Goal: Transaction & Acquisition: Book appointment/travel/reservation

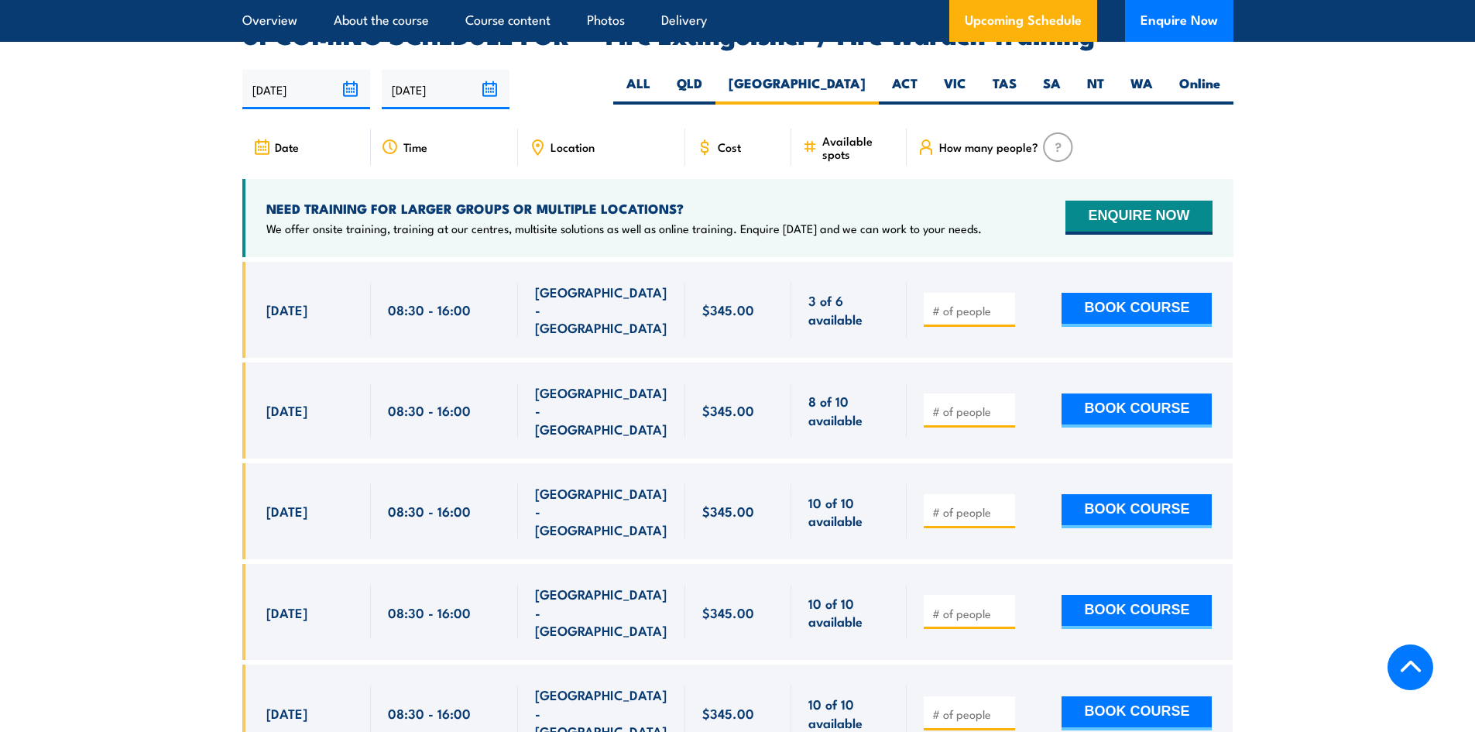
click at [954, 403] on input "number" at bounding box center [970, 410] width 77 height 15
type input "1"
click at [1153, 393] on button "BOOK COURSE" at bounding box center [1136, 410] width 150 height 34
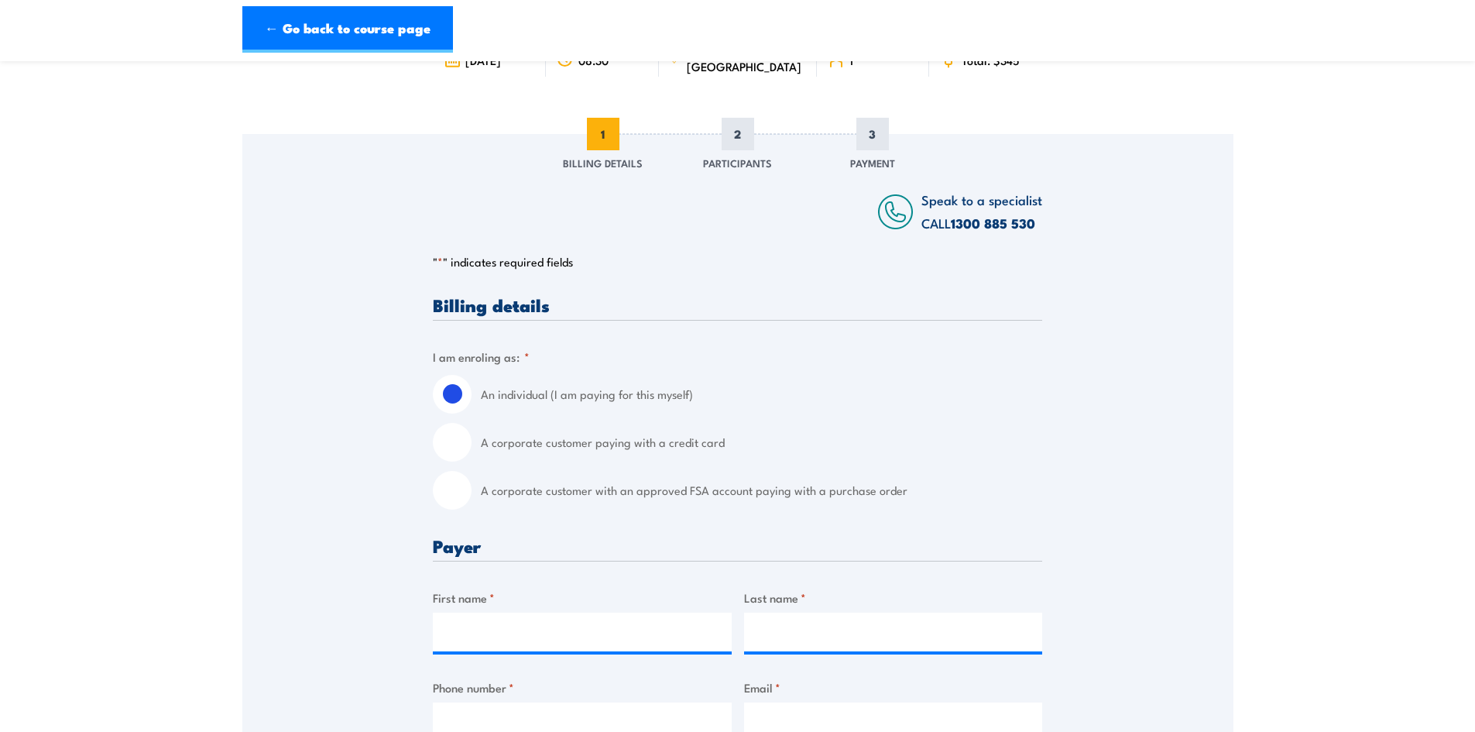
scroll to position [155, 0]
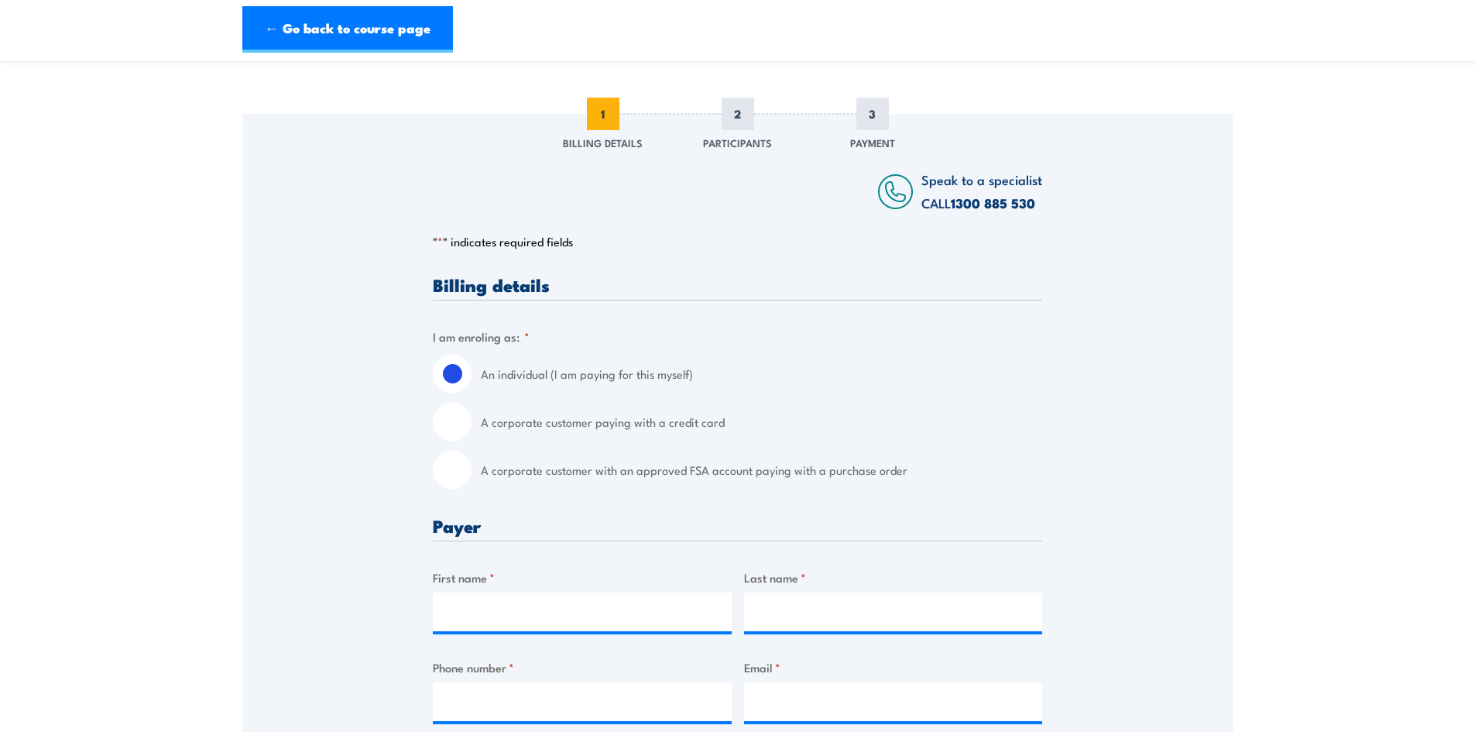
click at [454, 423] on input "A corporate customer paying with a credit card" at bounding box center [452, 422] width 39 height 39
radio input "true"
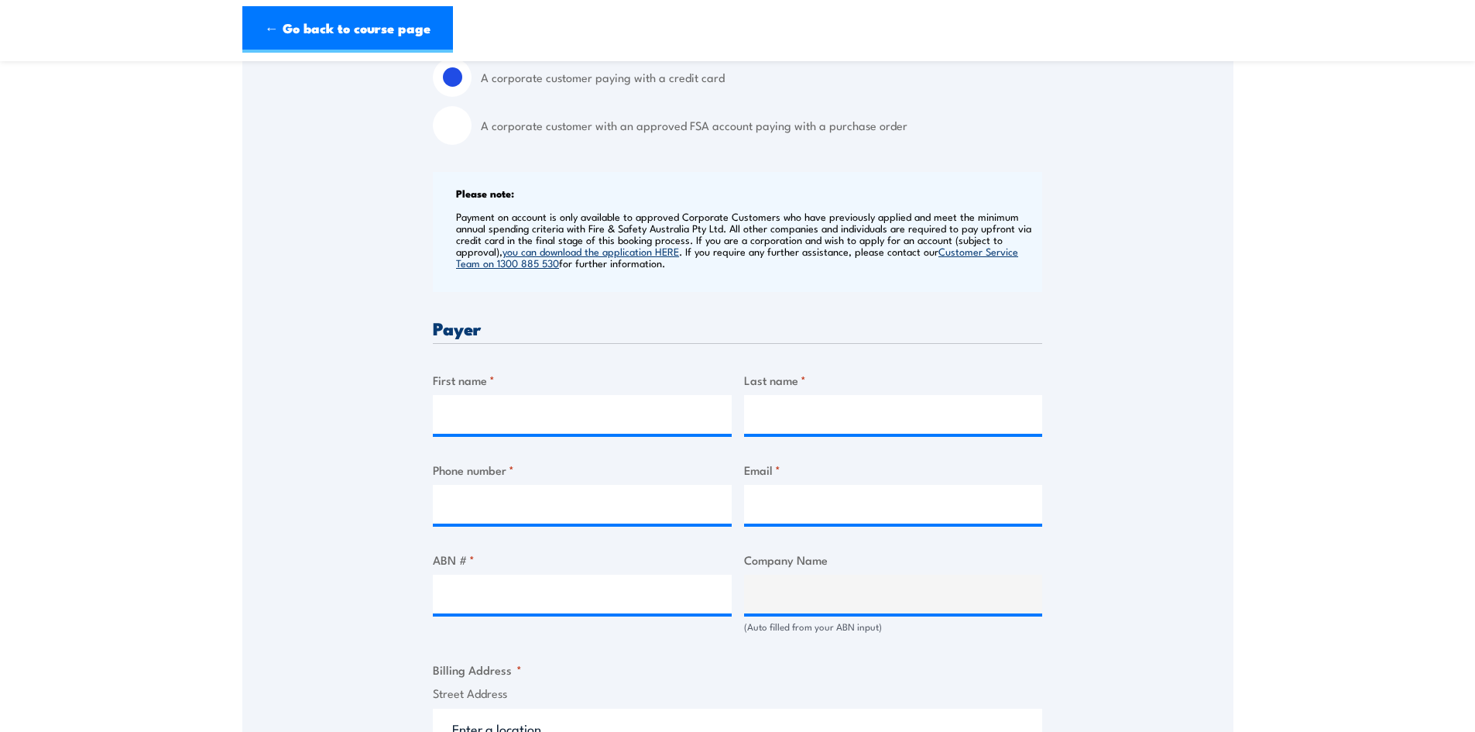
scroll to position [542, 0]
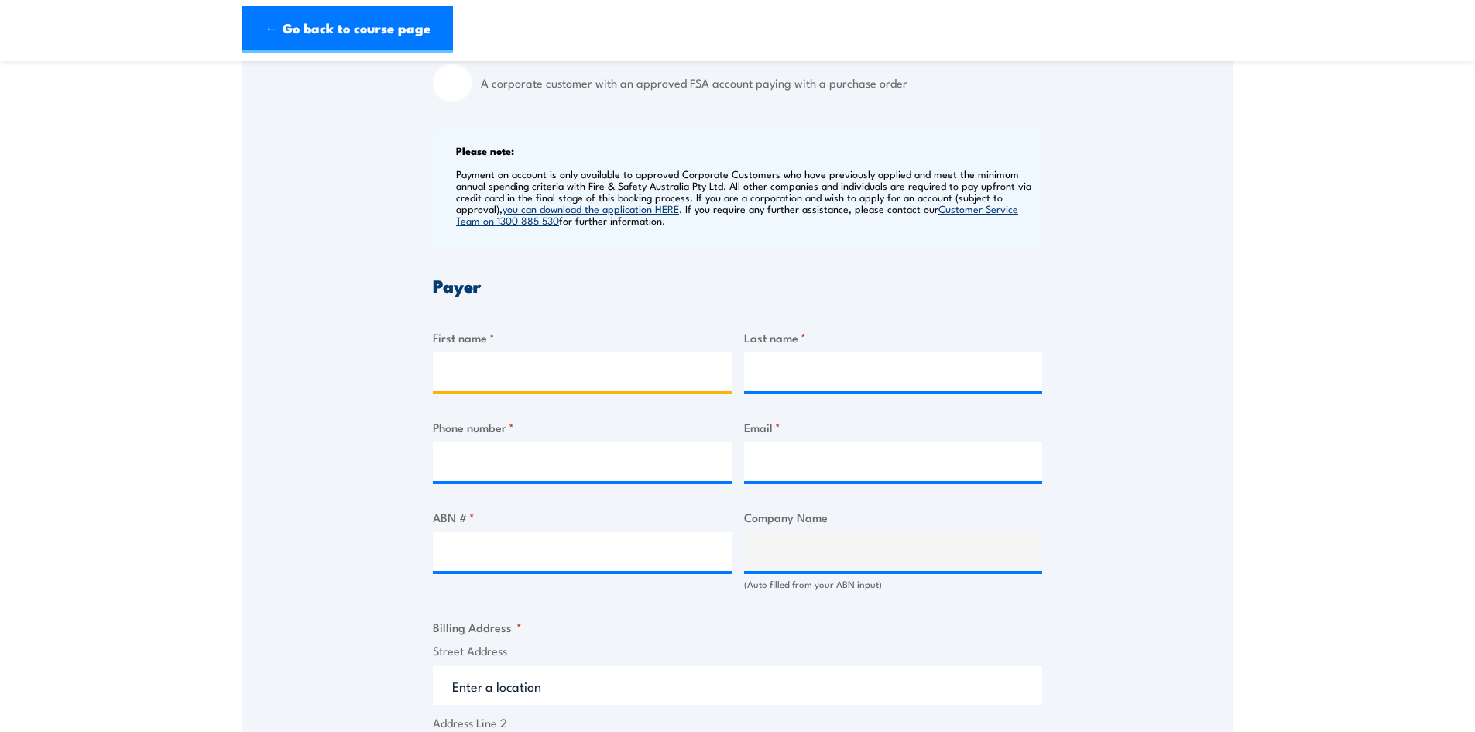
click at [534, 376] on input "First name *" at bounding box center [582, 371] width 299 height 39
type input "Penny"
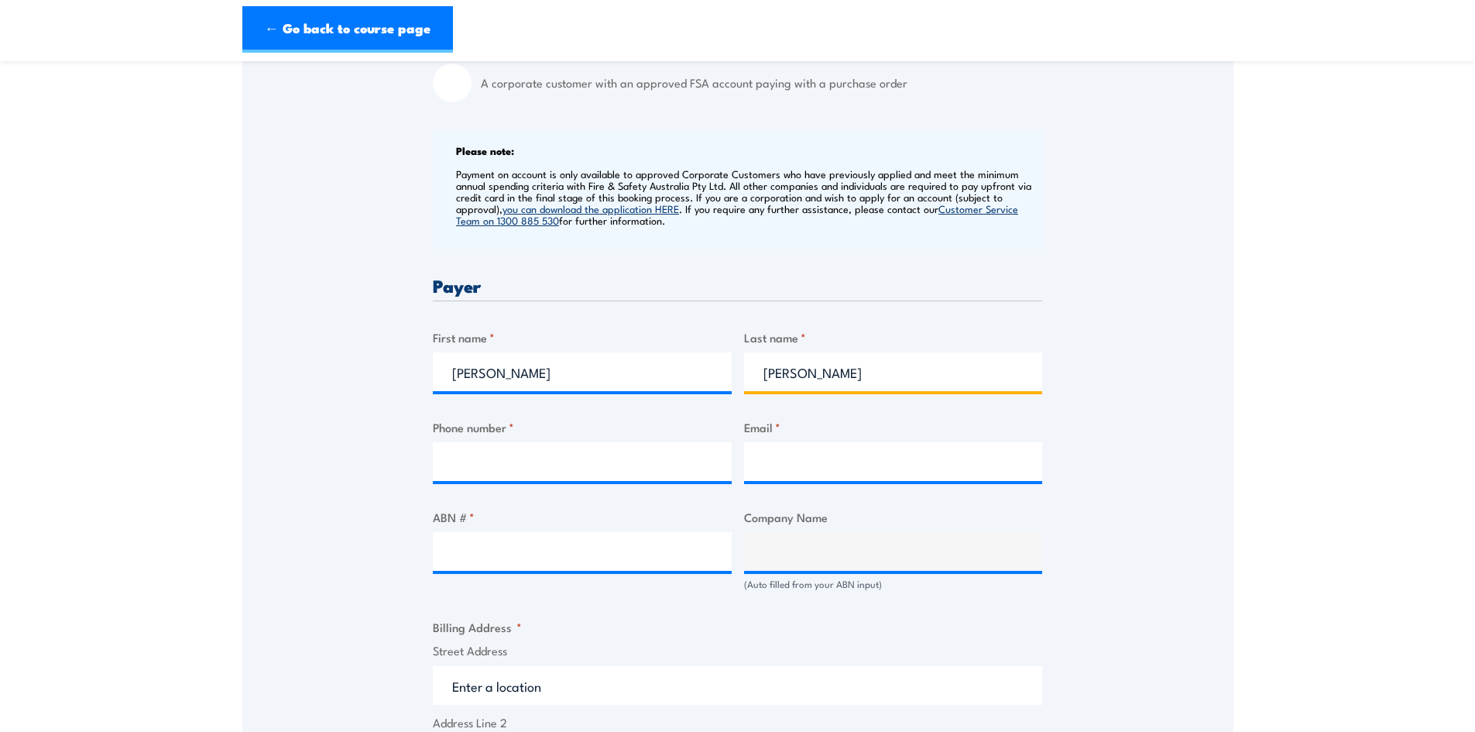
type input "Wilson"
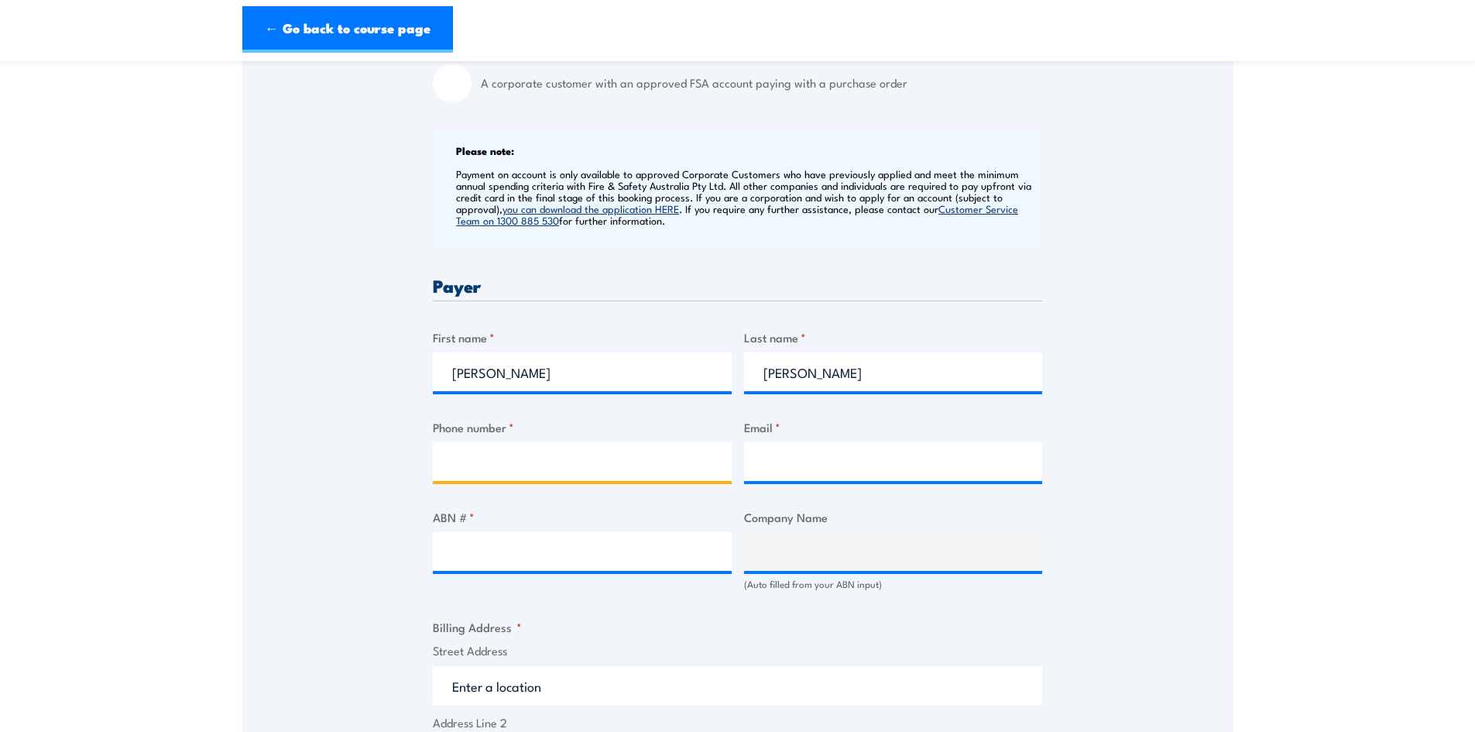
click at [503, 462] on input "Phone number *" at bounding box center [582, 461] width 299 height 39
type input "1300884978"
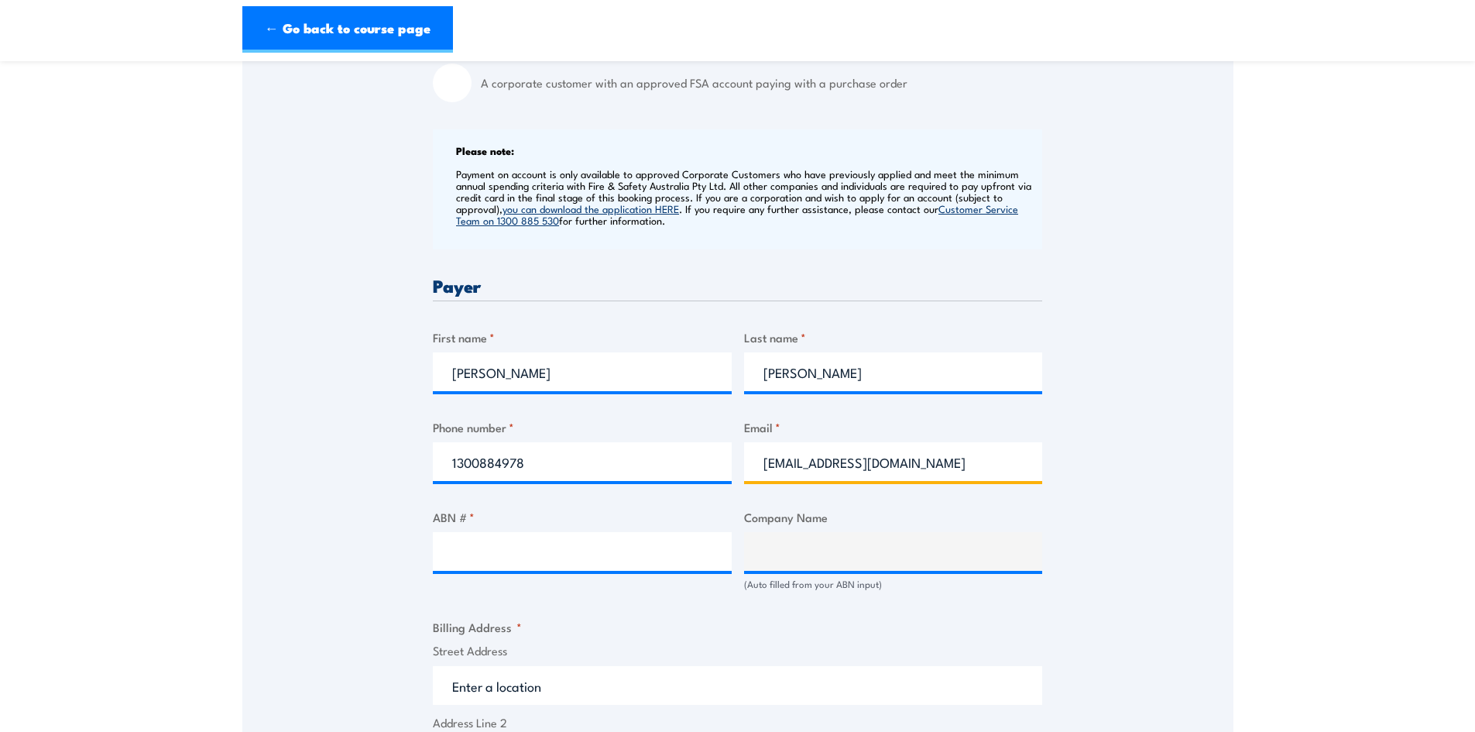
drag, startPoint x: 826, startPoint y: 462, endPoint x: 615, endPoint y: 440, distance: 211.7
click at [619, 440] on div "Billing details I am enroling as: * An individual (I am paying for this myself)…" at bounding box center [737, 609] width 609 height 1441
type input "compliance@heightsafety.net"
click at [498, 548] on input "ABN # *" at bounding box center [582, 551] width 299 height 39
type input "30619530479"
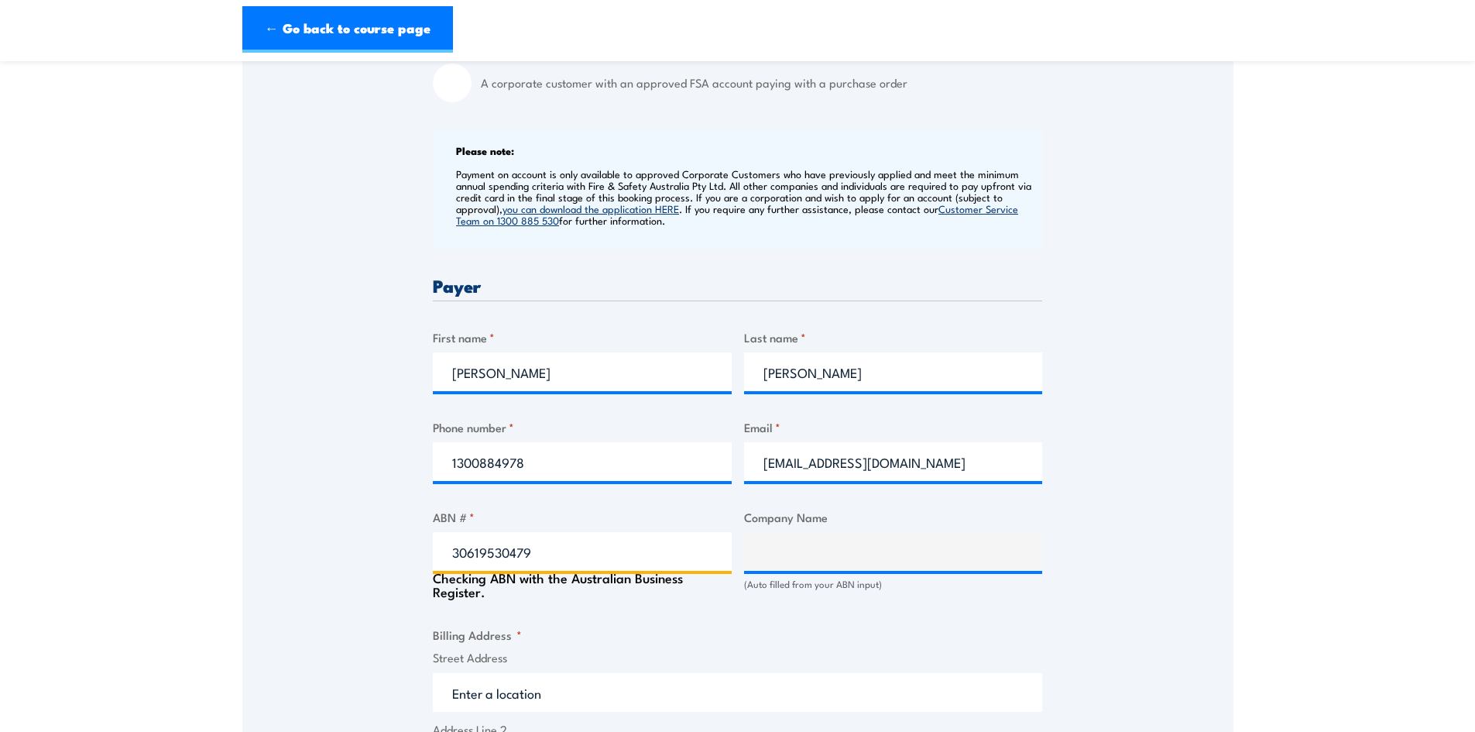
type input "ELBON GROUP OF COMPANIES PTY LTD"
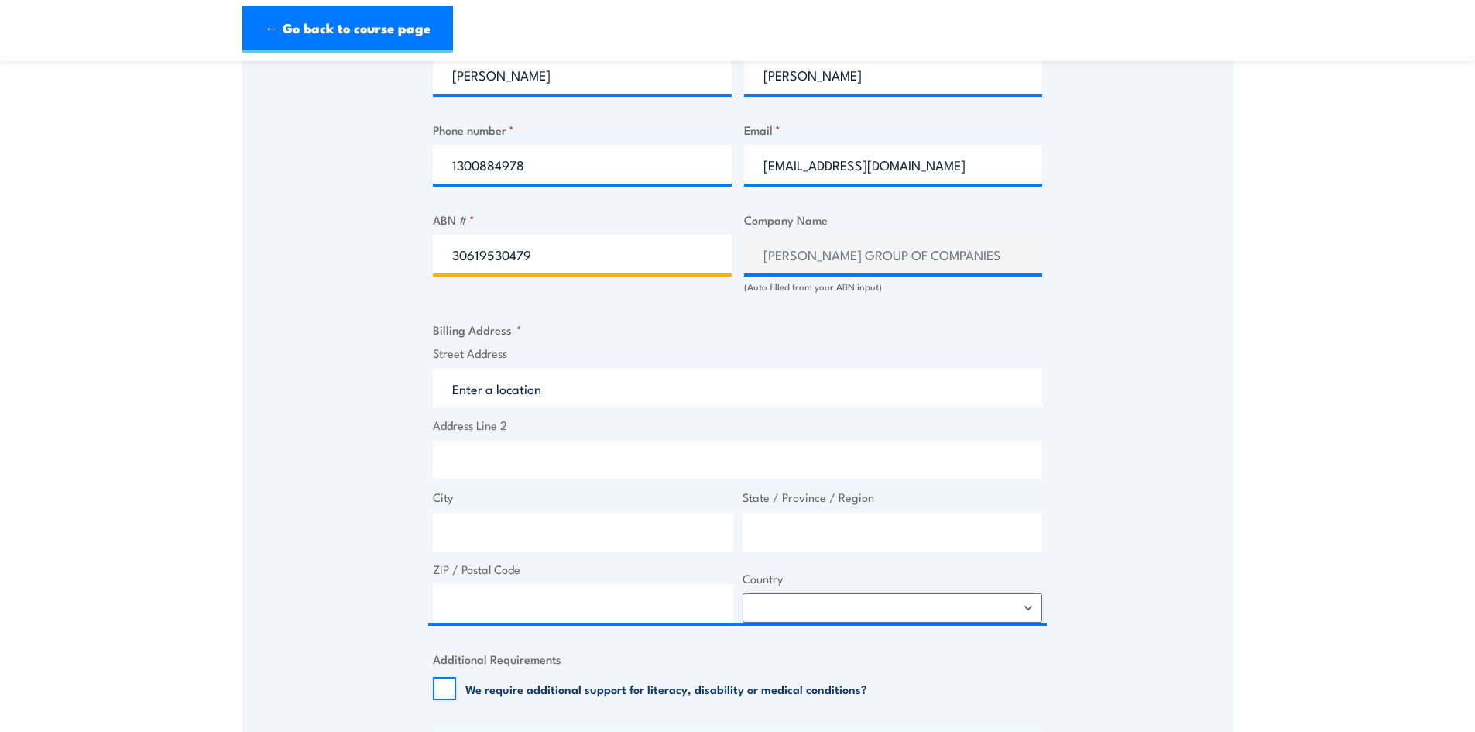
scroll to position [852, 0]
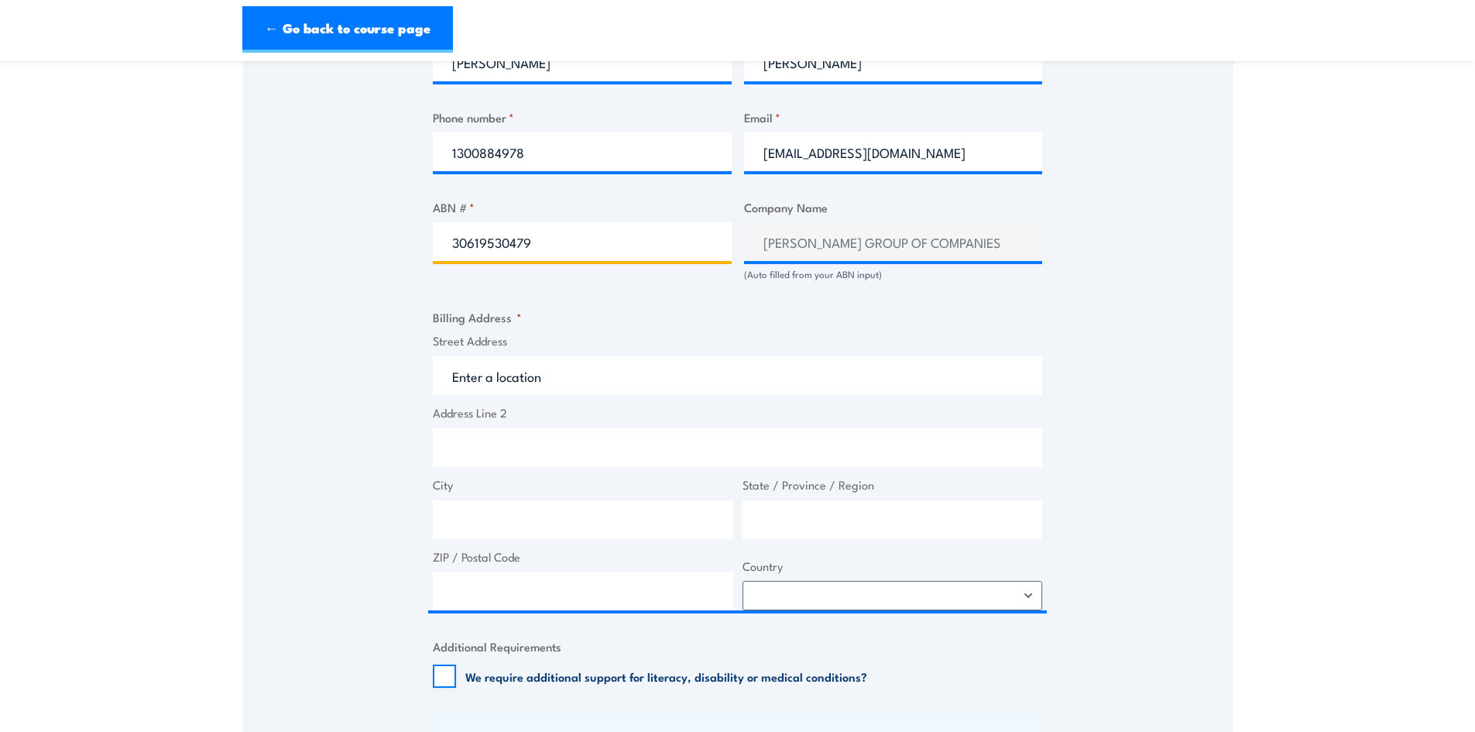
type input "30619530479"
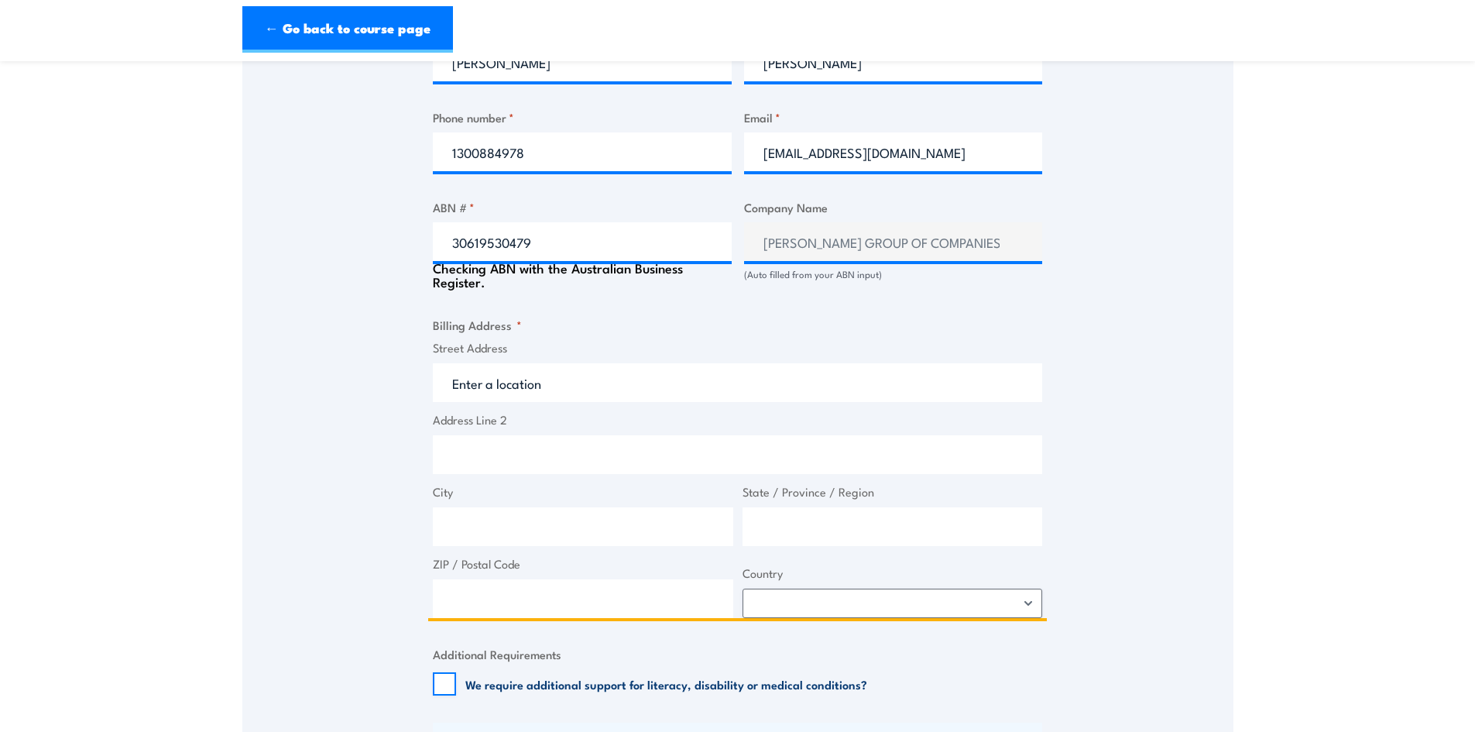
click at [532, 372] on input "Street Address" at bounding box center [737, 382] width 609 height 39
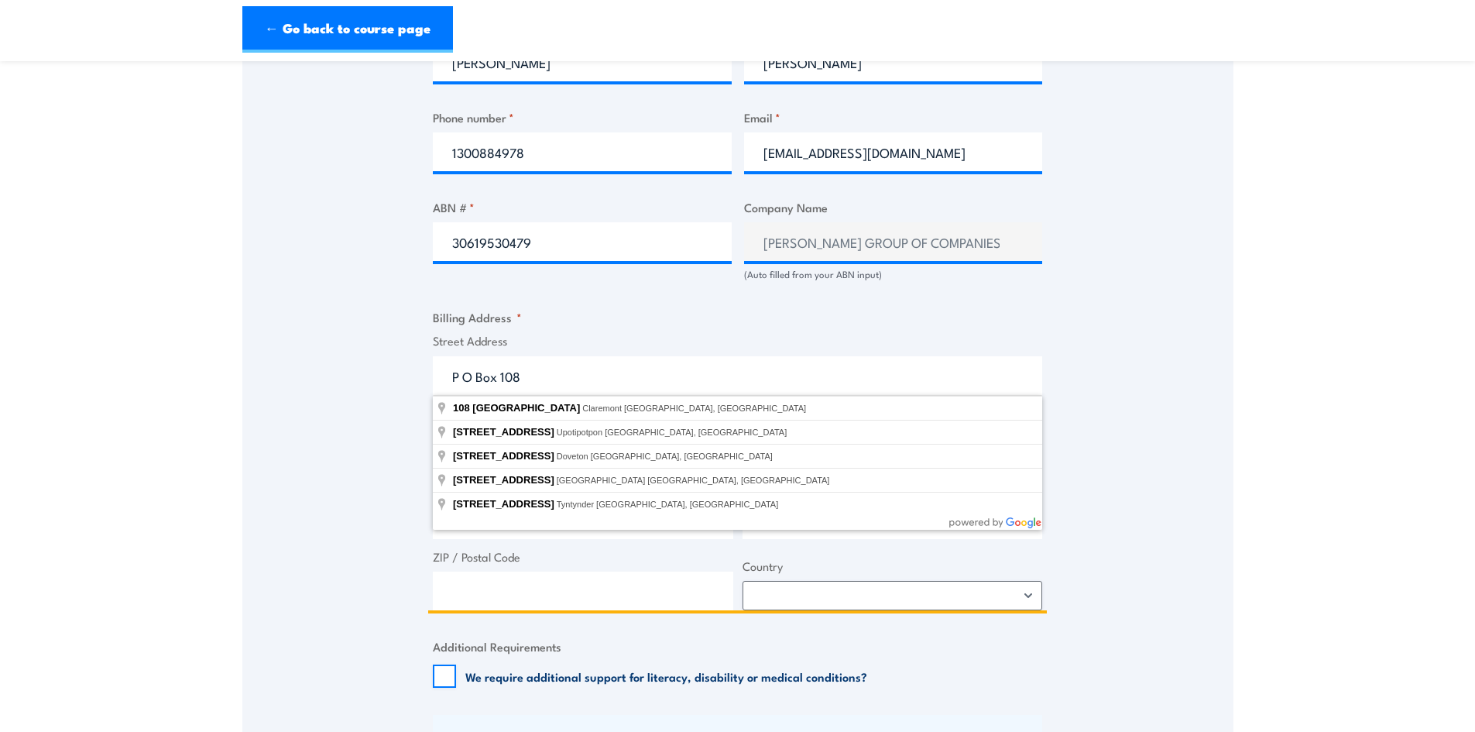
type input "P O Box 108"
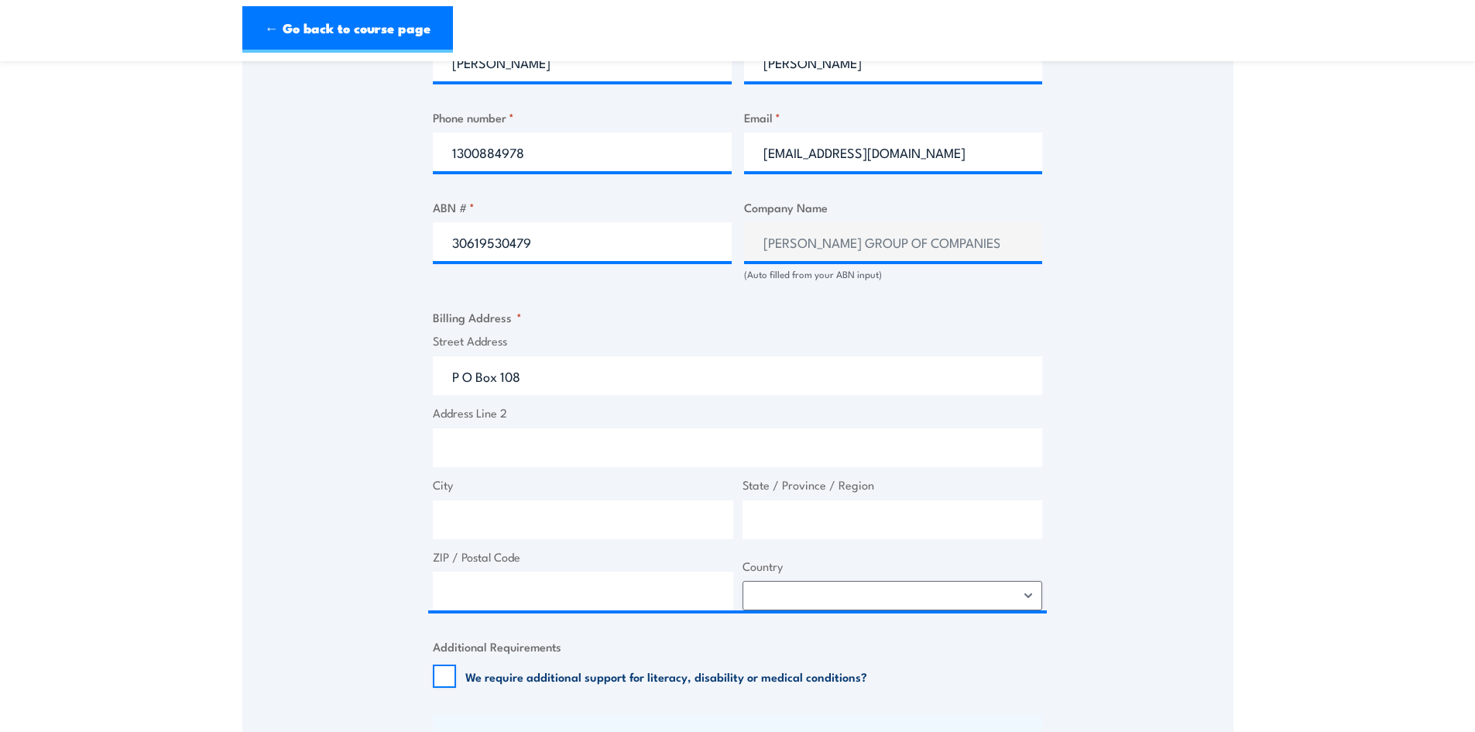
click at [345, 416] on div "Speak to a specialist CALL 1300 885 530 CALL 1300 885 530 " * " indicates requi…" at bounding box center [737, 221] width 991 height 1609
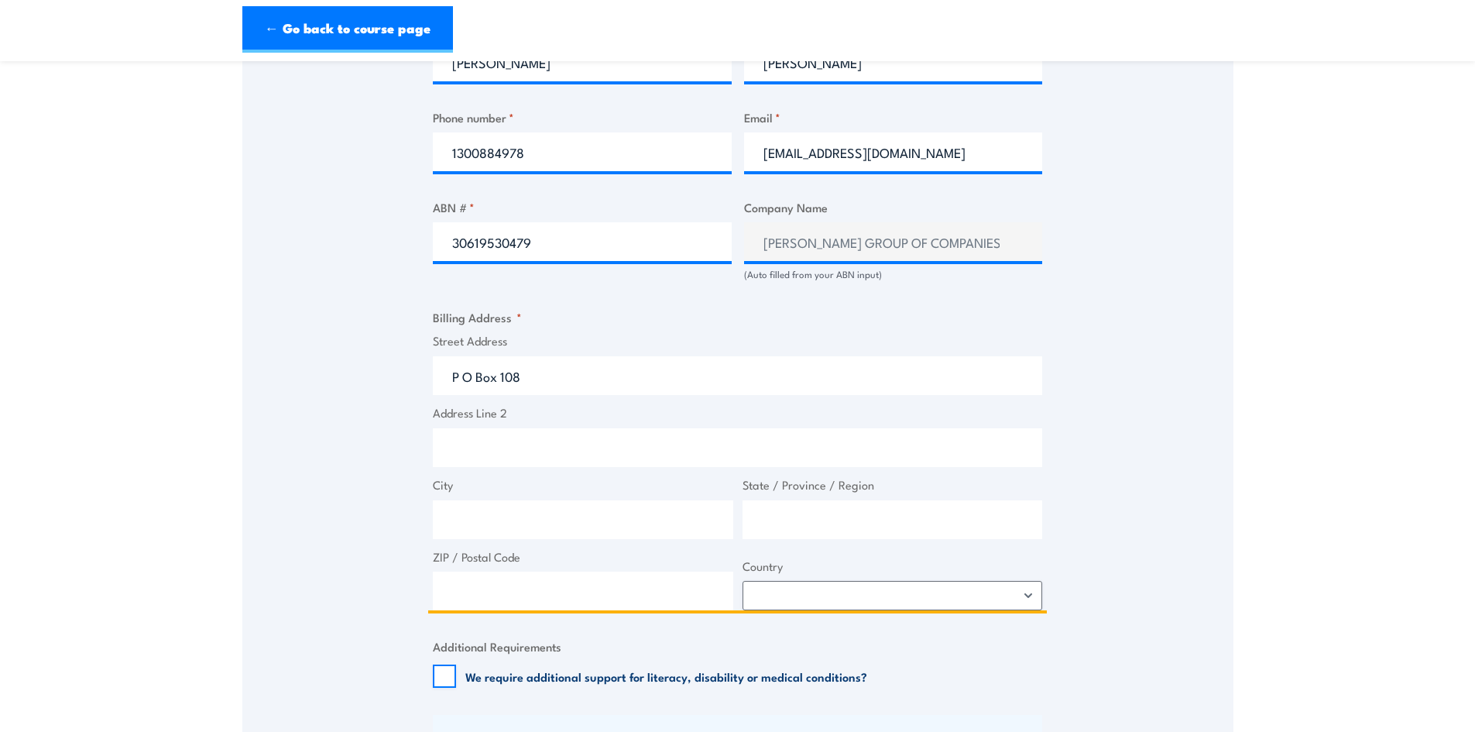
click at [461, 520] on input "City" at bounding box center [583, 519] width 300 height 39
type input "Ingleburn"
click at [776, 519] on input "State / Province / Region" at bounding box center [892, 519] width 300 height 39
type input "NSW"
click at [582, 596] on input "ZIP / Postal Code" at bounding box center [583, 590] width 300 height 39
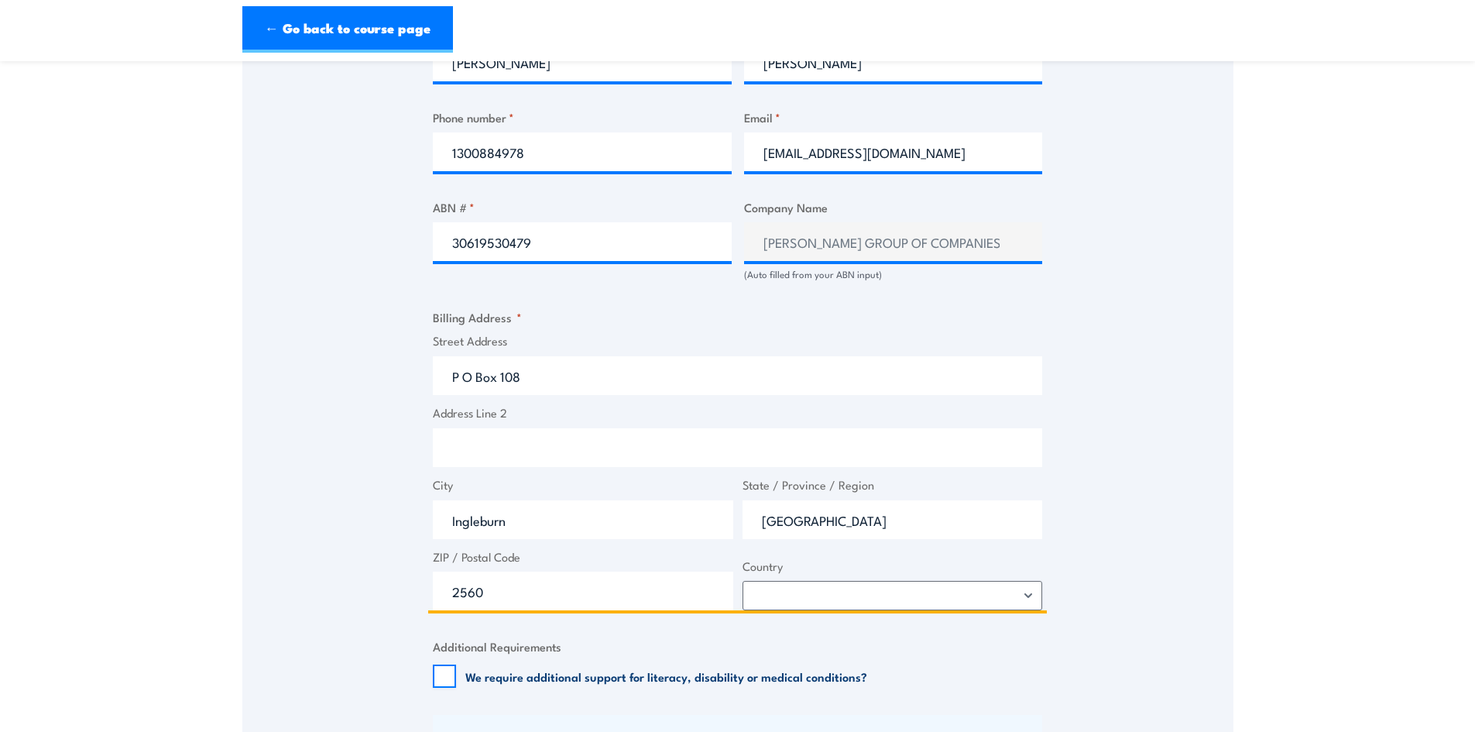
type input "2560"
click at [855, 583] on select "Afghanistan Albania Algeria American Samoa Andorra Angola Anguilla Antarctica A…" at bounding box center [892, 595] width 300 height 29
select select "Australia"
click at [742, 581] on select "Afghanistan Albania Algeria American Samoa Andorra Angola Anguilla Antarctica A…" at bounding box center [892, 595] width 300 height 29
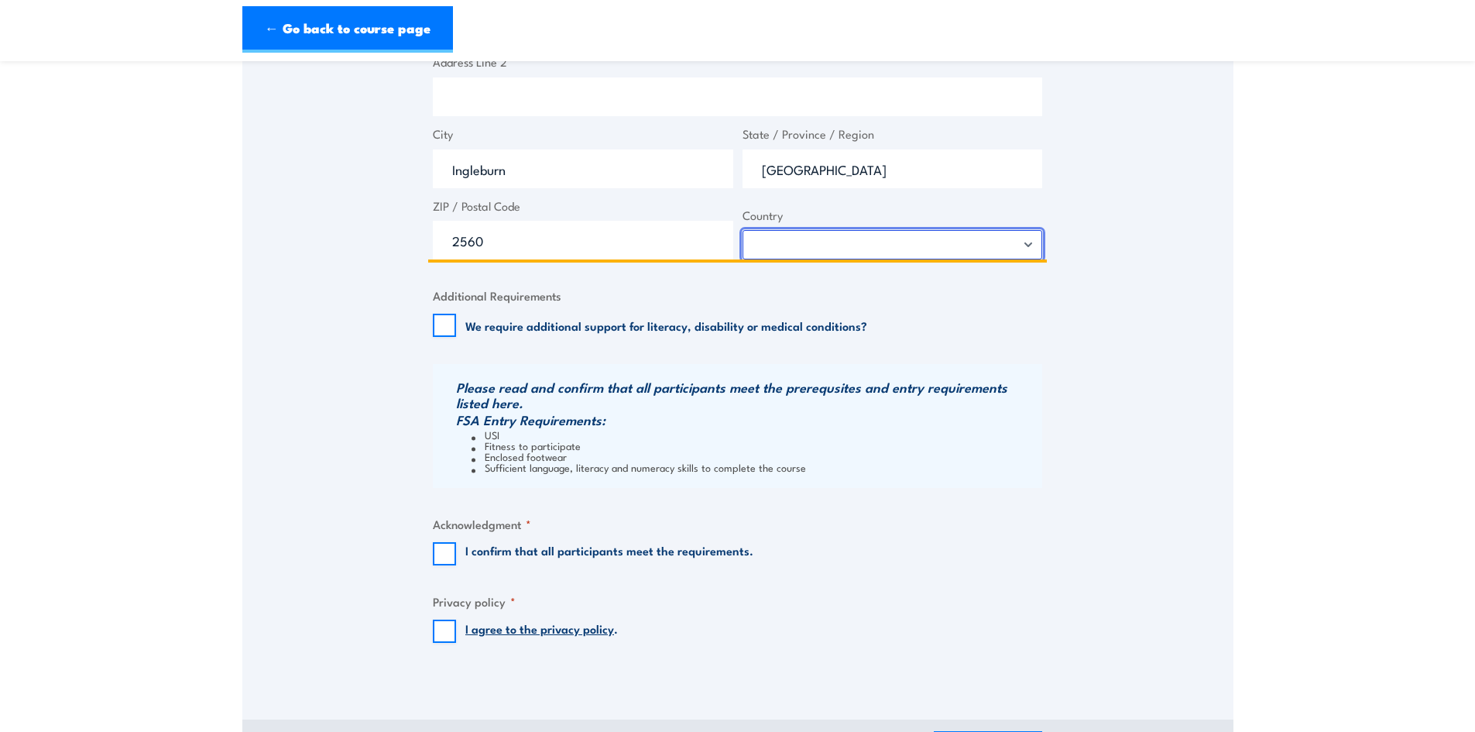
scroll to position [1239, 0]
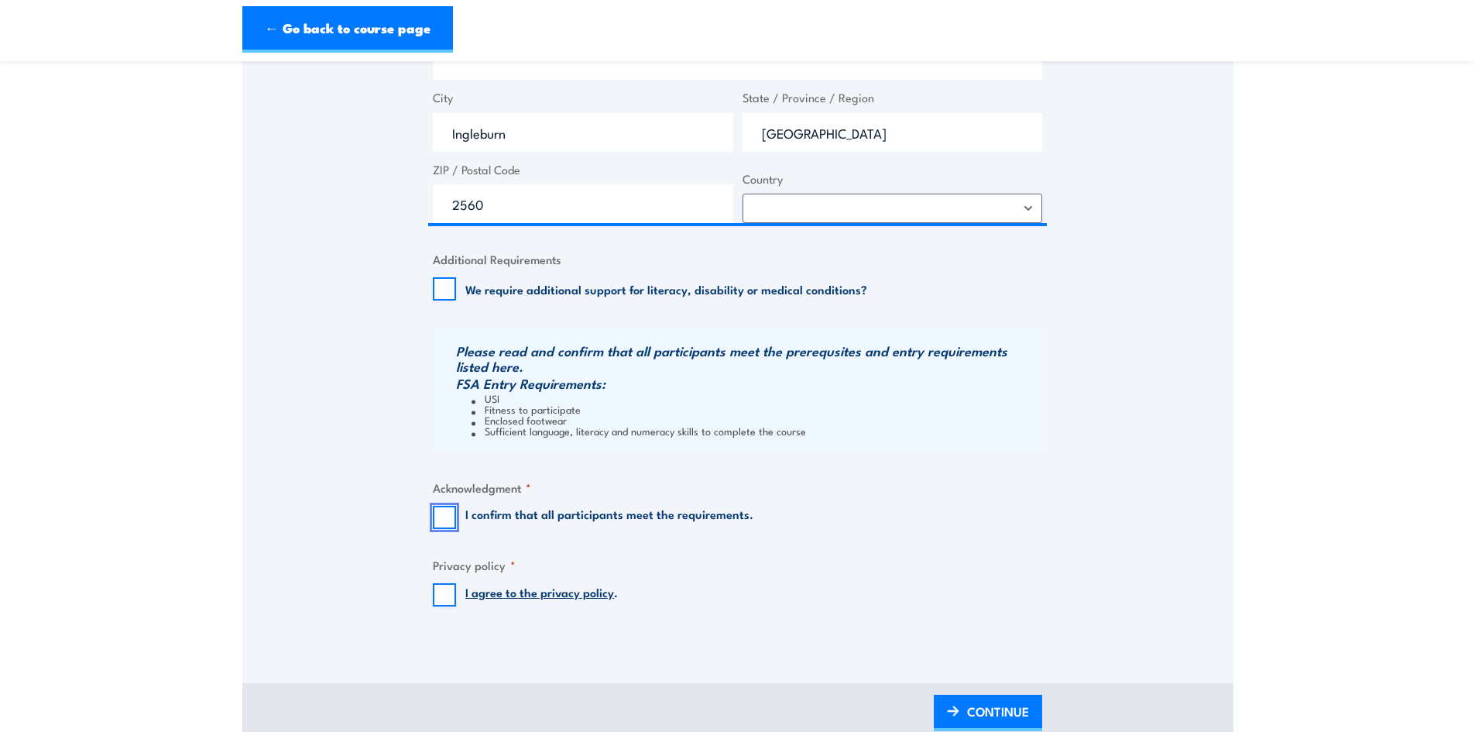
click at [443, 512] on input "I confirm that all participants meet the requirements." at bounding box center [444, 517] width 23 height 23
checkbox input "true"
click at [444, 598] on input "I agree to the privacy policy ." at bounding box center [444, 594] width 23 height 23
checkbox input "true"
click at [1015, 716] on span "CONTINUE" at bounding box center [998, 711] width 62 height 41
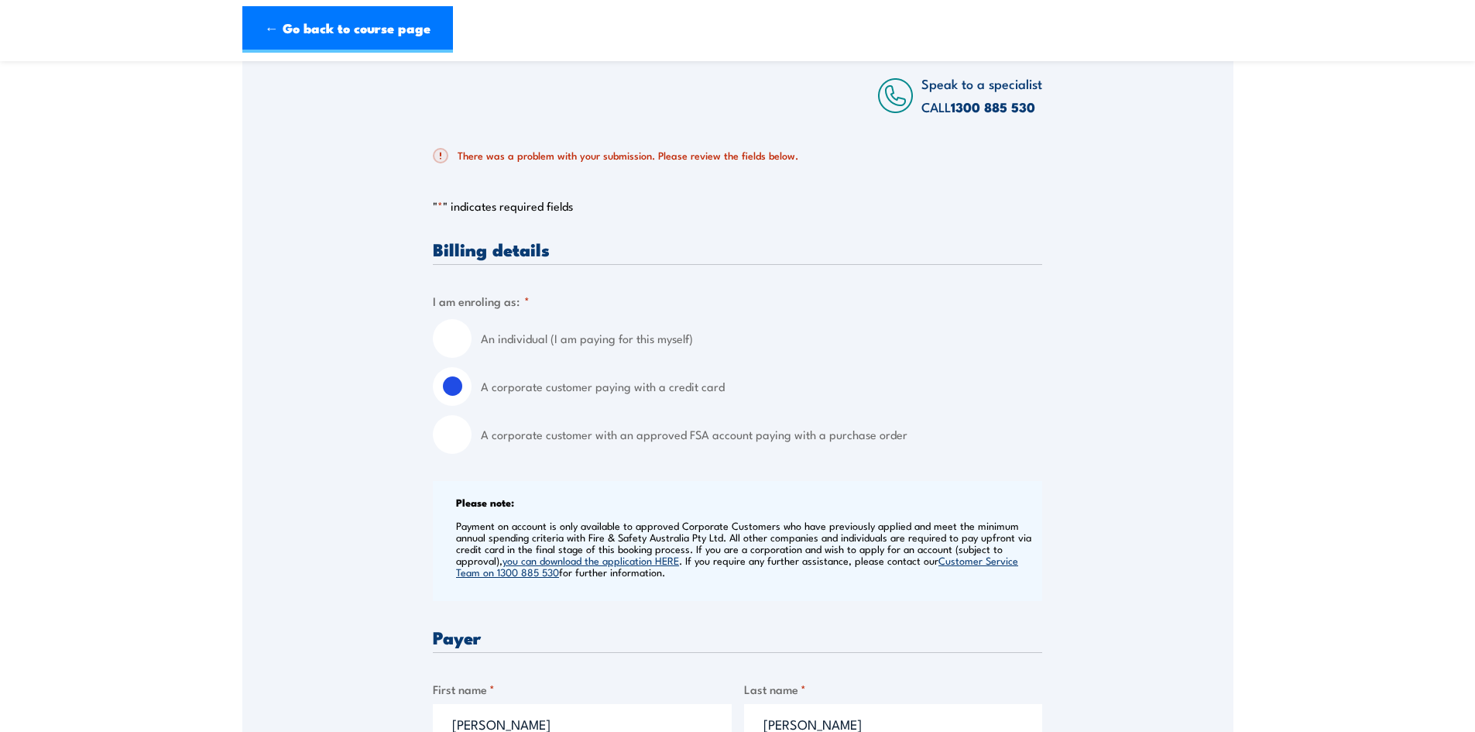
scroll to position [351, 0]
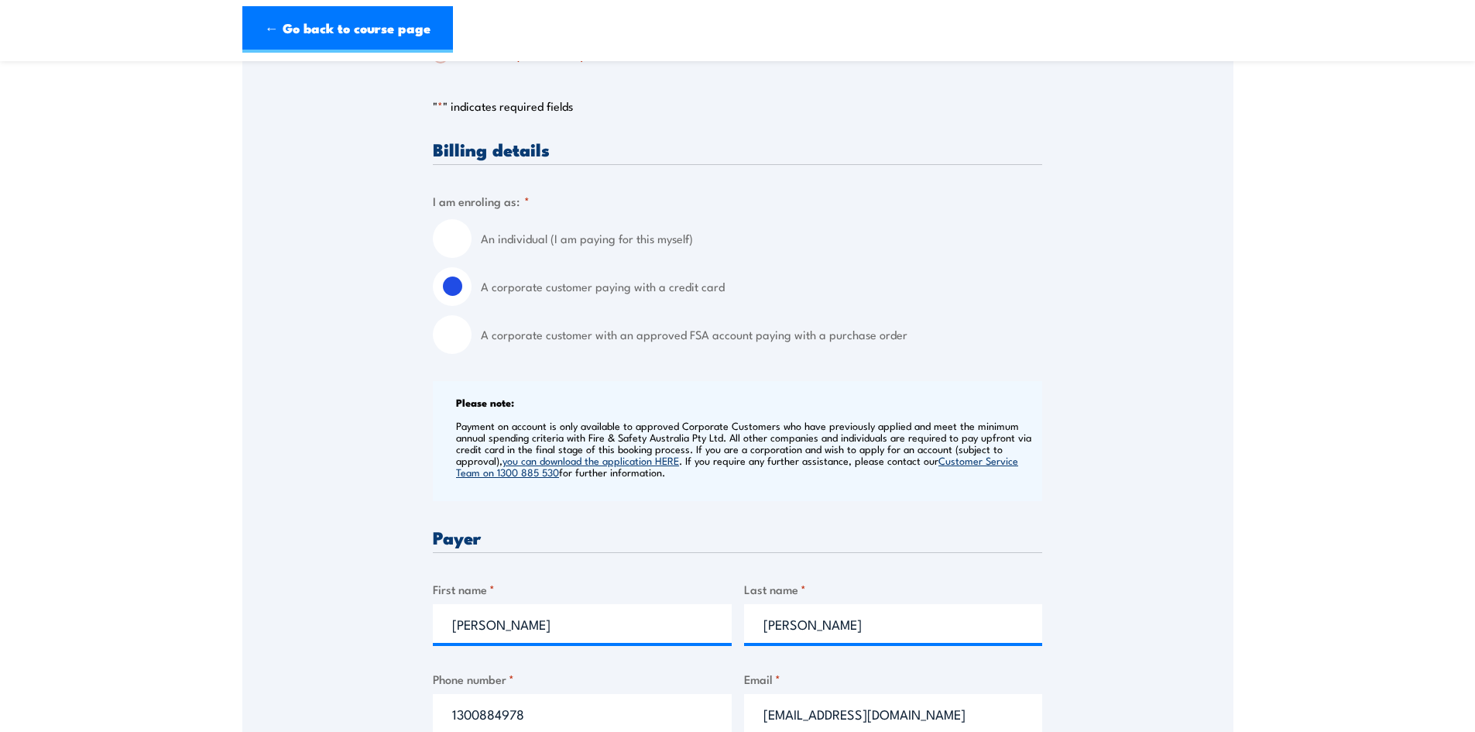
click at [434, 433] on div "Please note: Payment on account is only available to approved Corporate Custome…" at bounding box center [737, 441] width 609 height 120
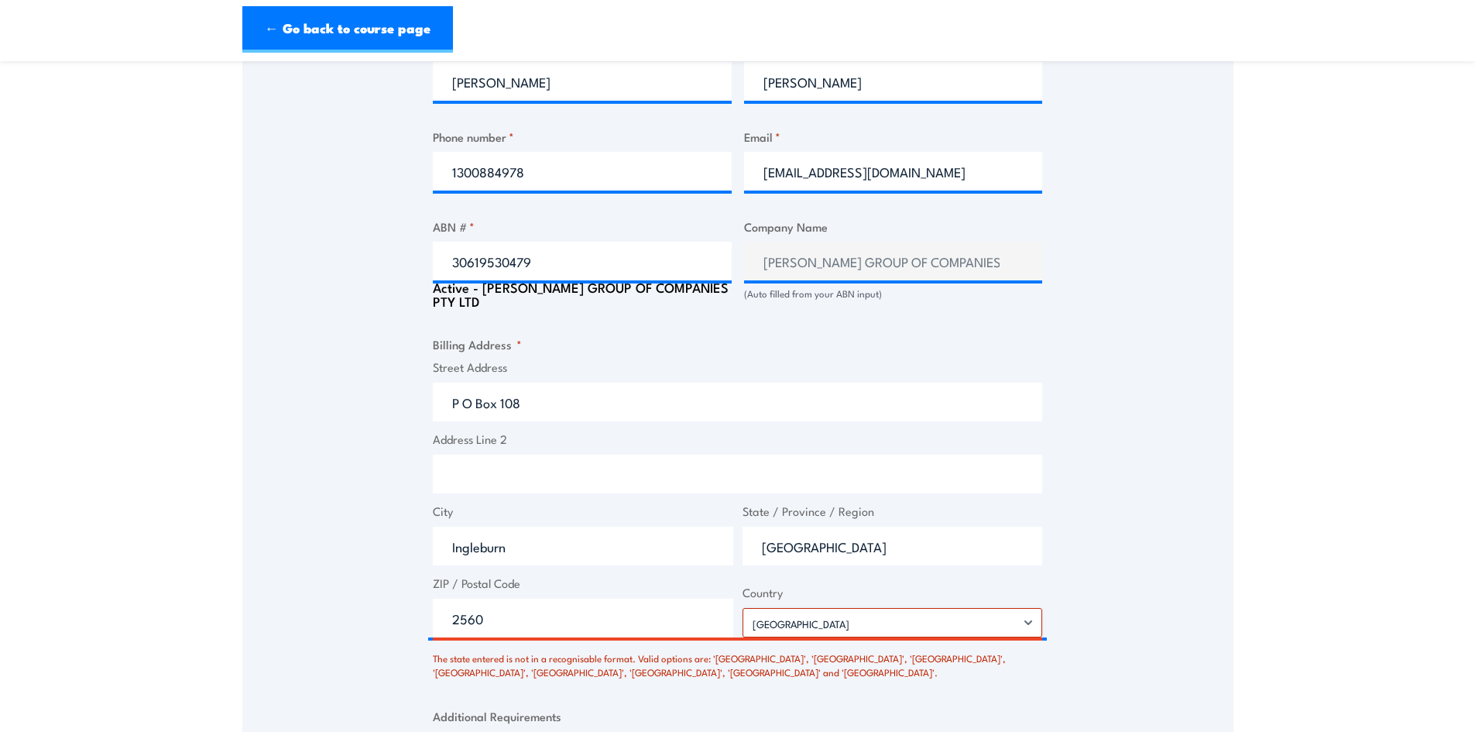
scroll to position [970, 0]
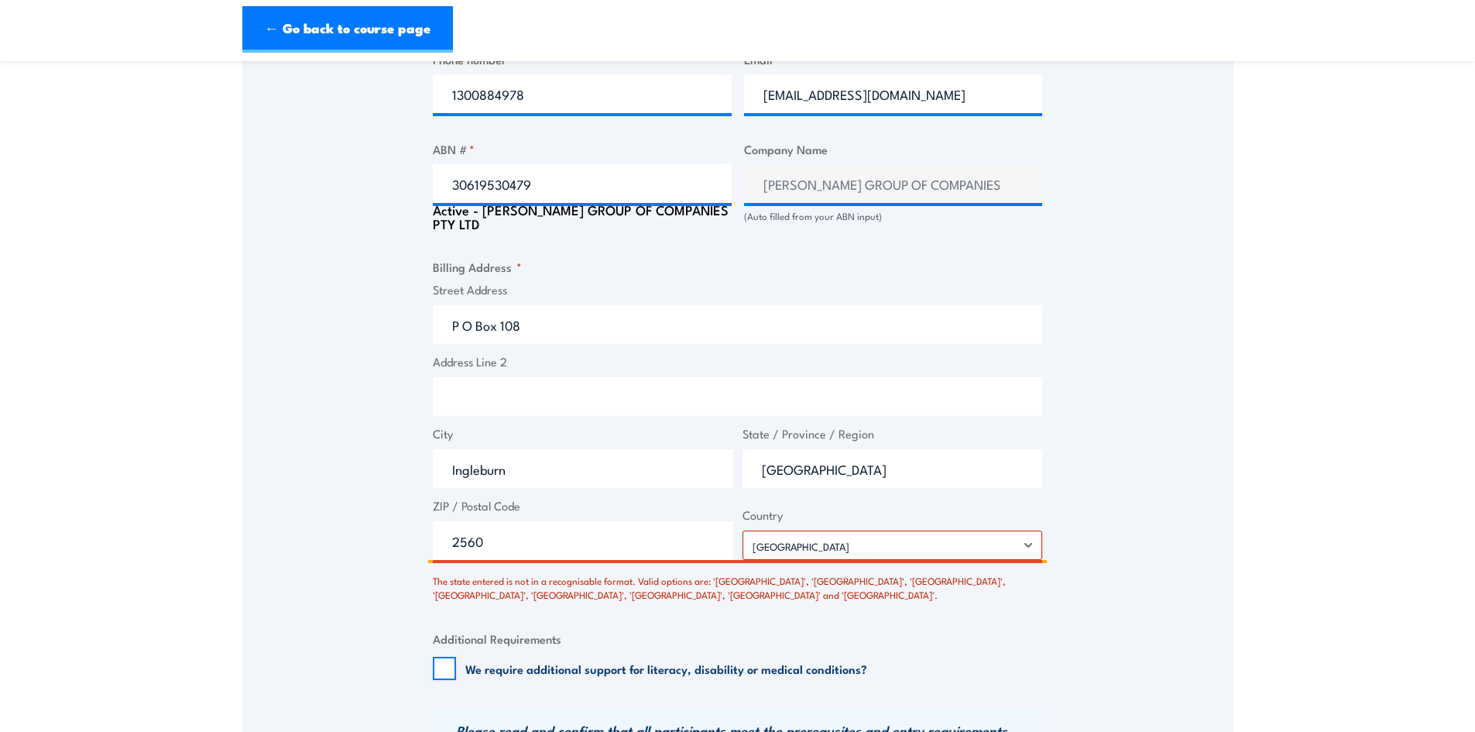
click at [847, 467] on input "[GEOGRAPHIC_DATA]" at bounding box center [892, 468] width 300 height 39
drag, startPoint x: 836, startPoint y: 470, endPoint x: 735, endPoint y: 481, distance: 102.0
click at [738, 480] on span "State / Province / Region NSW" at bounding box center [893, 456] width 310 height 63
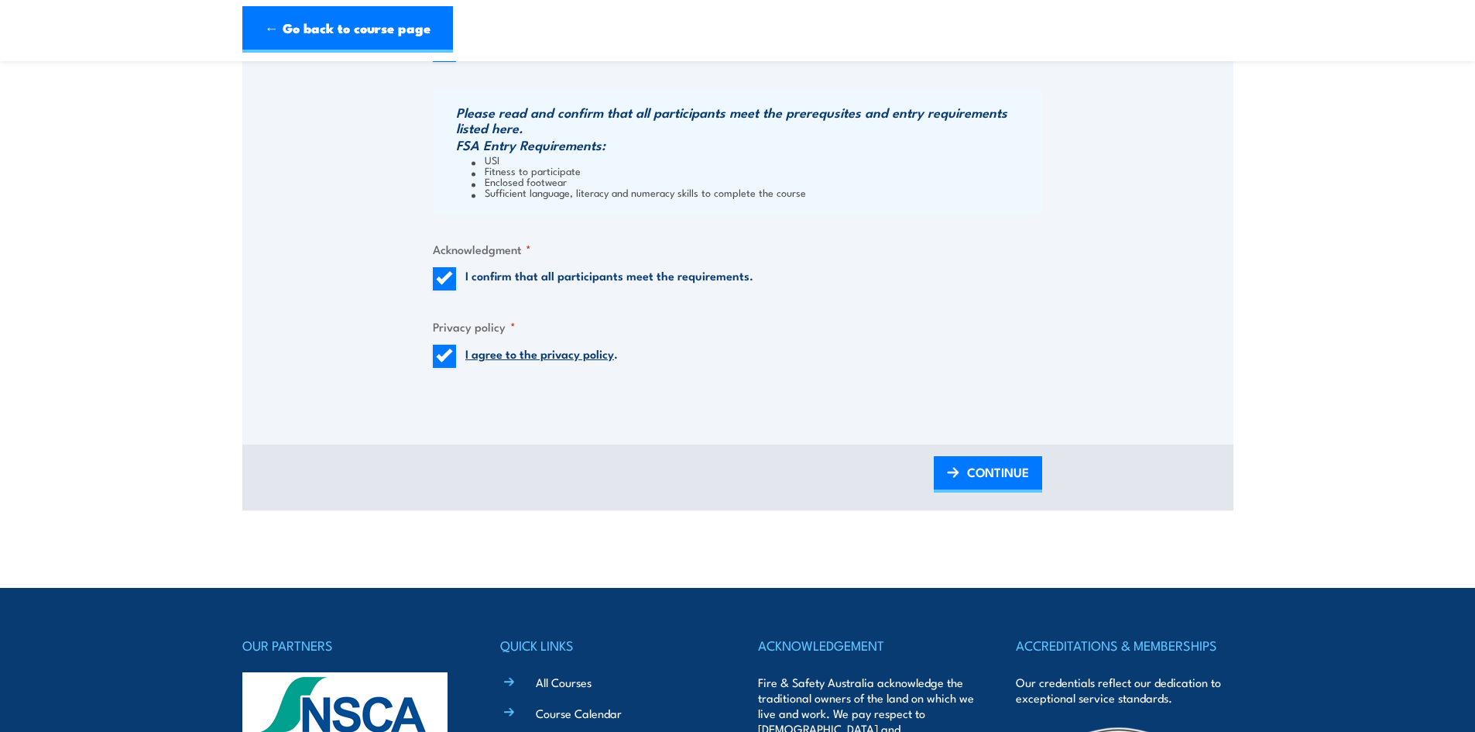
scroll to position [1589, 0]
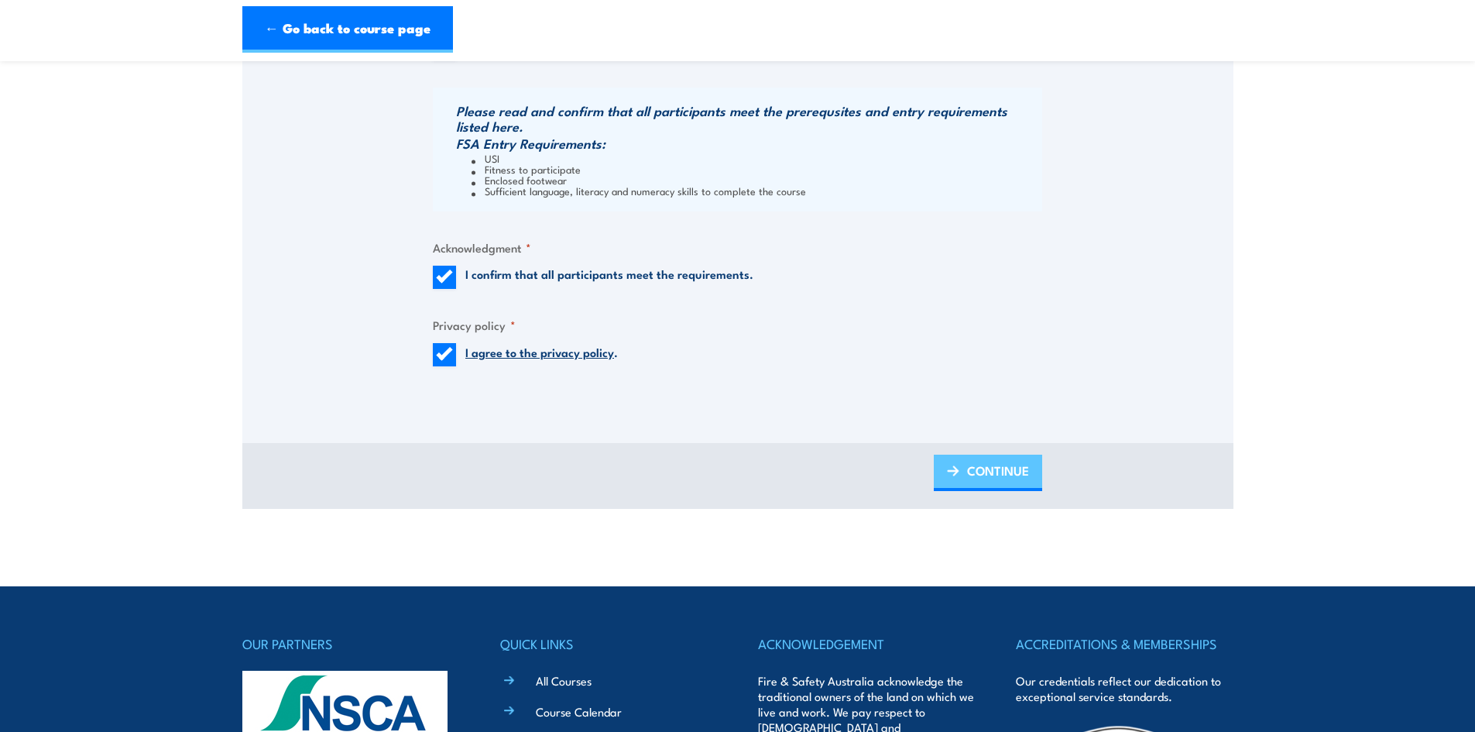
type input "[GEOGRAPHIC_DATA]"
click at [993, 471] on span "CONTINUE" at bounding box center [998, 470] width 62 height 41
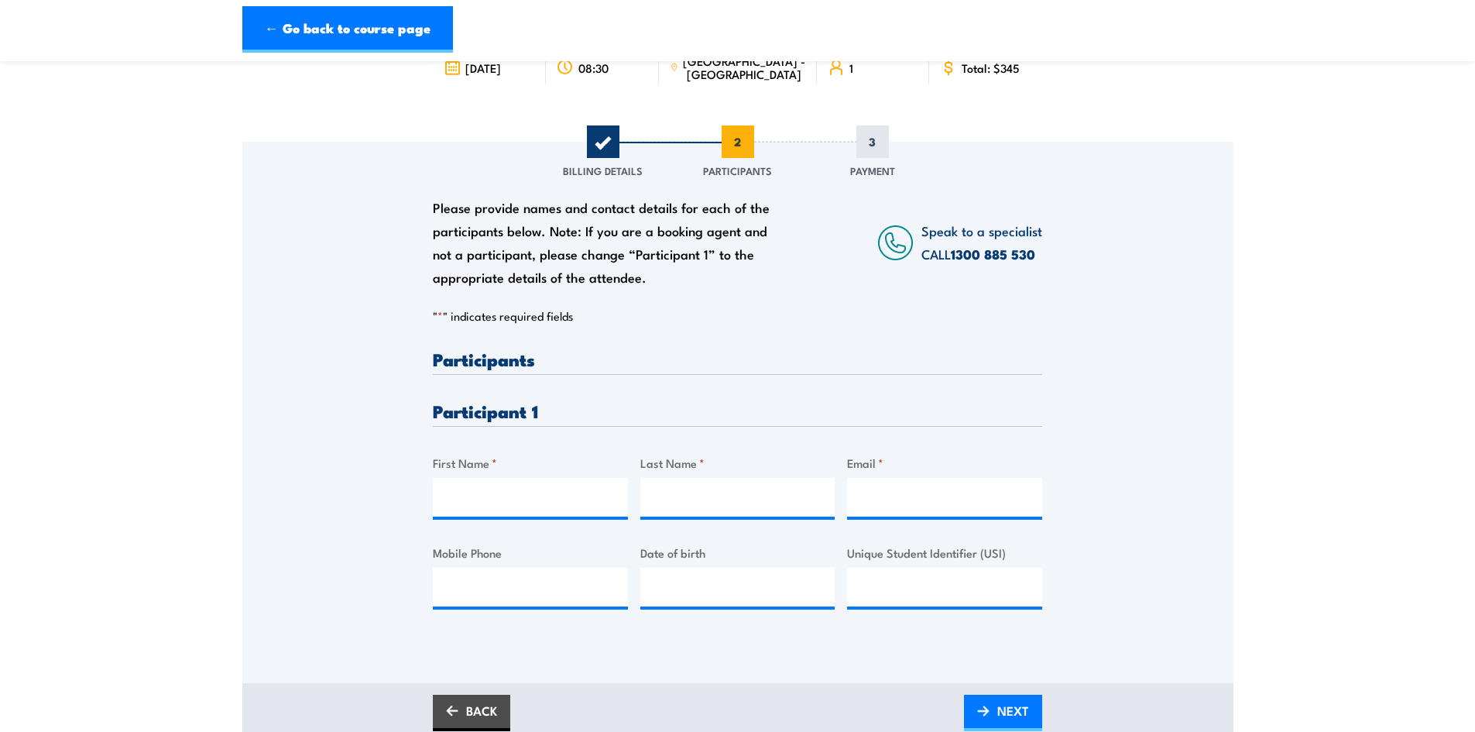
scroll to position [155, 0]
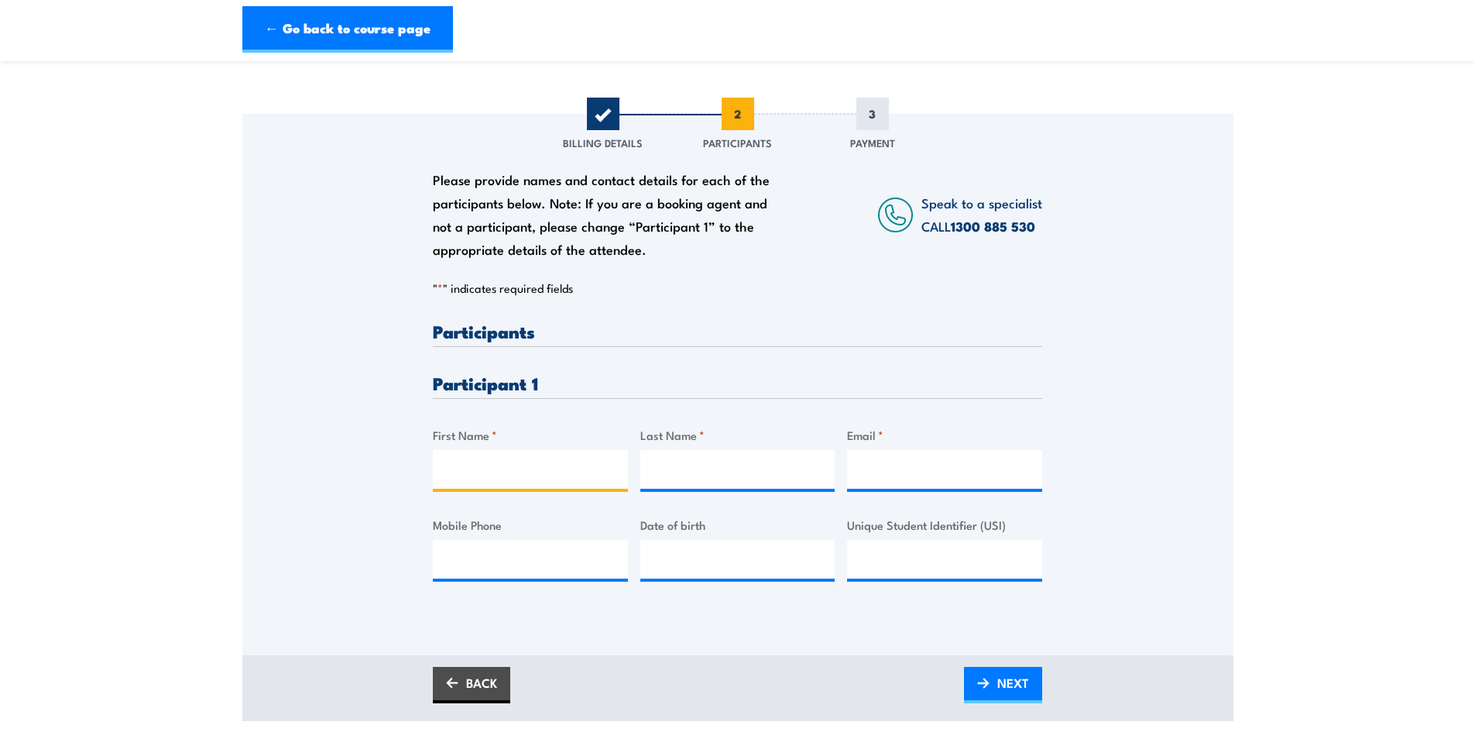
click at [509, 467] on input "First Name *" at bounding box center [530, 469] width 195 height 39
type input "Renee"
type input "Hill"
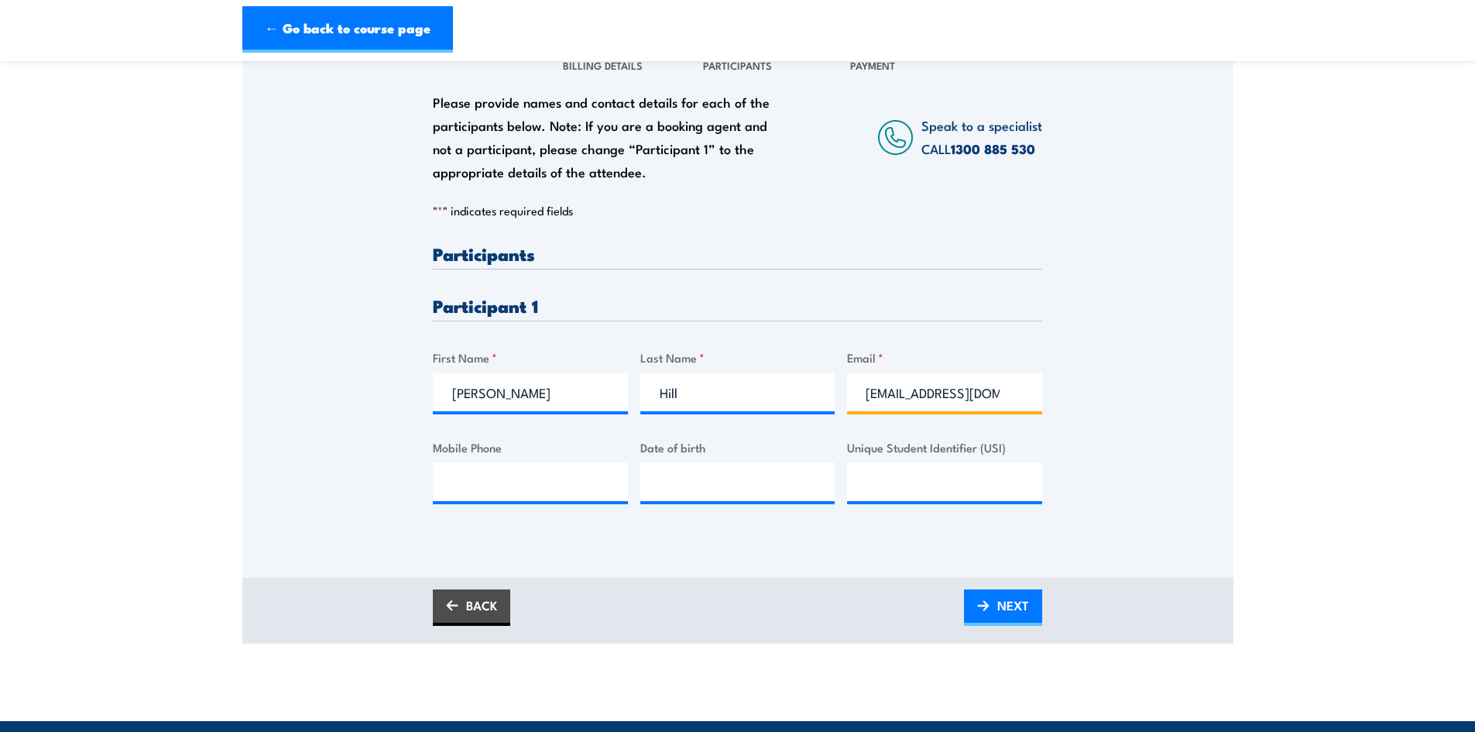
scroll to position [0, 0]
drag, startPoint x: 900, startPoint y: 391, endPoint x: 836, endPoint y: 387, distance: 63.6
click at [836, 387] on div "Please provide names and contact details for each of the participants below. No…" at bounding box center [737, 386] width 609 height 283
type input "compliance@heighsafety.net"
click at [1009, 611] on span "NEXT" at bounding box center [1013, 604] width 32 height 41
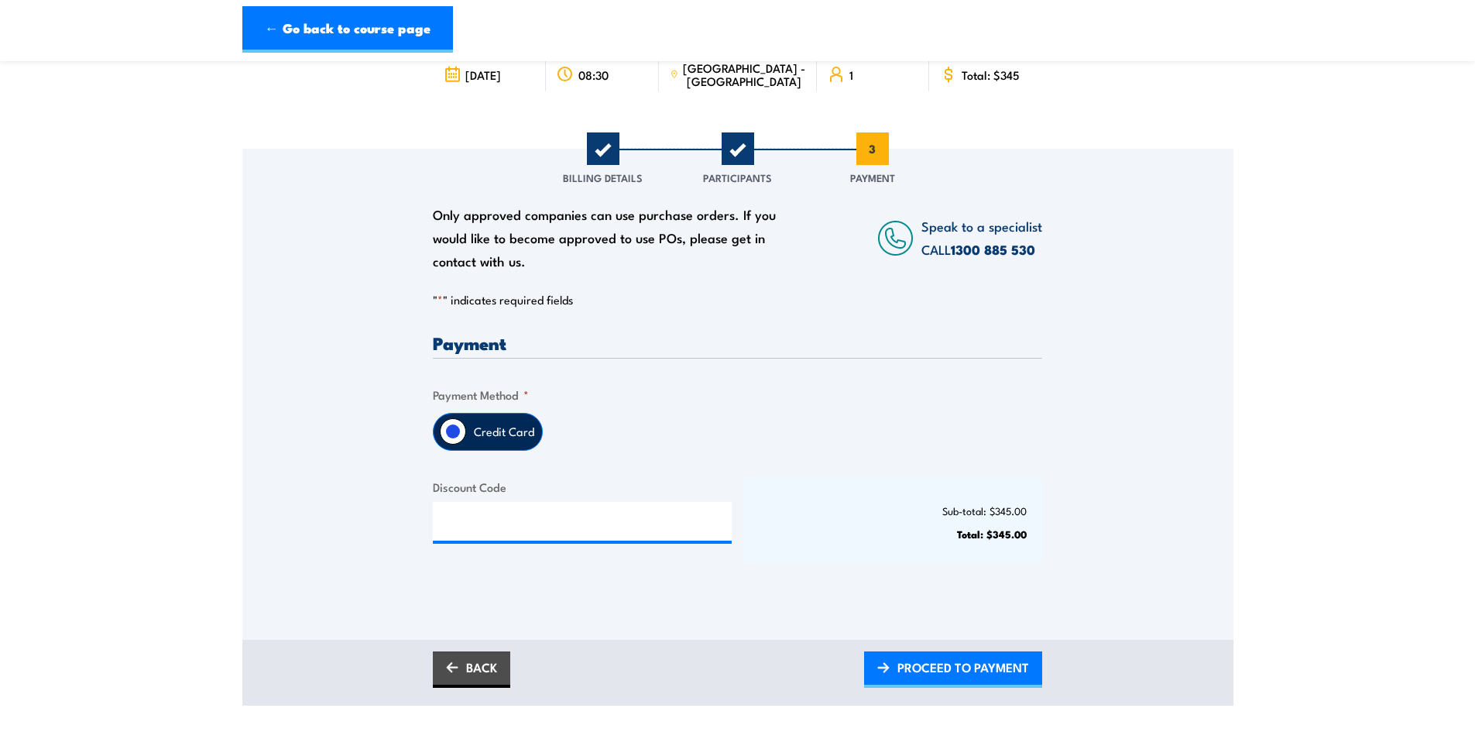
scroll to position [155, 0]
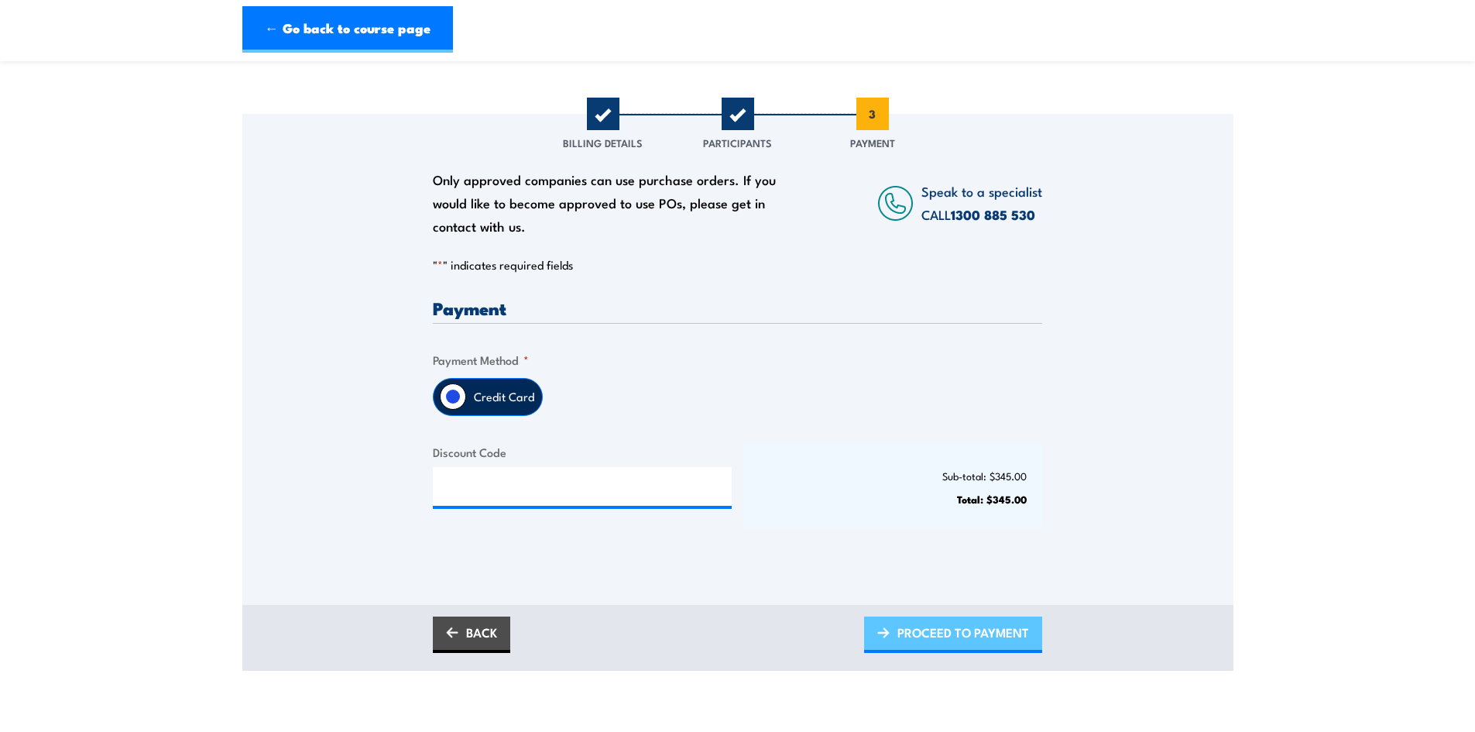
click at [981, 629] on span "PROCEED TO PAYMENT" at bounding box center [963, 632] width 132 height 41
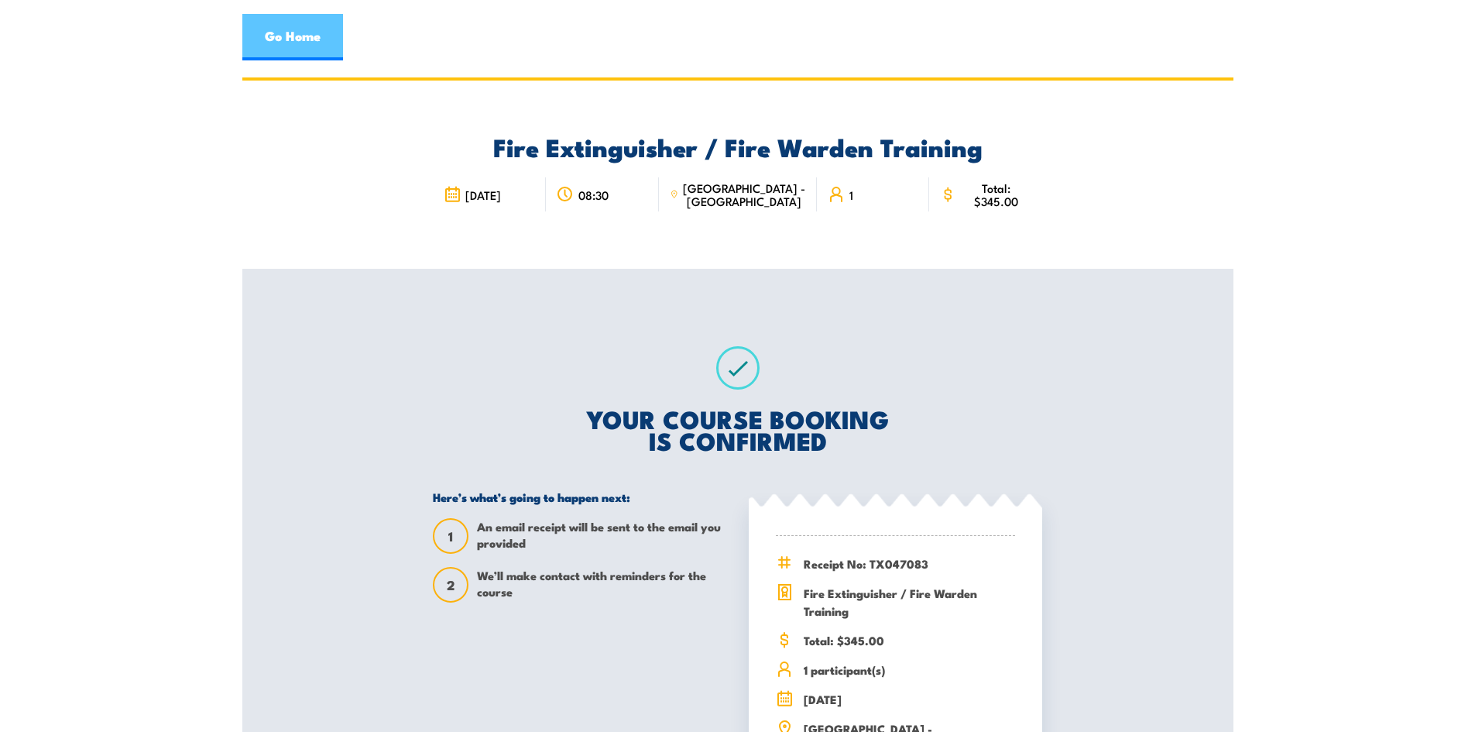
click at [280, 46] on link "Go Home" at bounding box center [292, 37] width 101 height 46
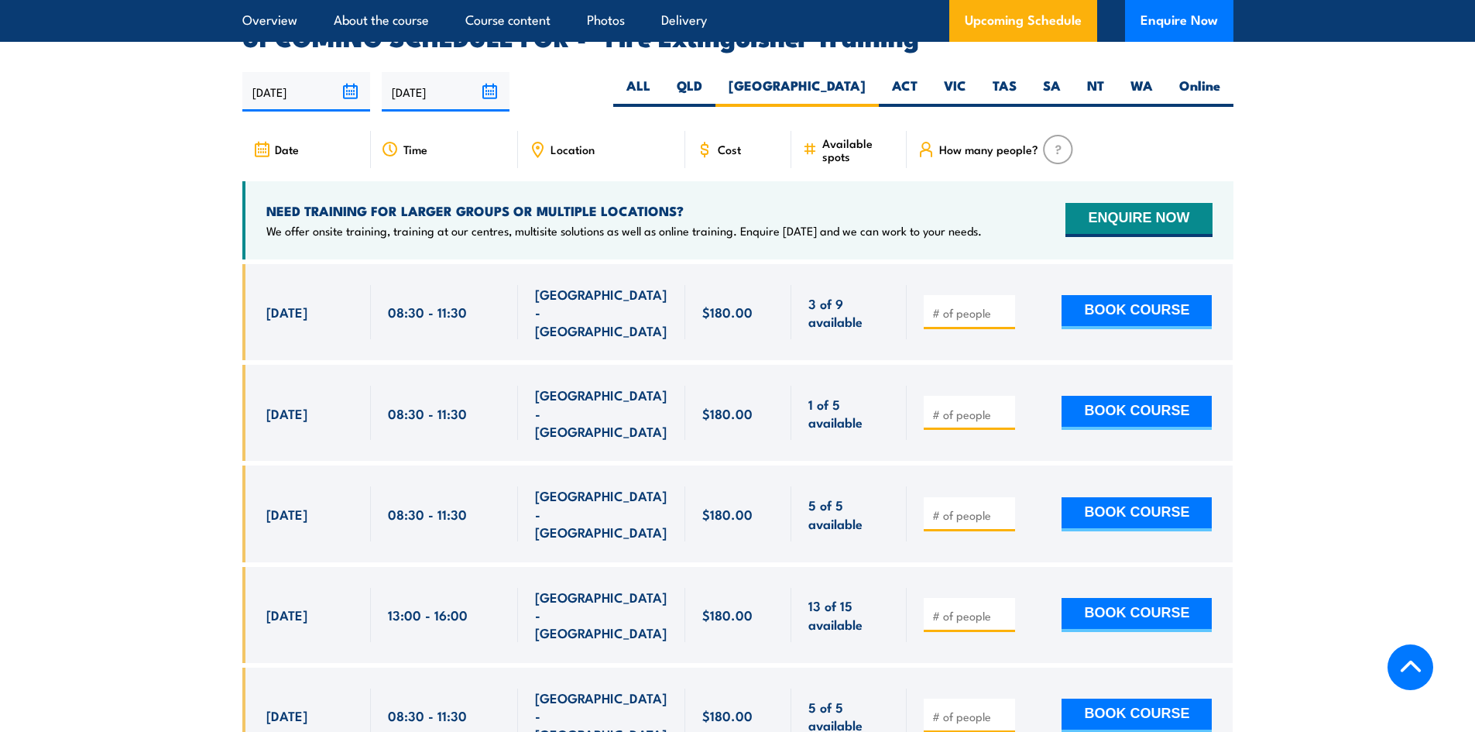
scroll to position [2598, 0]
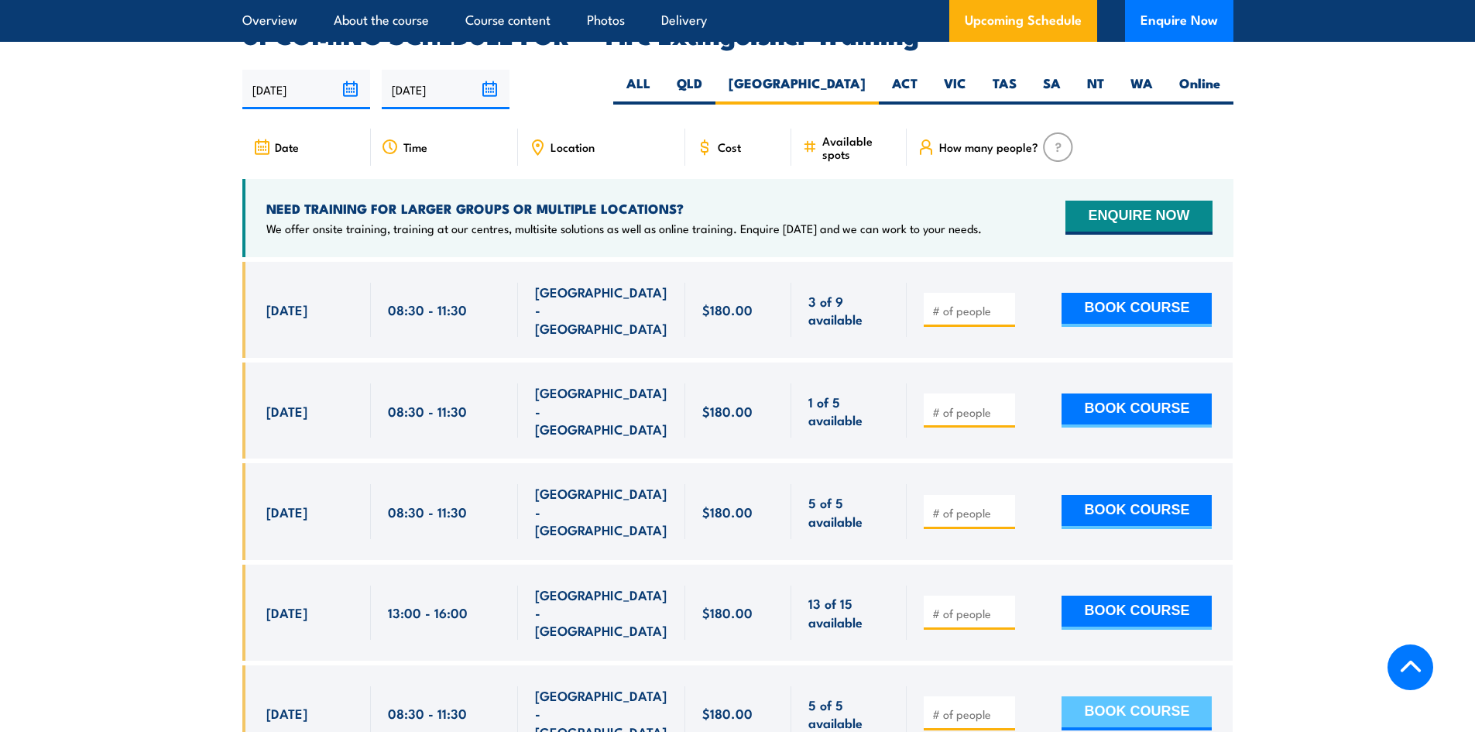
click at [1118, 696] on button "BOOK COURSE" at bounding box center [1136, 713] width 150 height 34
type input "1"
click at [1143, 696] on button "BOOK COURSE" at bounding box center [1136, 713] width 150 height 34
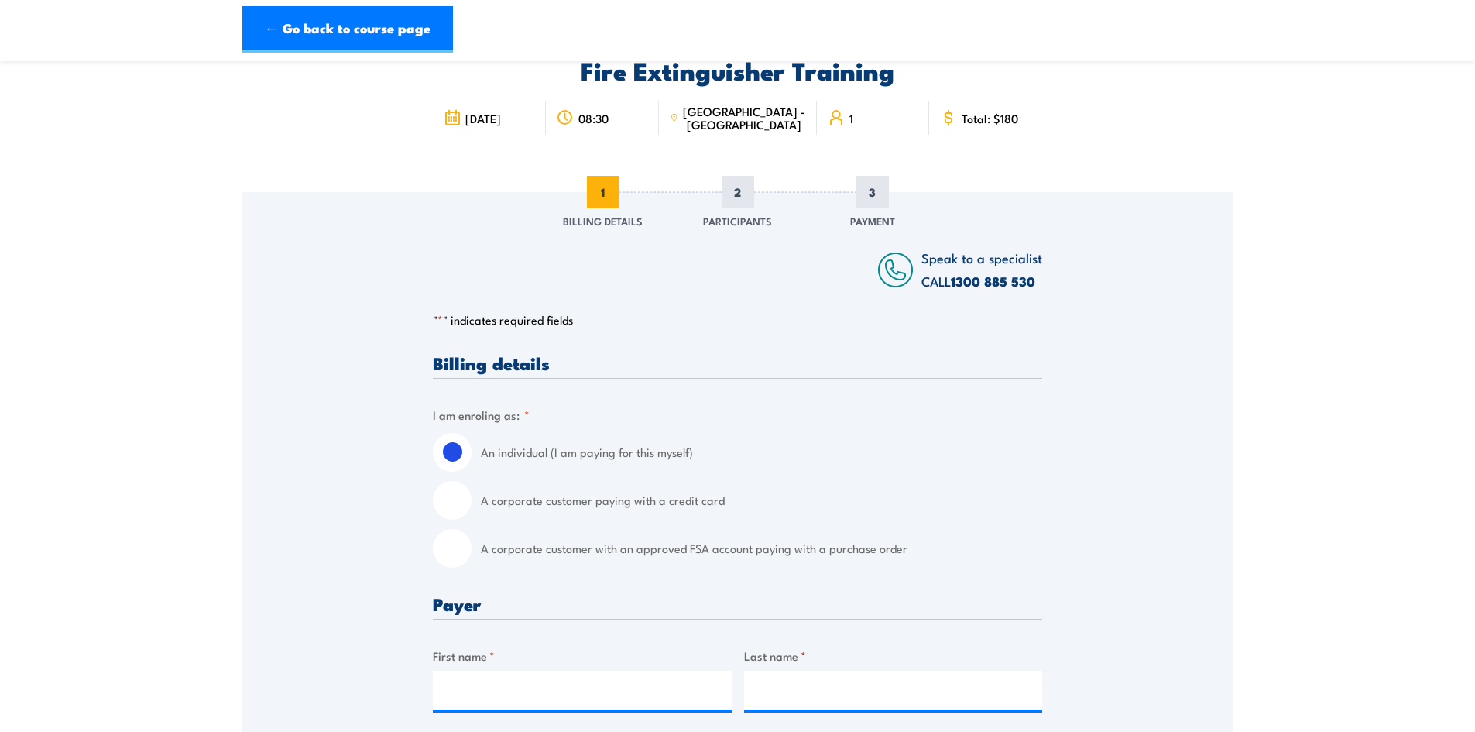
scroll to position [77, 0]
click at [461, 502] on input "A corporate customer paying with a credit card" at bounding box center [452, 499] width 39 height 39
radio input "true"
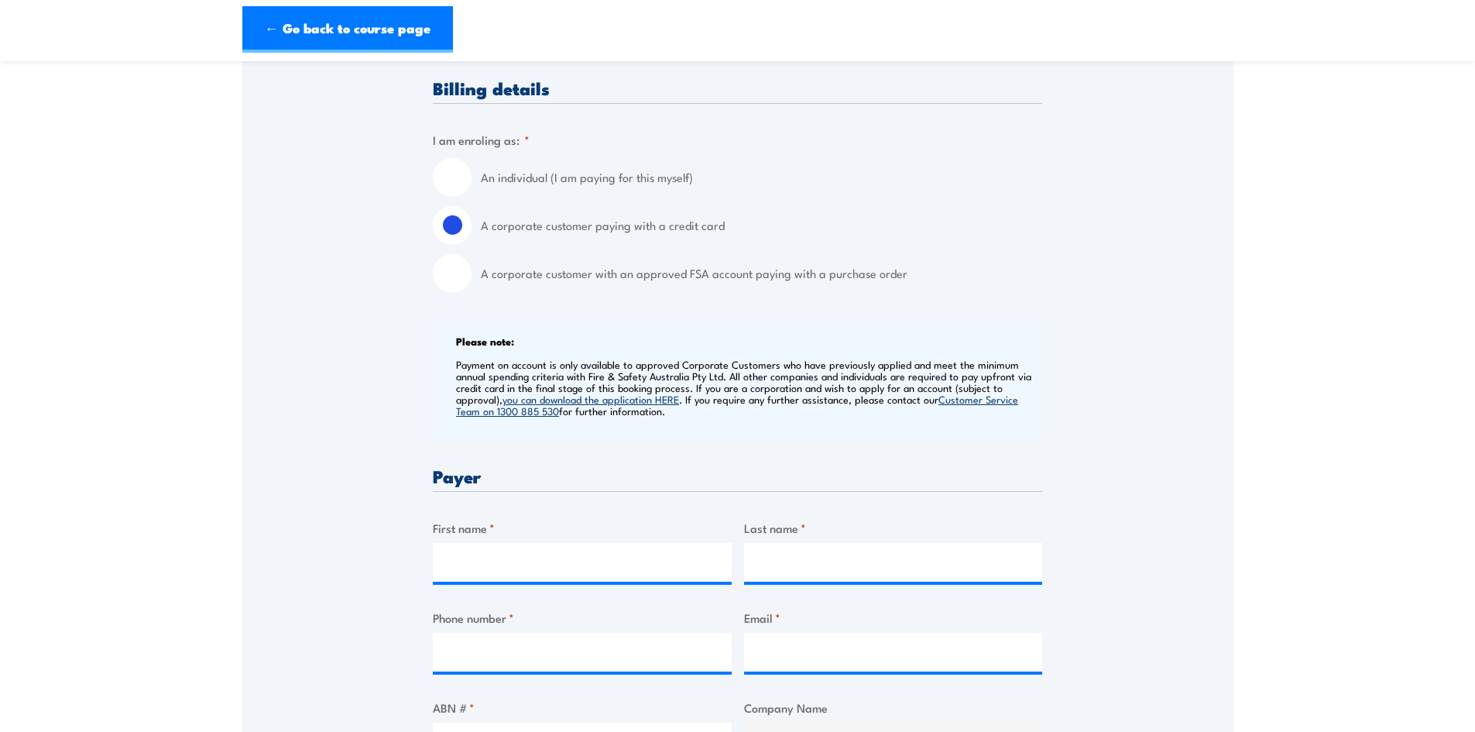
scroll to position [387, 0]
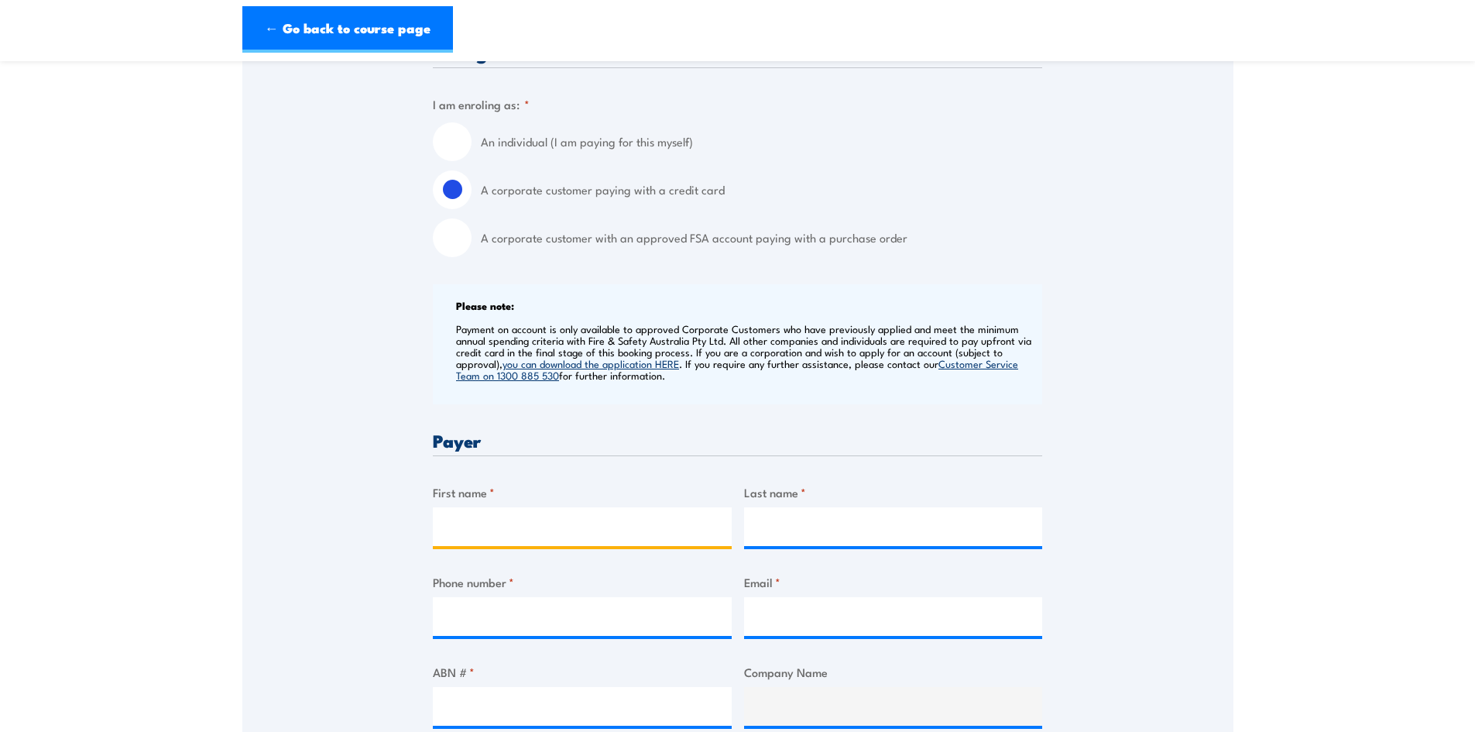
click at [502, 526] on input "First name *" at bounding box center [582, 526] width 299 height 39
type input "Penny"
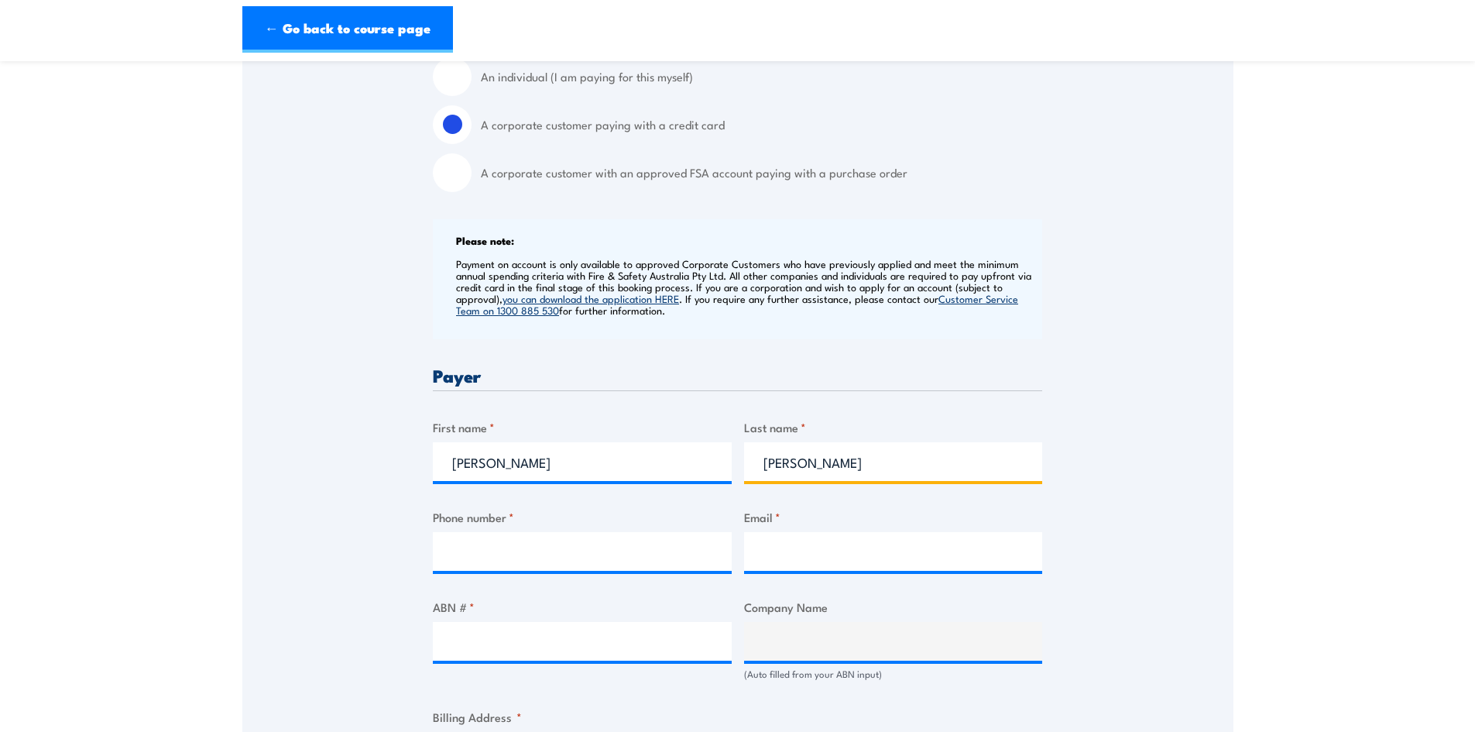
scroll to position [542, 0]
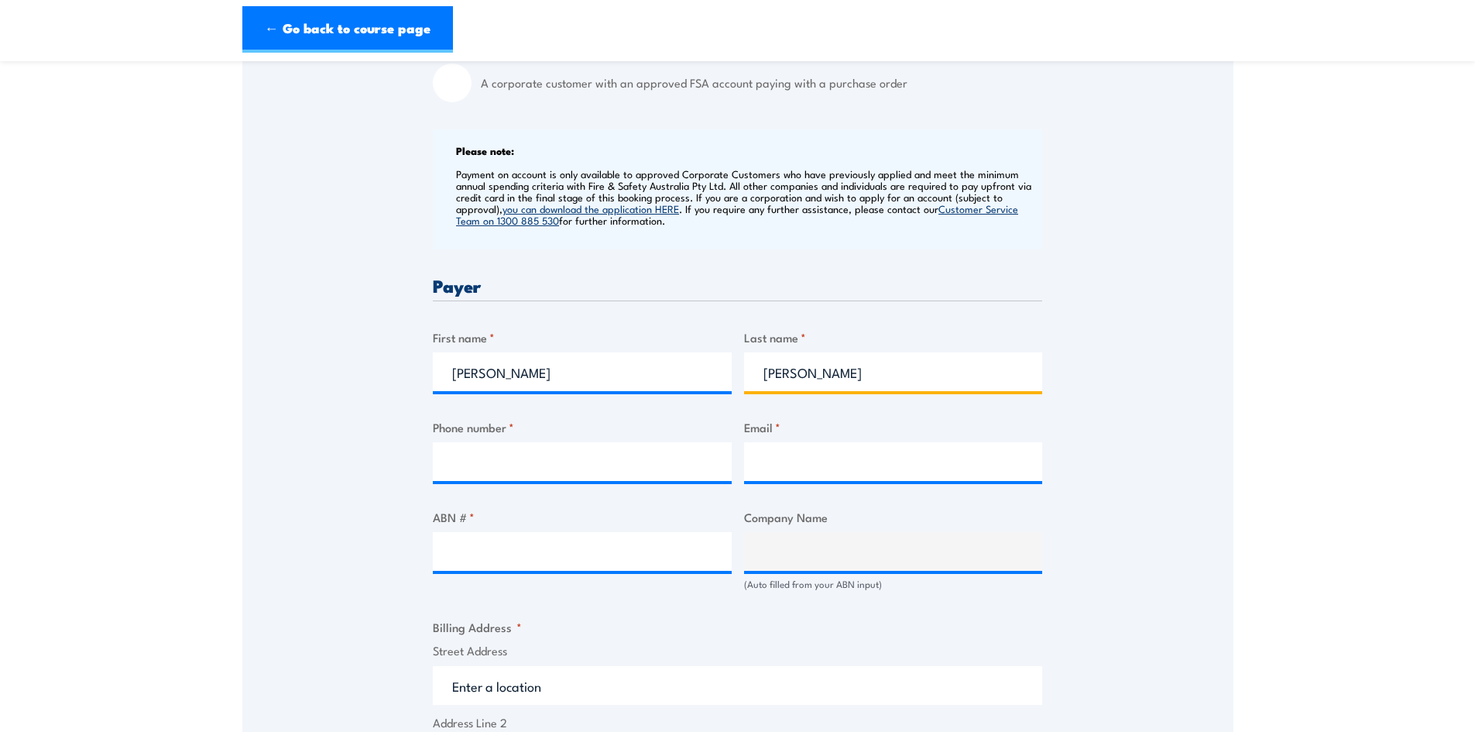
type input "Wilson"
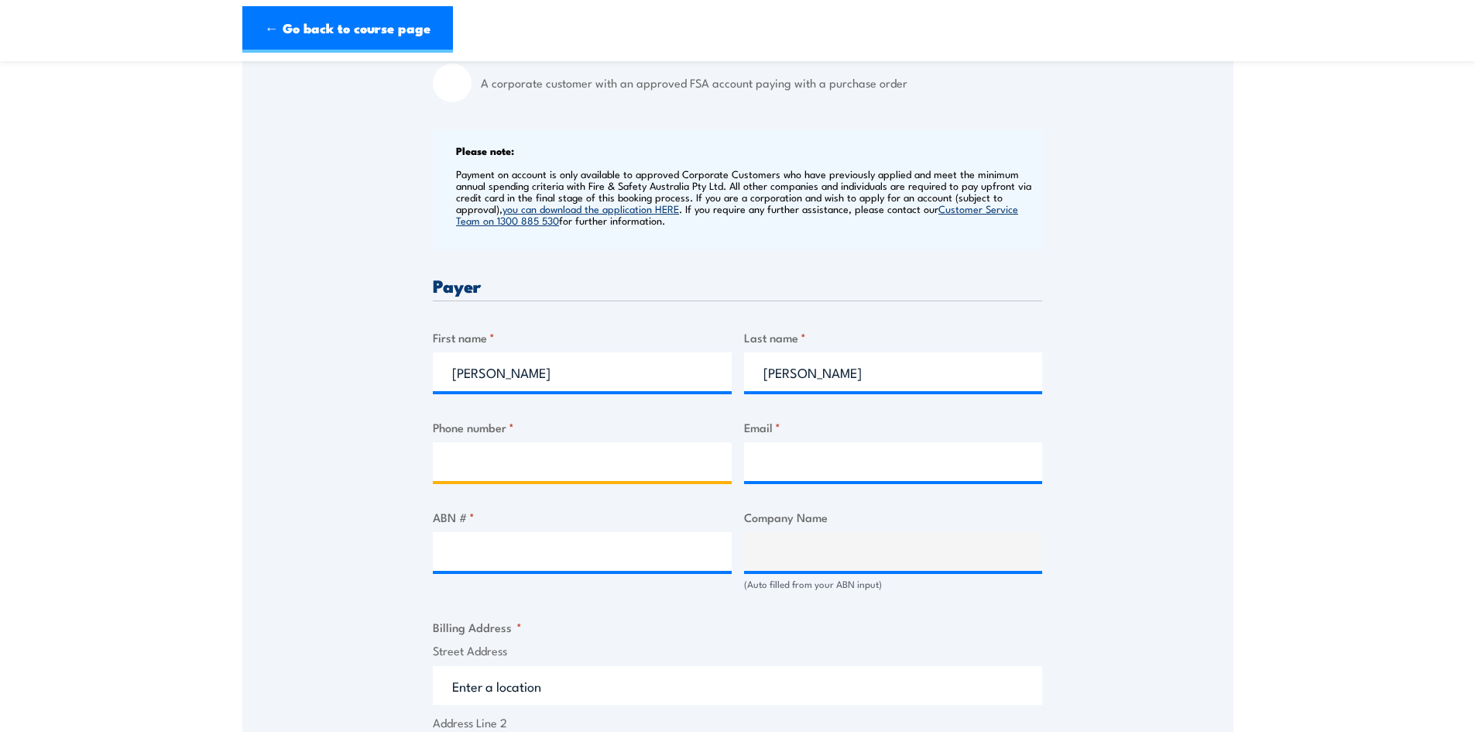
click at [506, 463] on input "Phone number *" at bounding box center [582, 461] width 299 height 39
type input "1300884978"
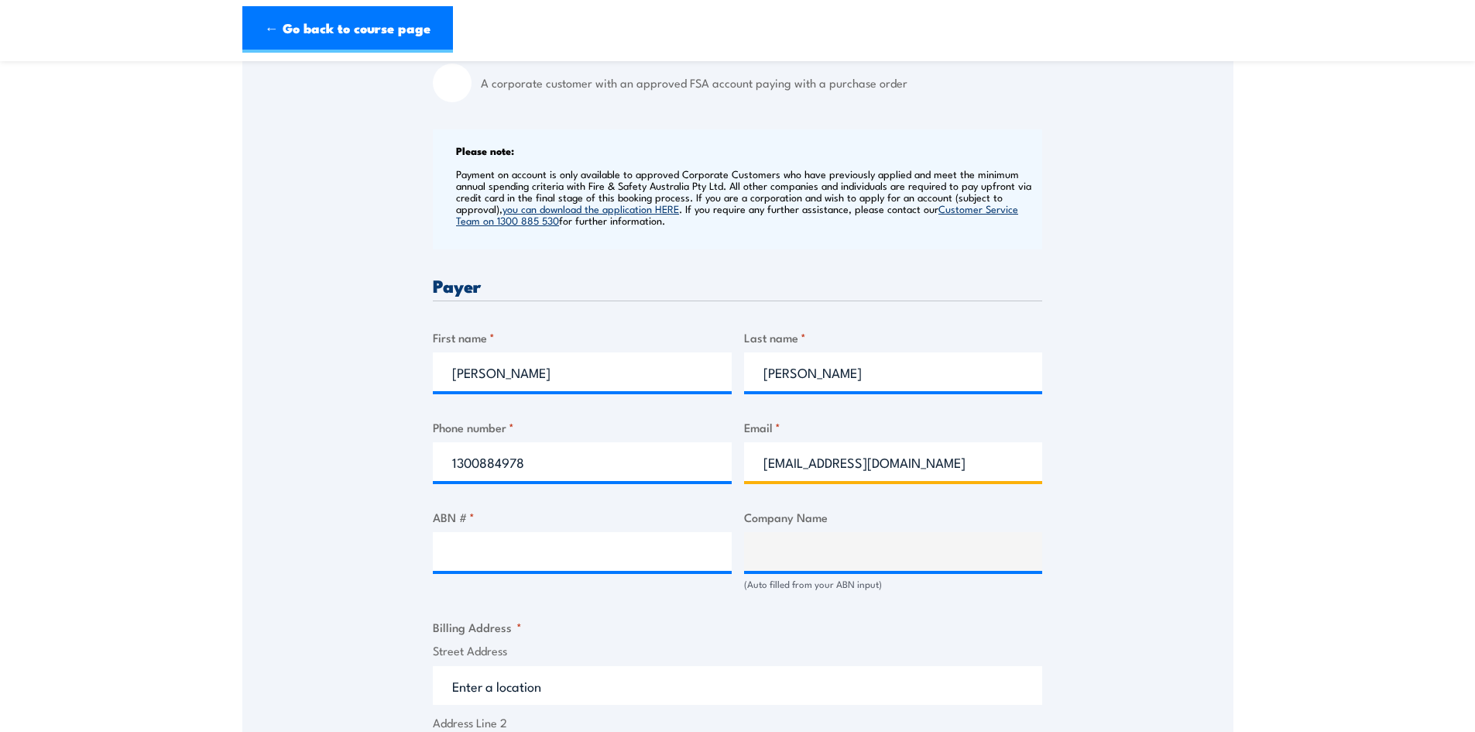
drag, startPoint x: 826, startPoint y: 464, endPoint x: 516, endPoint y: 442, distance: 311.2
click at [527, 442] on div "Billing details I am enroling as: * An individual (I am paying for this myself)…" at bounding box center [737, 609] width 609 height 1441
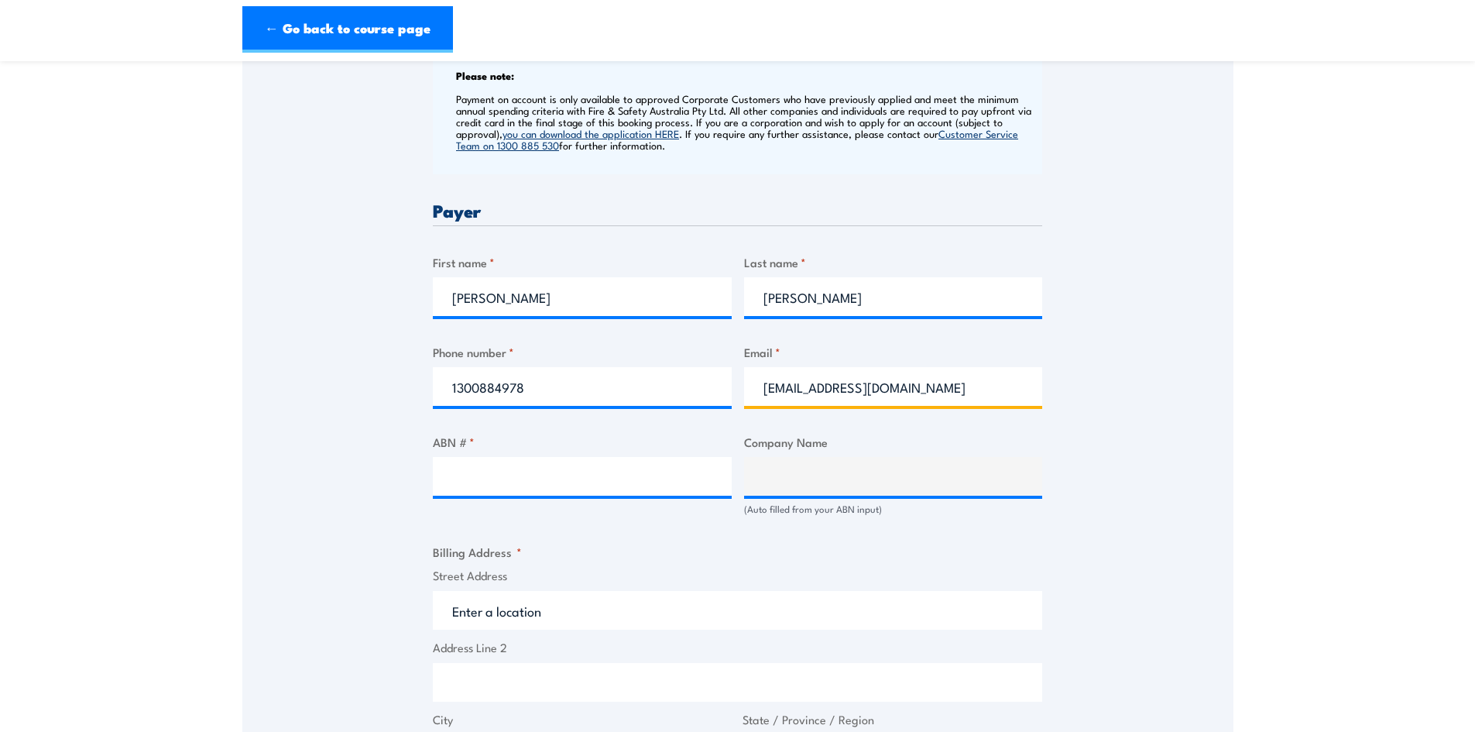
scroll to position [697, 0]
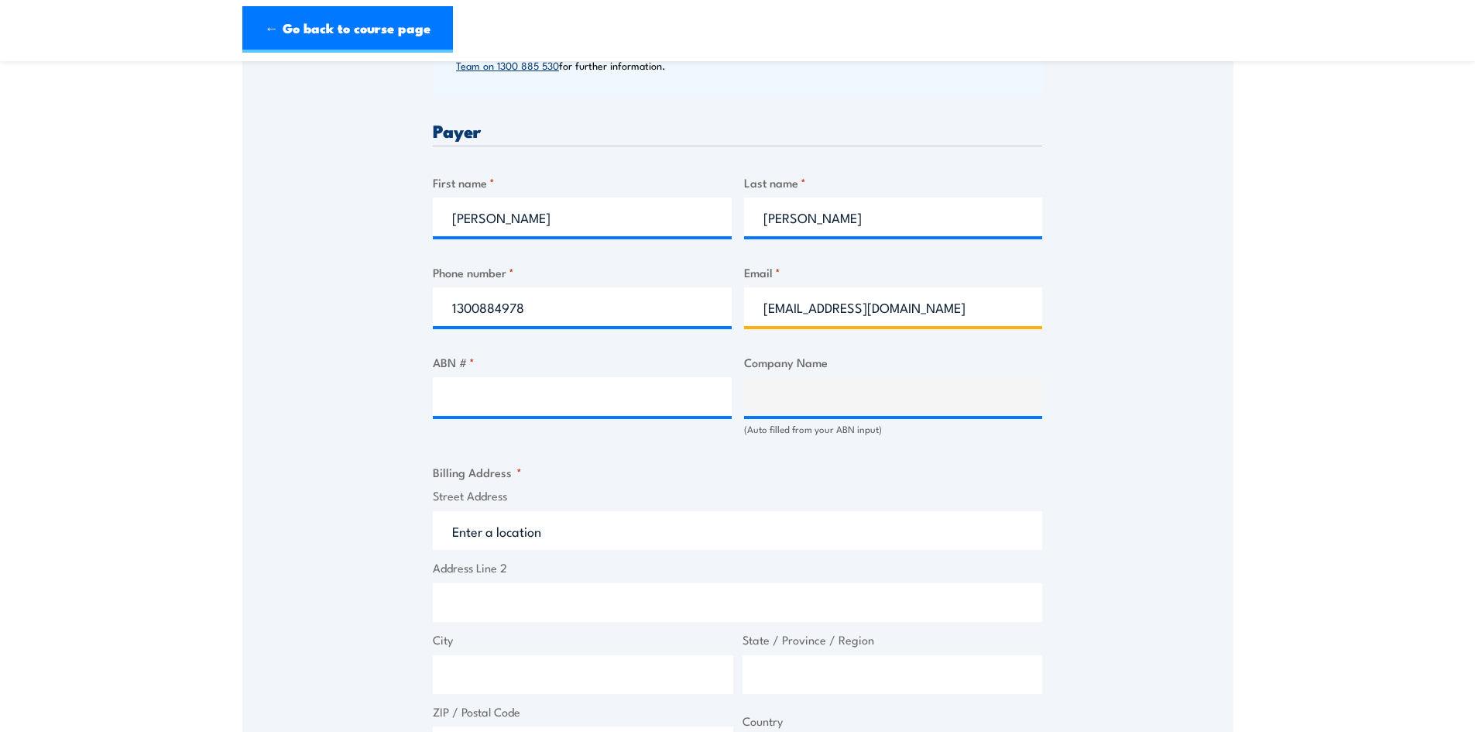
type input "compliance@heightsafety.net"
click at [502, 395] on input "ABN # *" at bounding box center [582, 396] width 299 height 39
type input "30619530479"
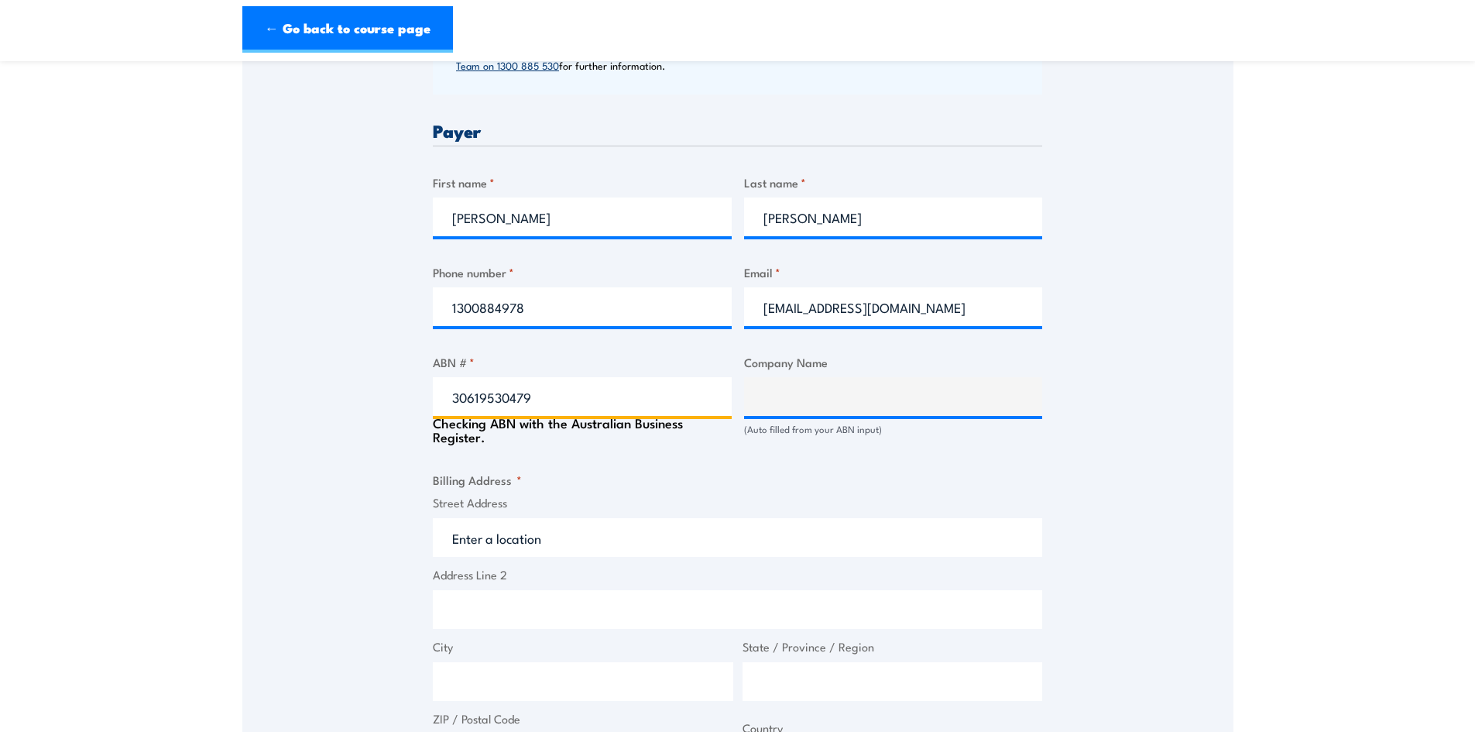
type input "ELBON GROUP OF COMPANIES PTY LTD"
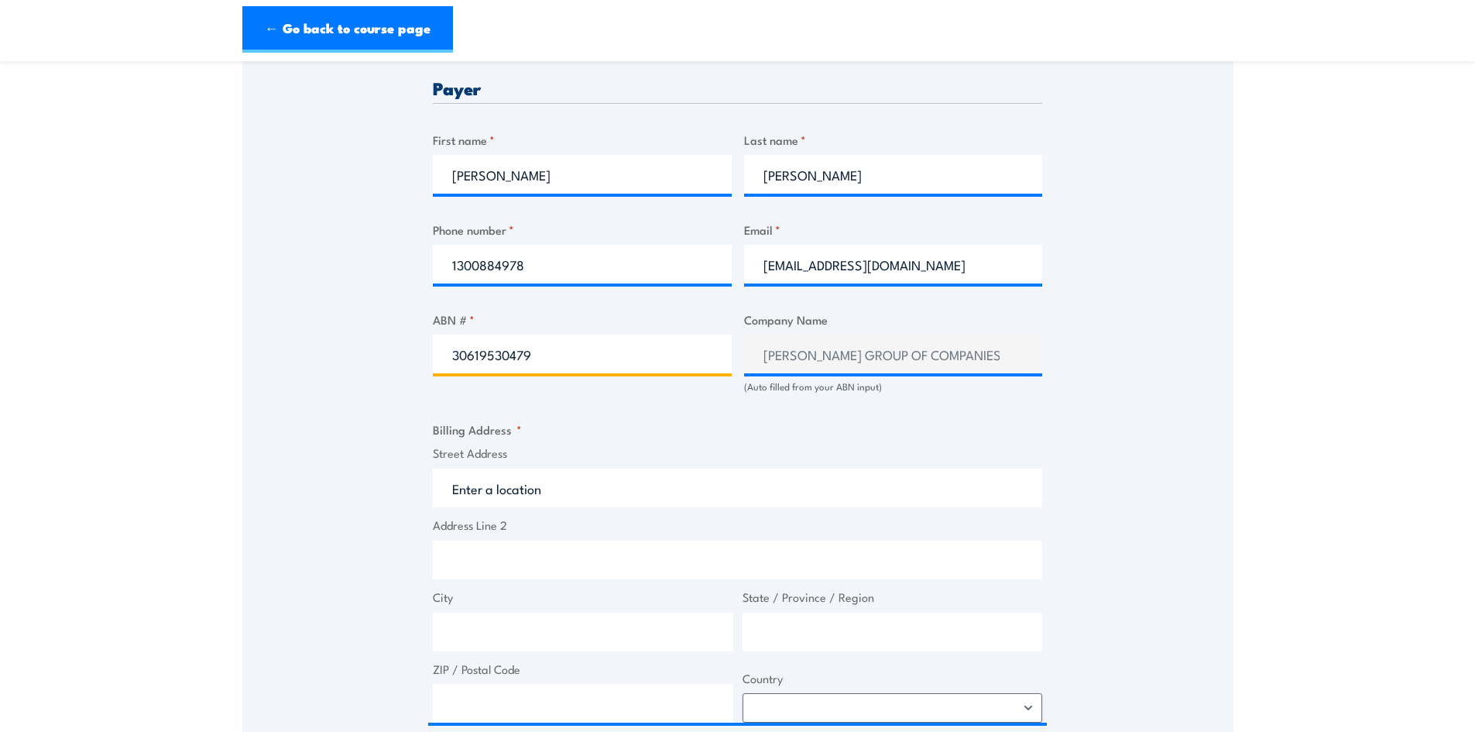
scroll to position [774, 0]
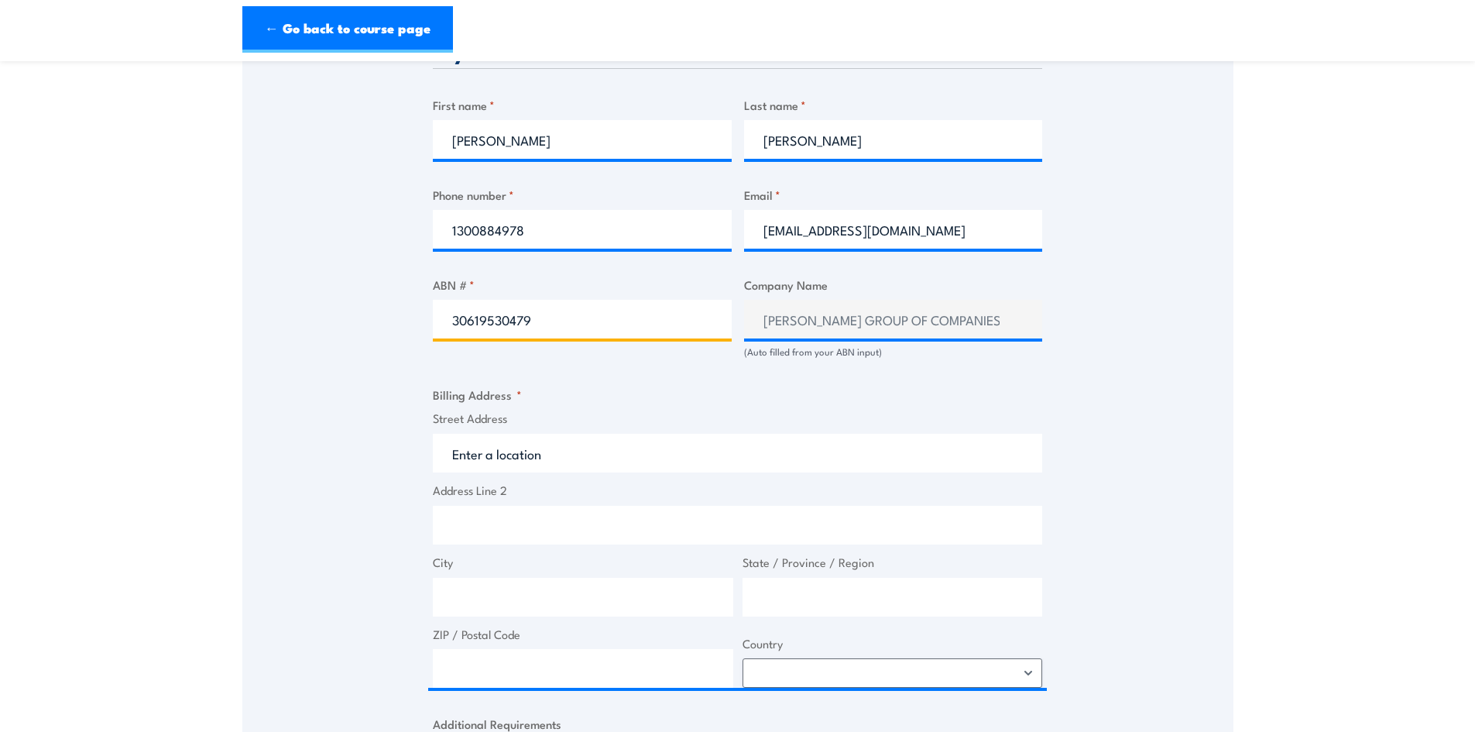
type input "30619530479"
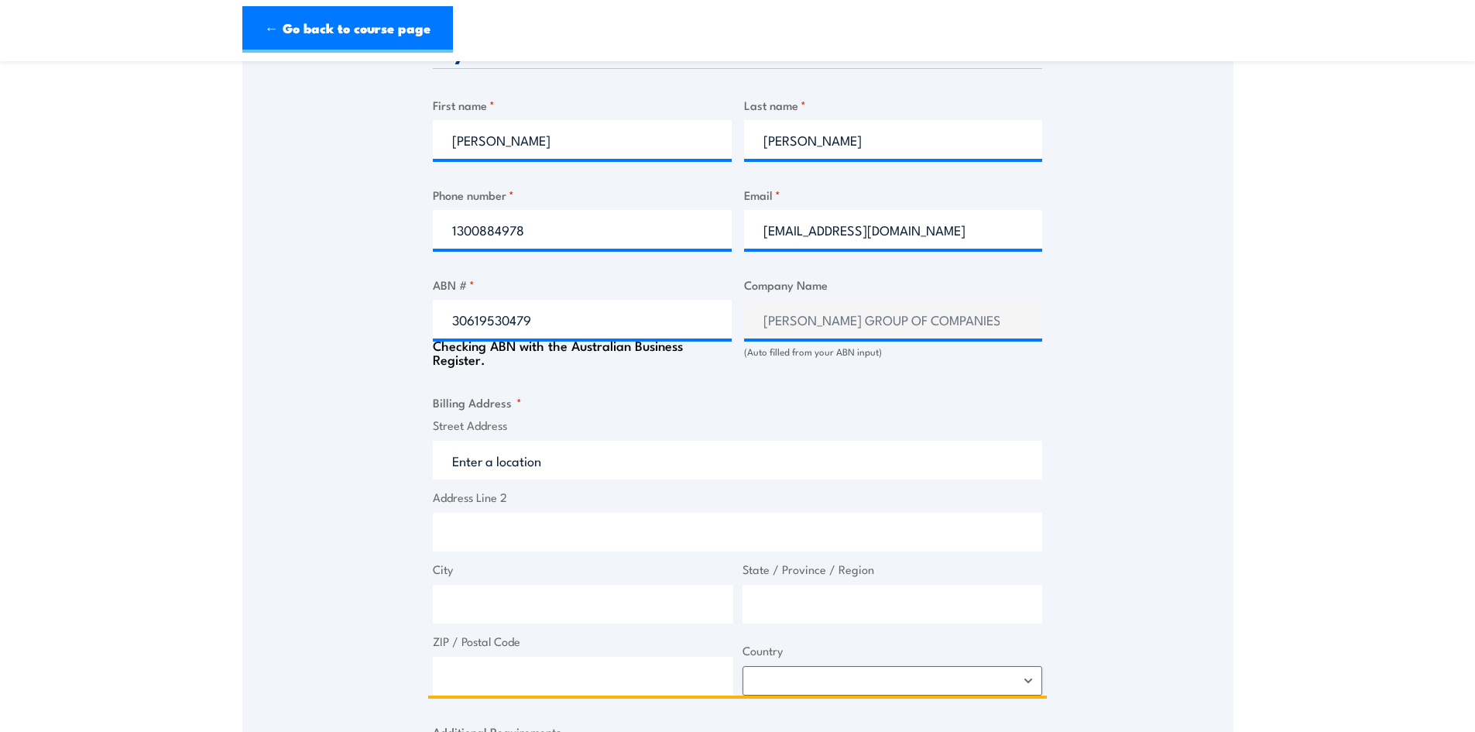
click at [606, 466] on input "Street Address" at bounding box center [737, 459] width 609 height 39
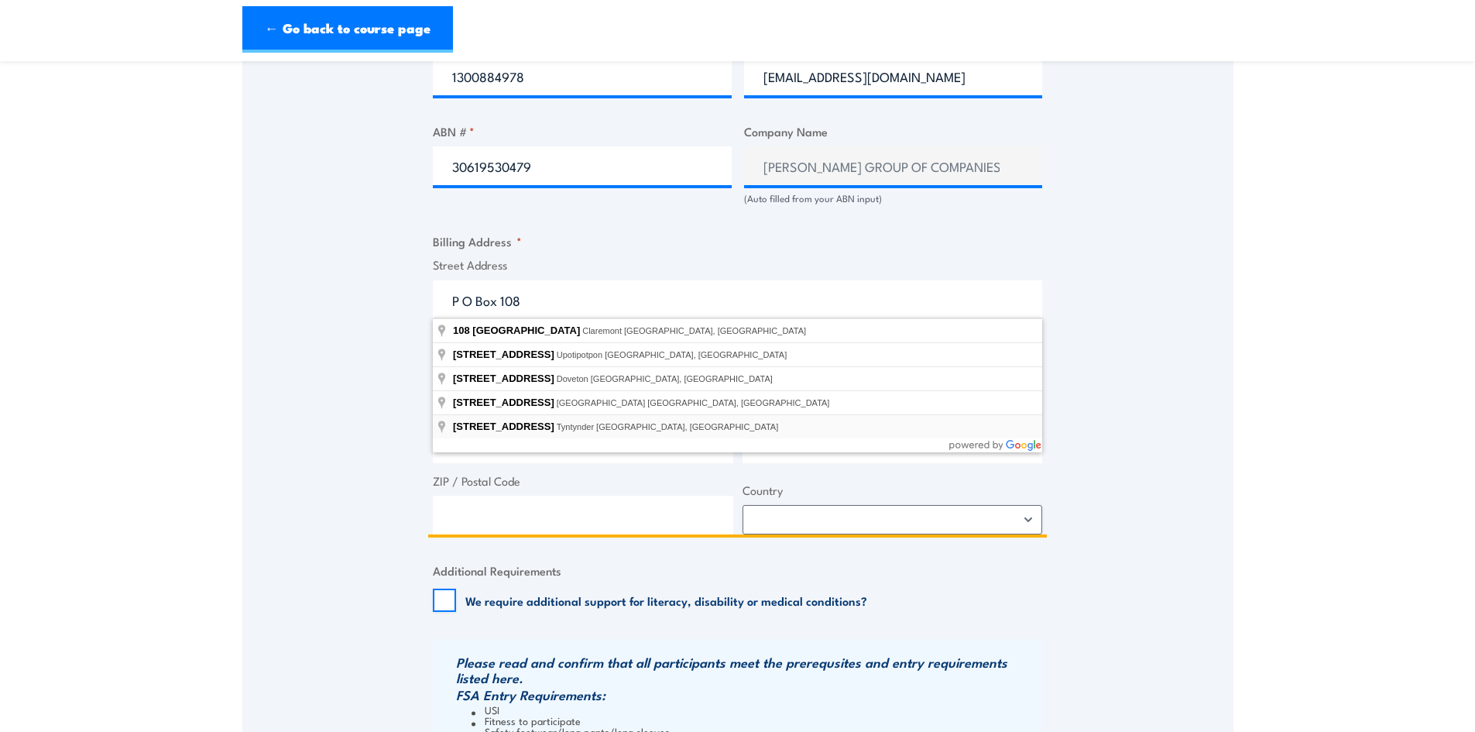
scroll to position [929, 0]
type input "P O Box 108"
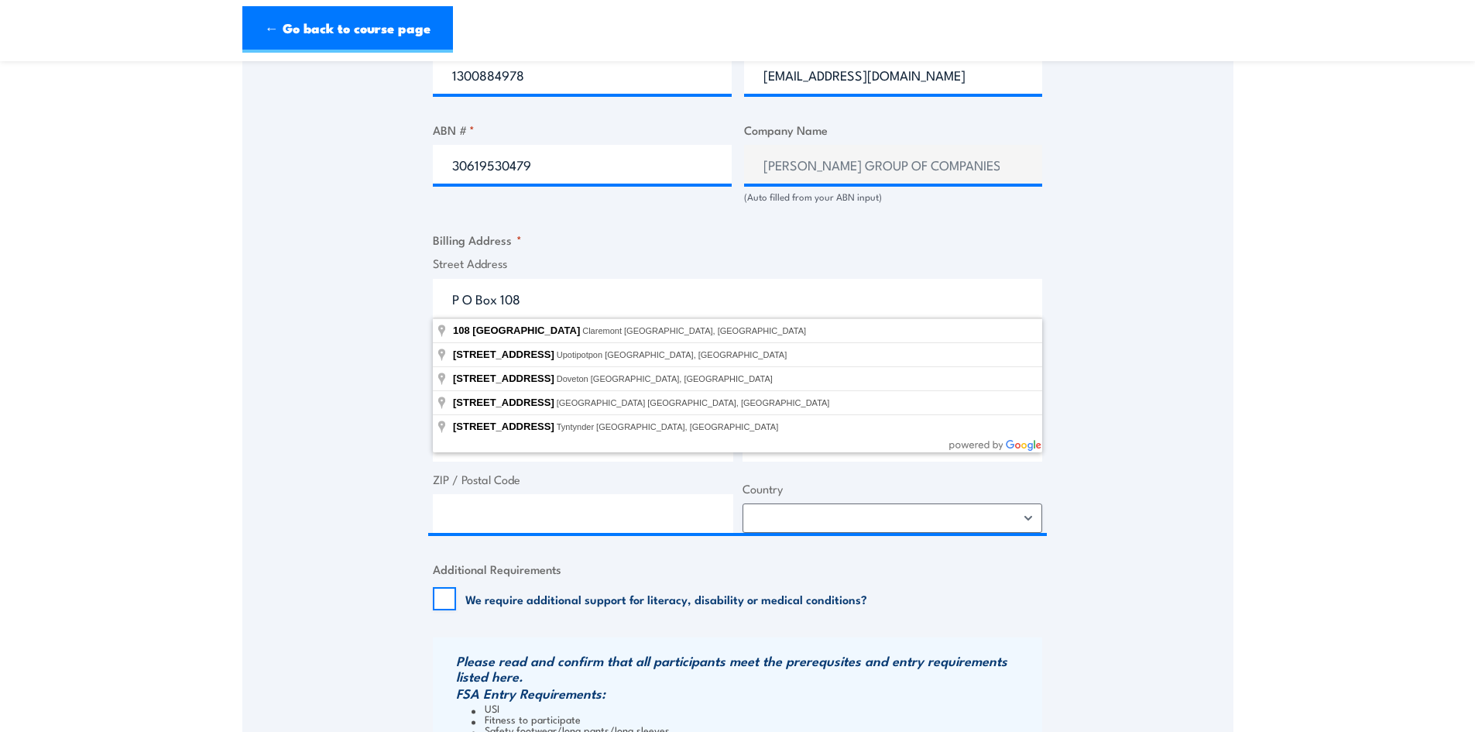
click at [266, 383] on div "Speak to a specialist CALL 1300 885 530 CALL 1300 885 530 " * " indicates requi…" at bounding box center [737, 144] width 991 height 1609
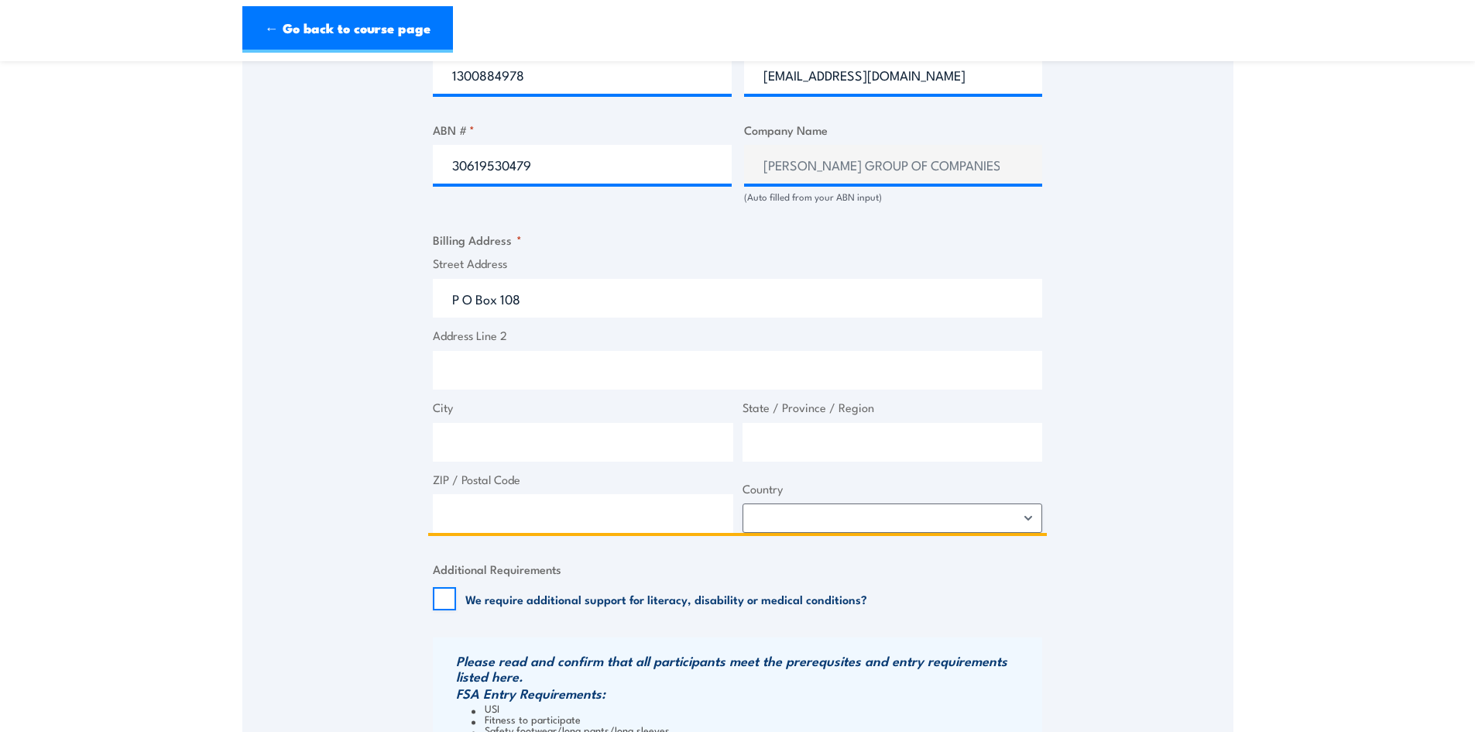
click at [471, 430] on input "City" at bounding box center [583, 442] width 300 height 39
type input "Ingleburn"
type input "[GEOGRAPHIC_DATA]"
click at [485, 517] on input "ZIP / Postal Code" at bounding box center [583, 513] width 300 height 39
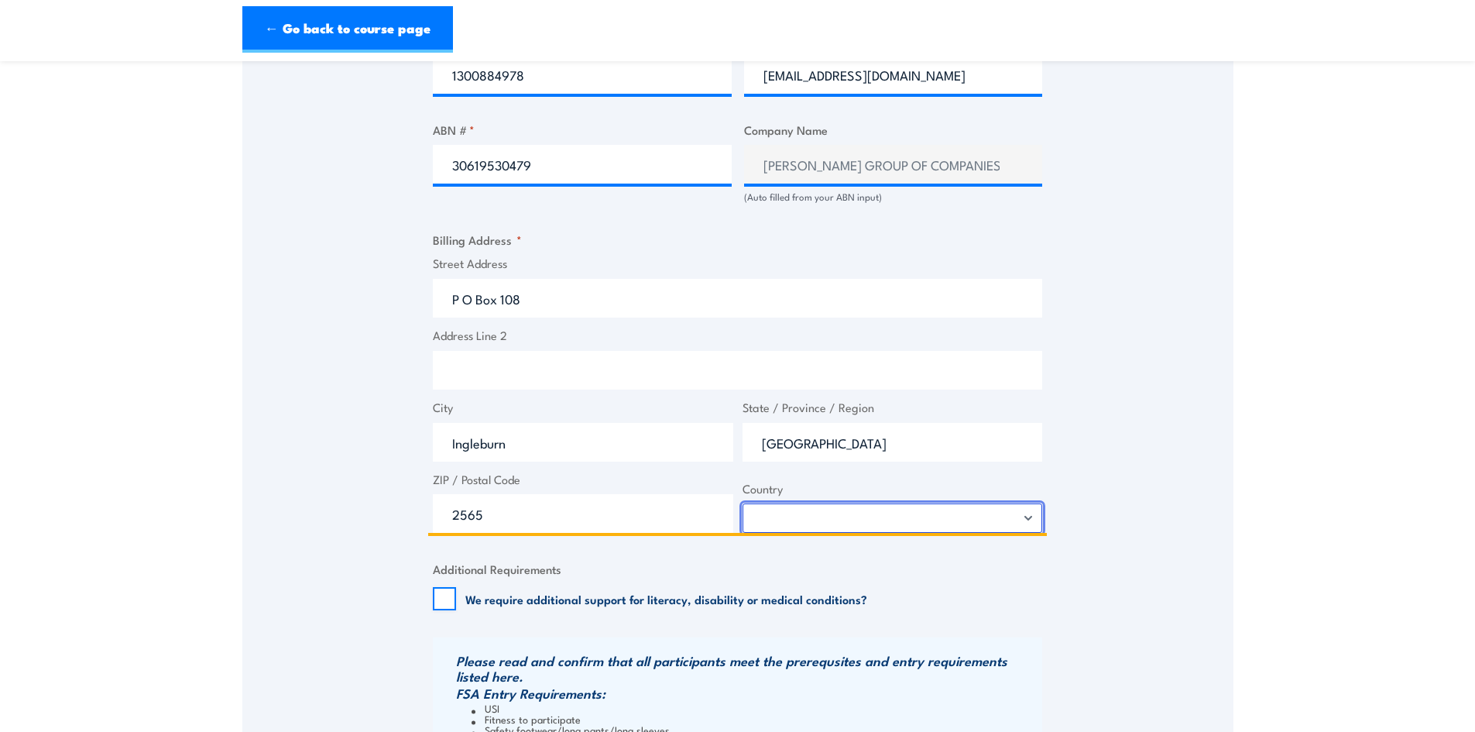
click at [814, 512] on select "Afghanistan Albania Algeria American Samoa Andorra Angola Anguilla Antarctica A…" at bounding box center [892, 517] width 300 height 29
drag, startPoint x: 524, startPoint y: 517, endPoint x: 194, endPoint y: 502, distance: 330.9
click at [214, 506] on section "Fire Extinguisher Training 10 October 2025 08:30 1" at bounding box center [737, 103] width 1475 height 1910
type input "1890"
click at [879, 519] on select "Afghanistan Albania Algeria American Samoa Andorra Angola Anguilla Antarctica A…" at bounding box center [892, 517] width 300 height 29
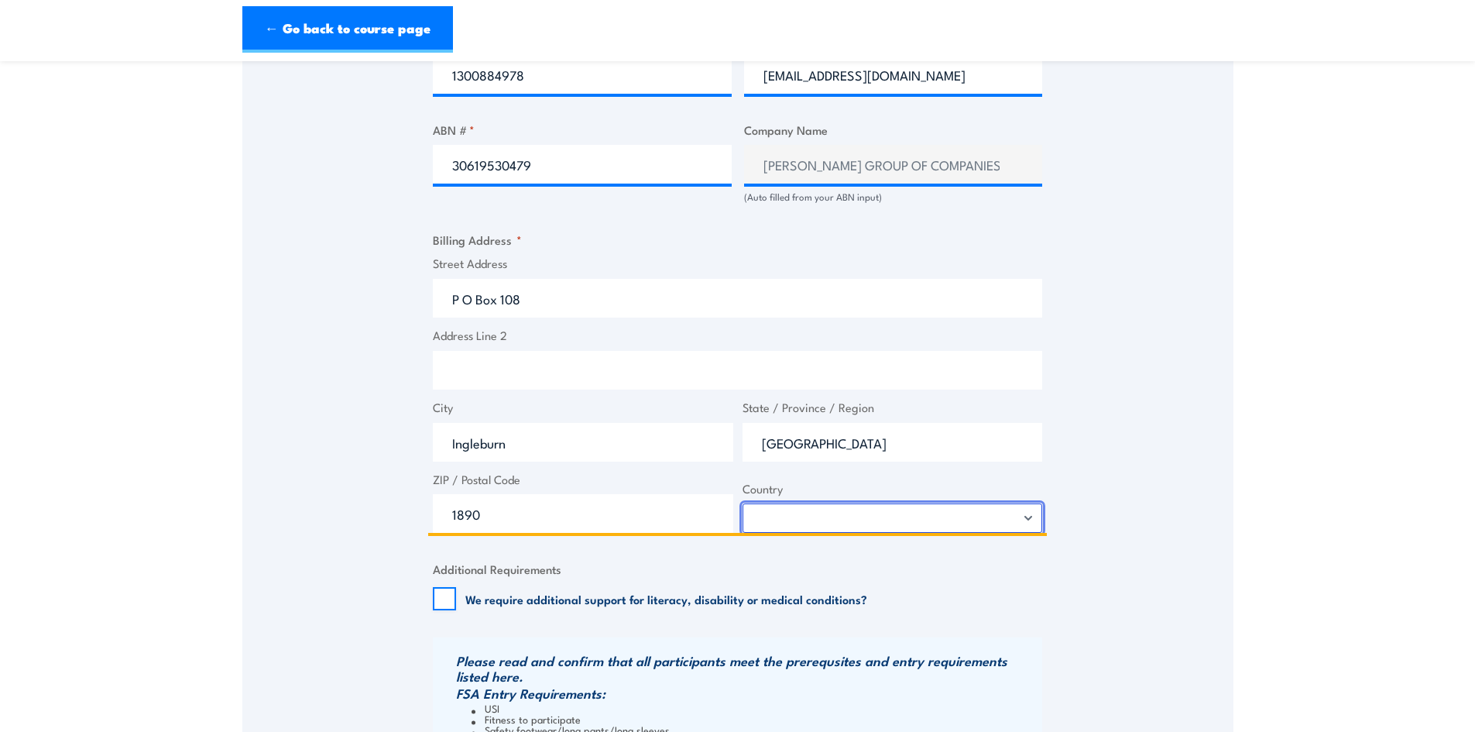
select select "Australia"
click at [742, 503] on select "Afghanistan Albania Algeria American Samoa Andorra Angola Anguilla Antarctica A…" at bounding box center [892, 517] width 300 height 29
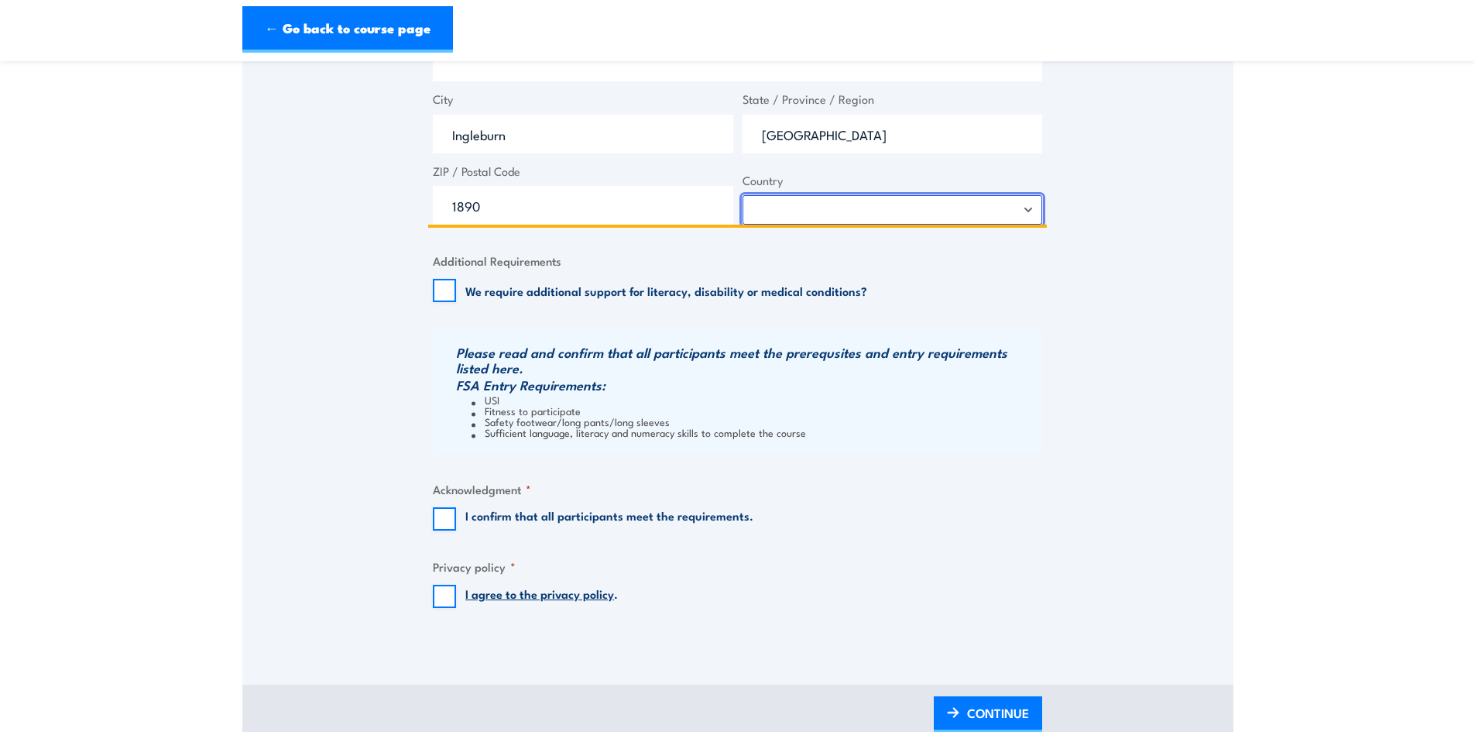
scroll to position [1239, 0]
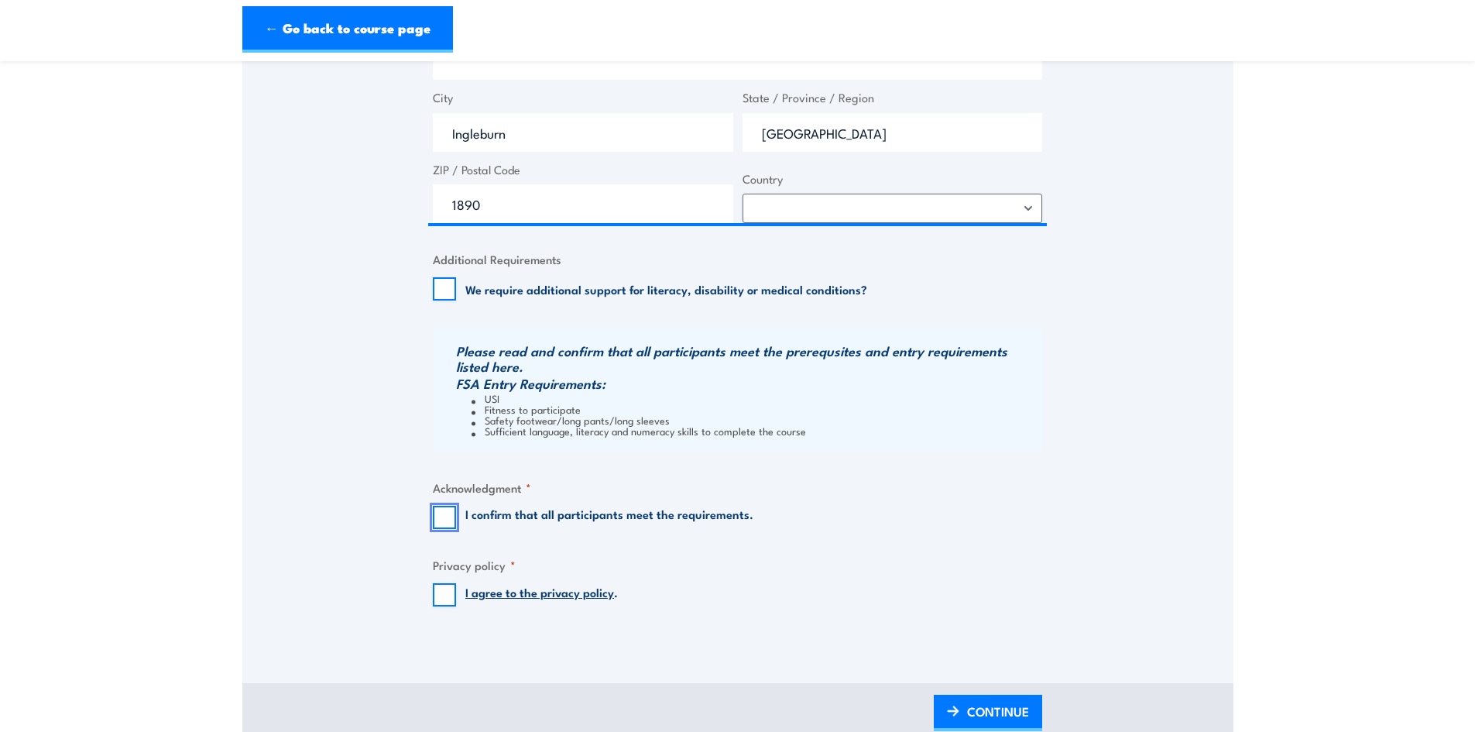
click at [442, 518] on input "I confirm that all participants meet the requirements." at bounding box center [444, 517] width 23 height 23
checkbox input "true"
click at [448, 597] on input "I agree to the privacy policy ." at bounding box center [444, 594] width 23 height 23
checkbox input "true"
click at [990, 717] on span "CONTINUE" at bounding box center [998, 711] width 62 height 41
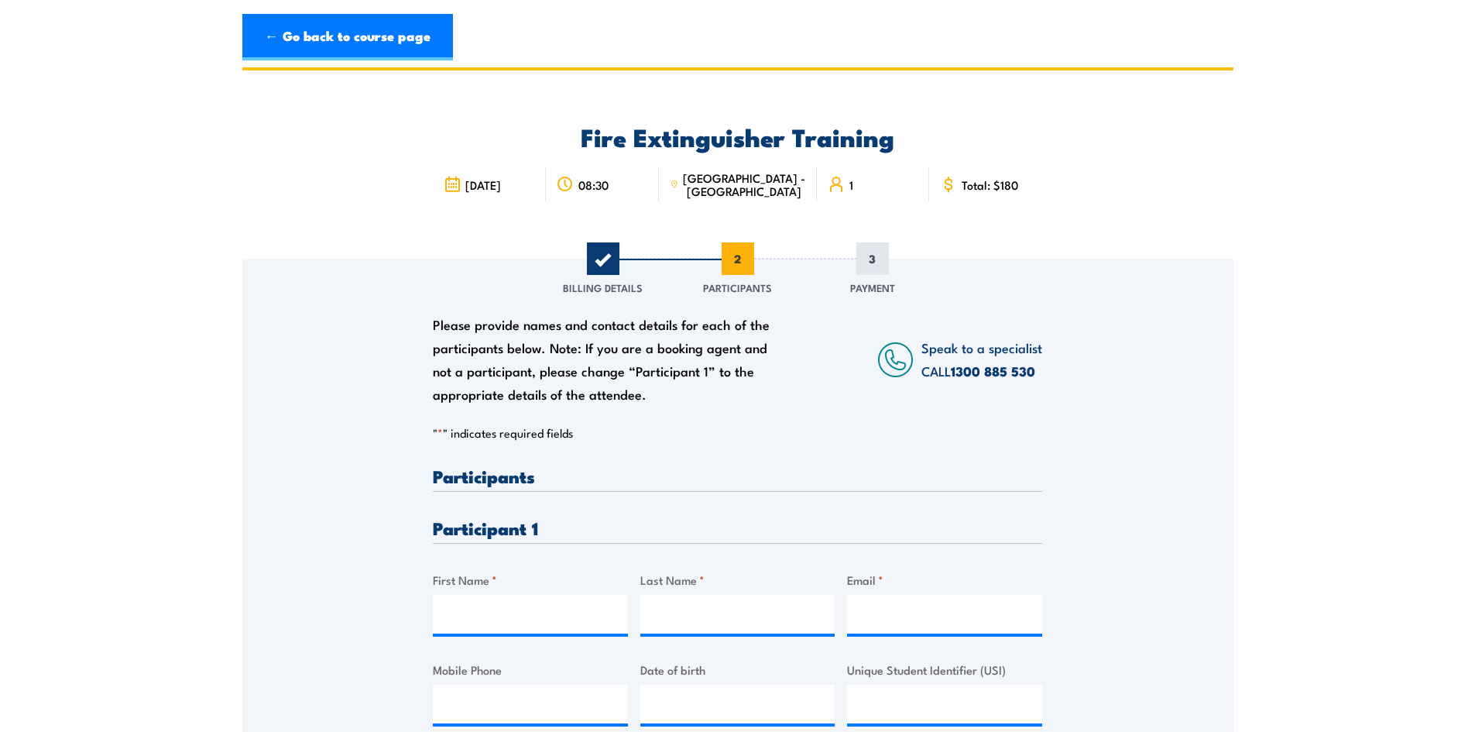
scroll to position [155, 0]
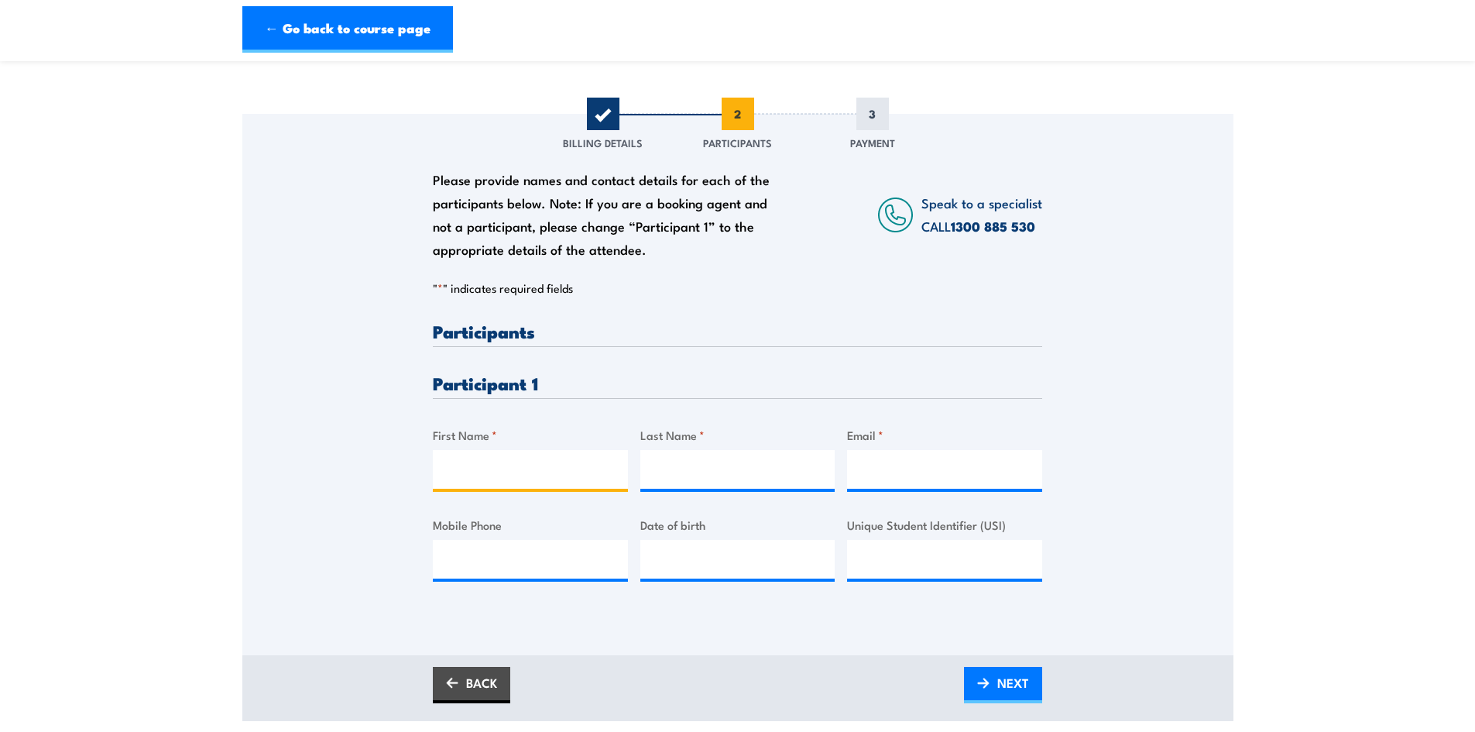
click at [488, 475] on input "First Name *" at bounding box center [530, 469] width 195 height 39
type input "Craig"
type input "Valosin"
click at [968, 482] on input "Email *" at bounding box center [944, 469] width 195 height 39
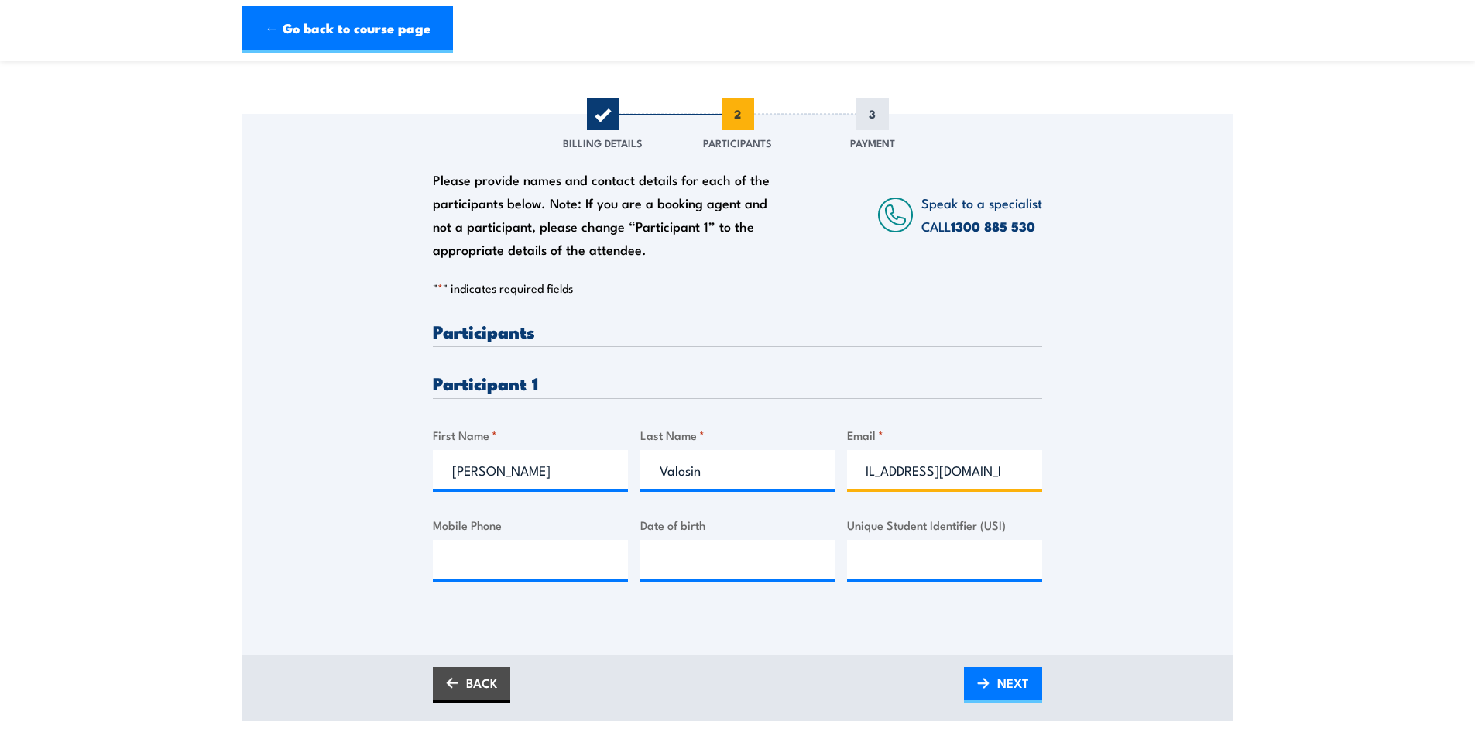
scroll to position [0, 36]
type input "[EMAIL_ADDRESS][DOMAIN_NAME]"
click at [544, 559] on input "Mobile Phone" at bounding box center [530, 559] width 195 height 39
click at [1006, 689] on span "NEXT" at bounding box center [1013, 682] width 32 height 41
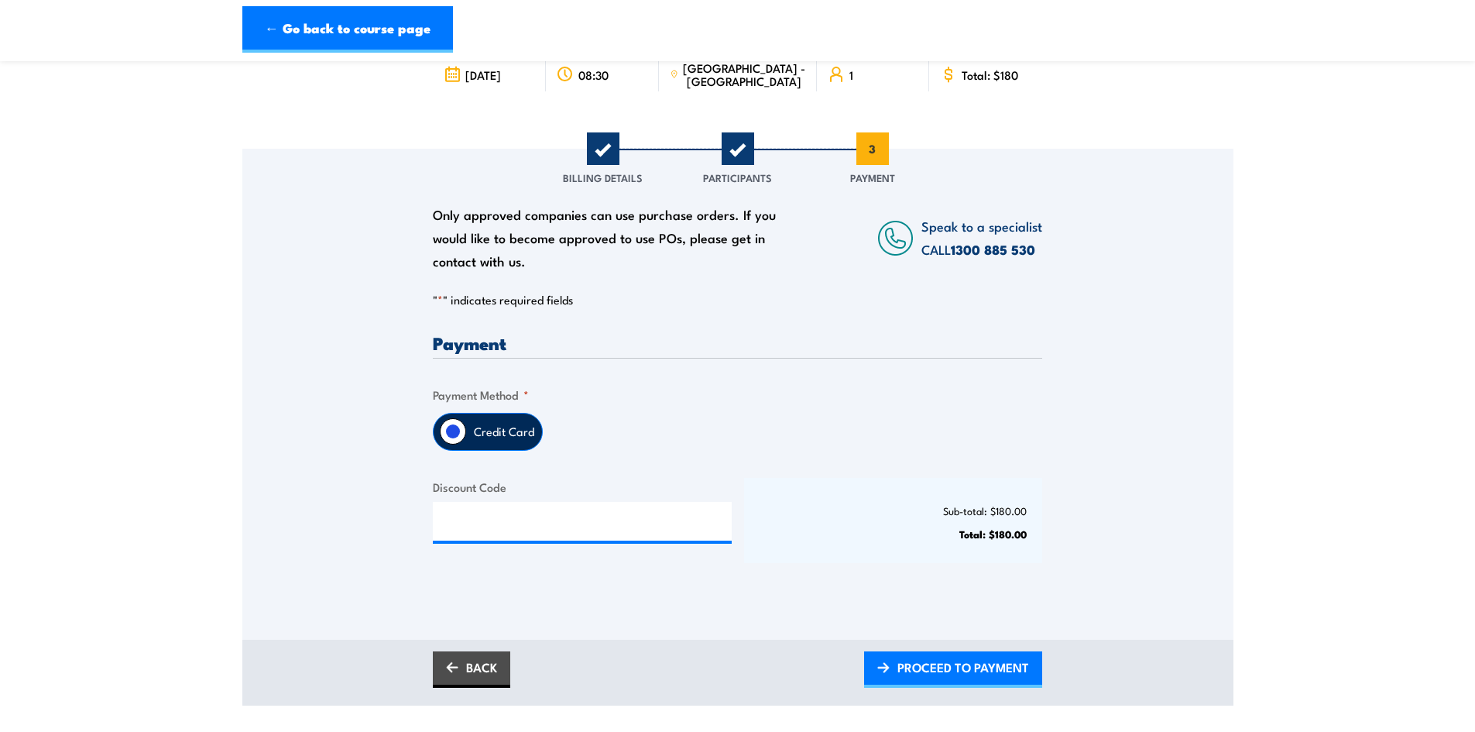
scroll to position [155, 0]
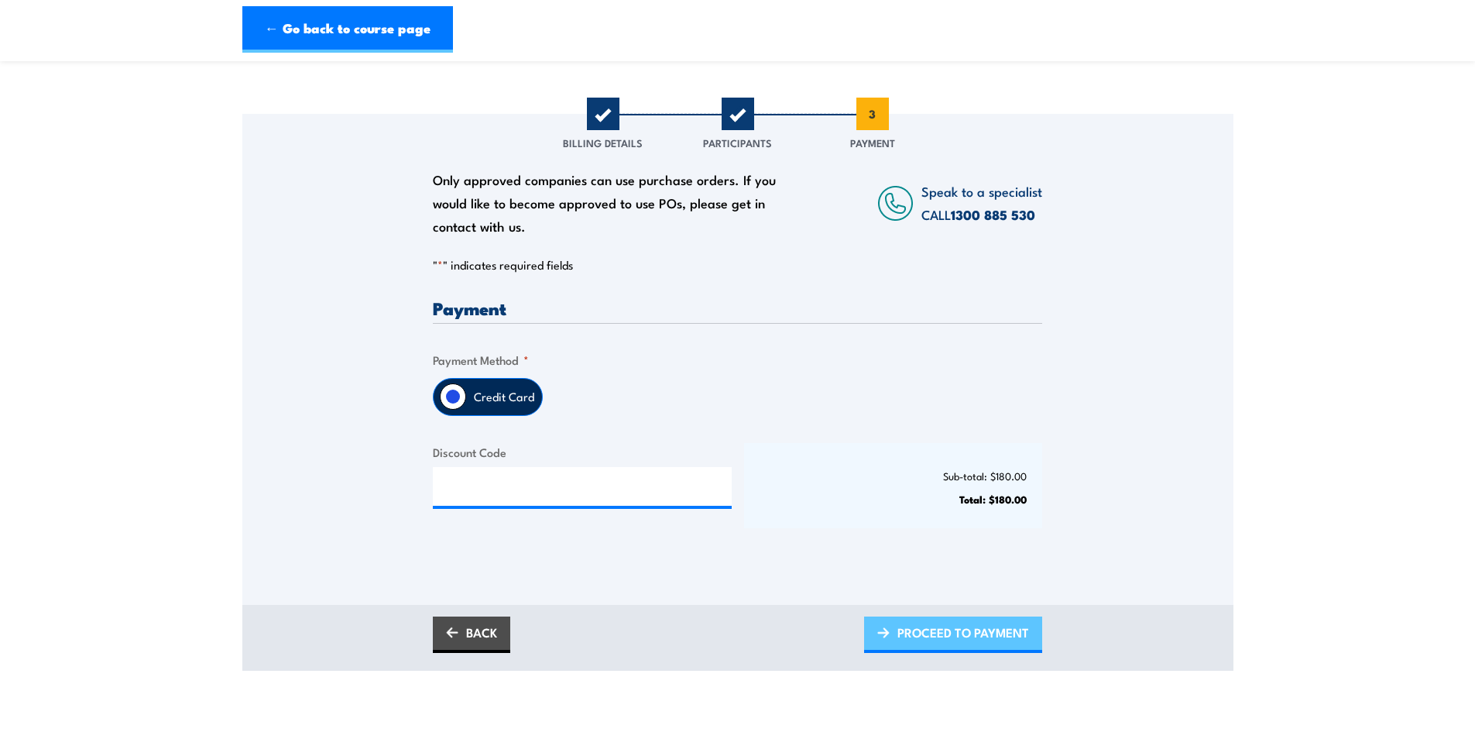
click at [944, 630] on span "PROCEED TO PAYMENT" at bounding box center [963, 632] width 132 height 41
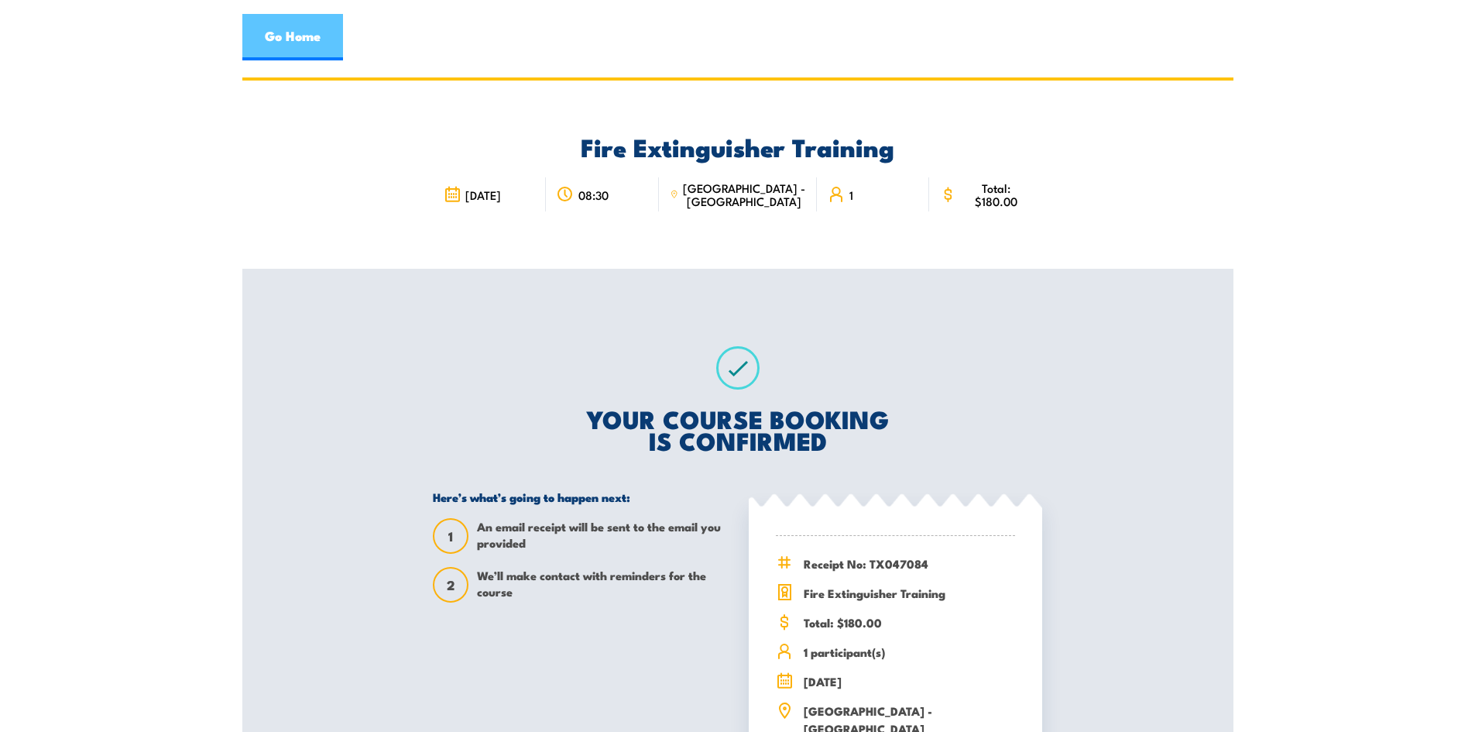
click at [300, 50] on link "Go Home" at bounding box center [292, 37] width 101 height 46
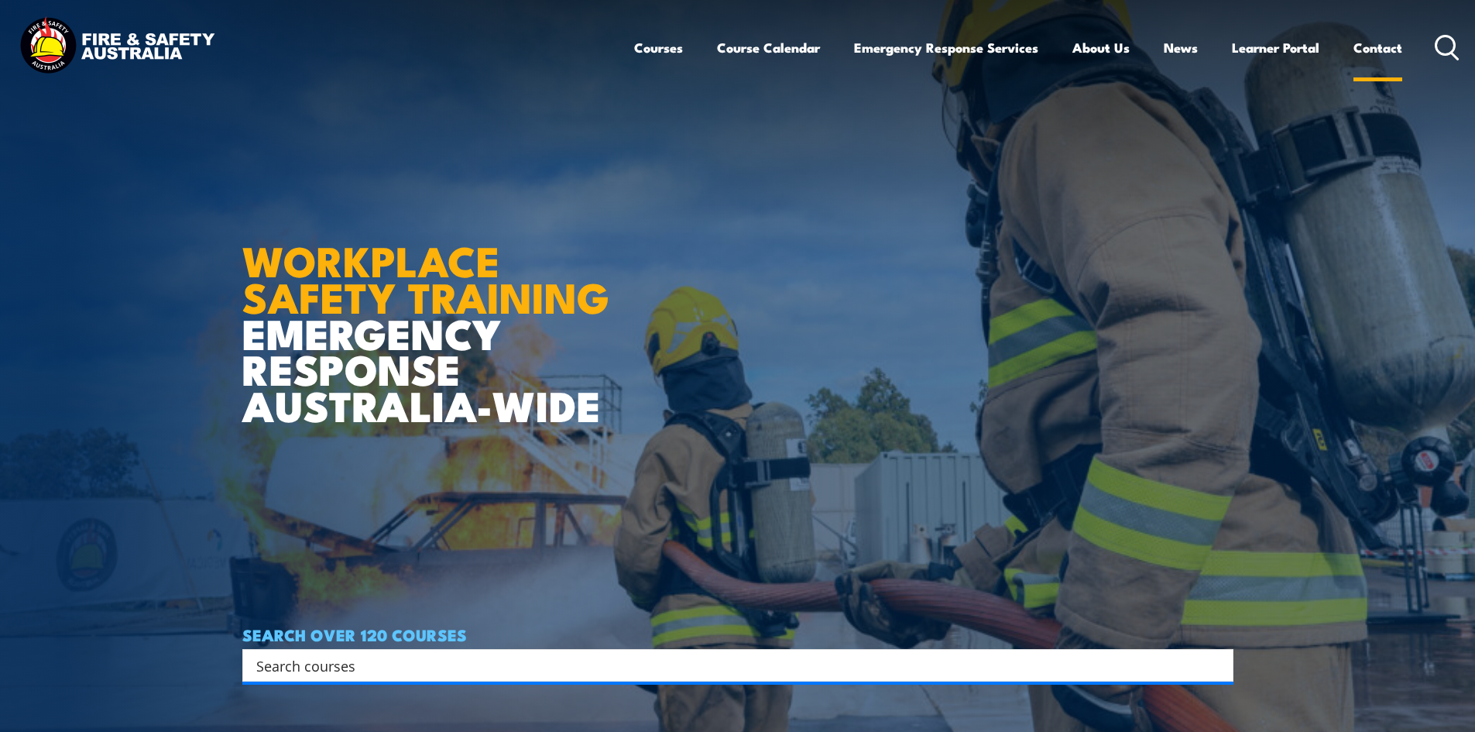
click at [1369, 43] on link "Contact" at bounding box center [1377, 47] width 49 height 41
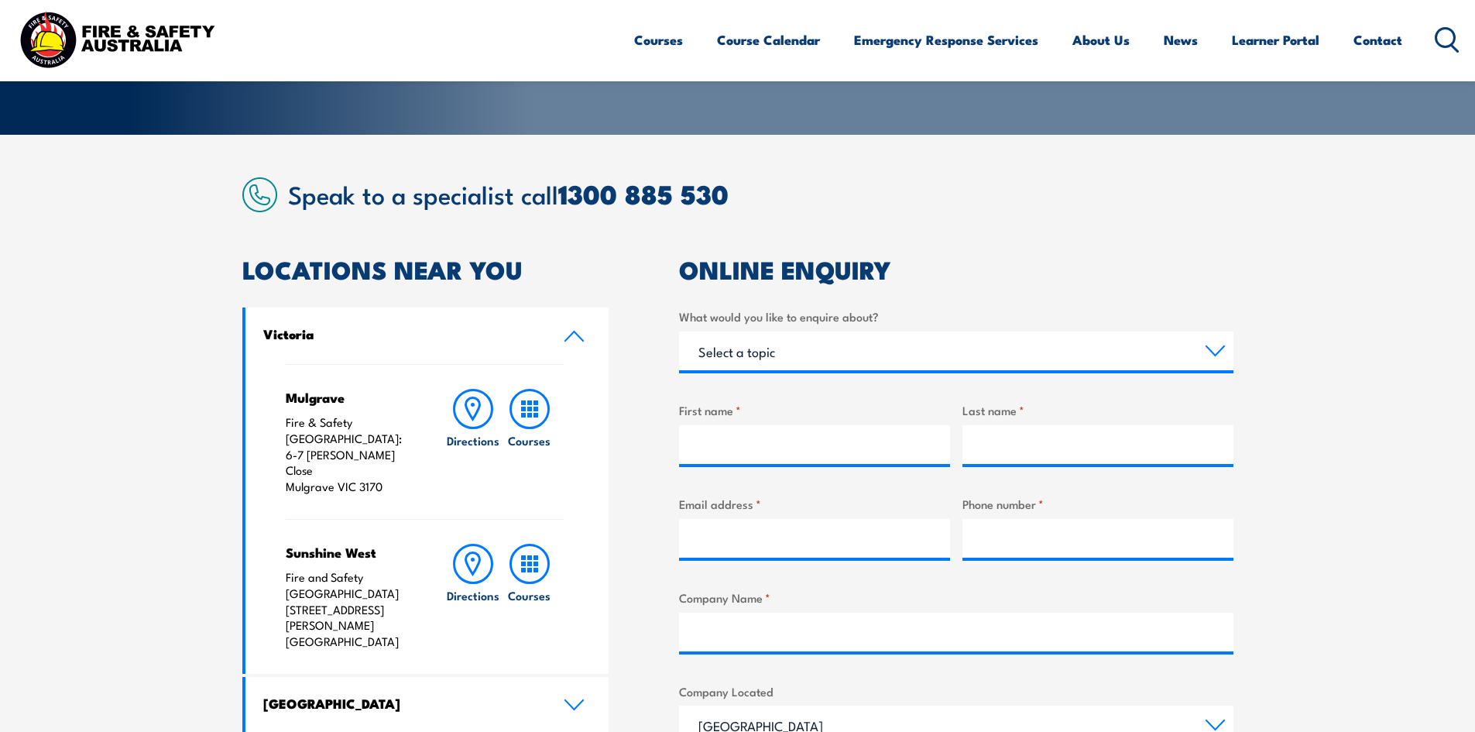
scroll to position [310, 0]
click at [921, 343] on select "Select a topic Training Emergency Response Services General Enquiry" at bounding box center [956, 350] width 554 height 39
select select "Training"
click at [679, 331] on select "Select a topic Training Emergency Response Services General Enquiry" at bounding box center [956, 350] width 554 height 39
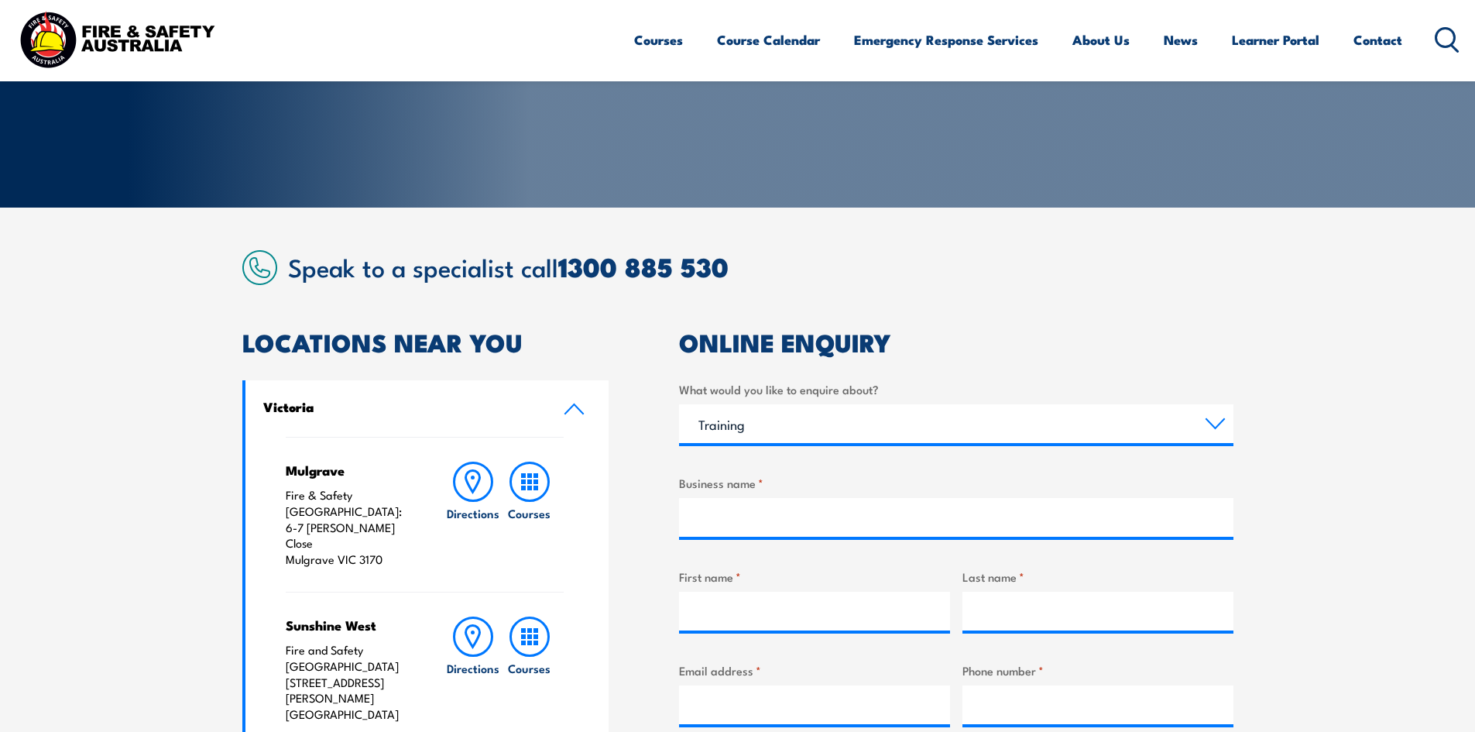
scroll to position [387, 0]
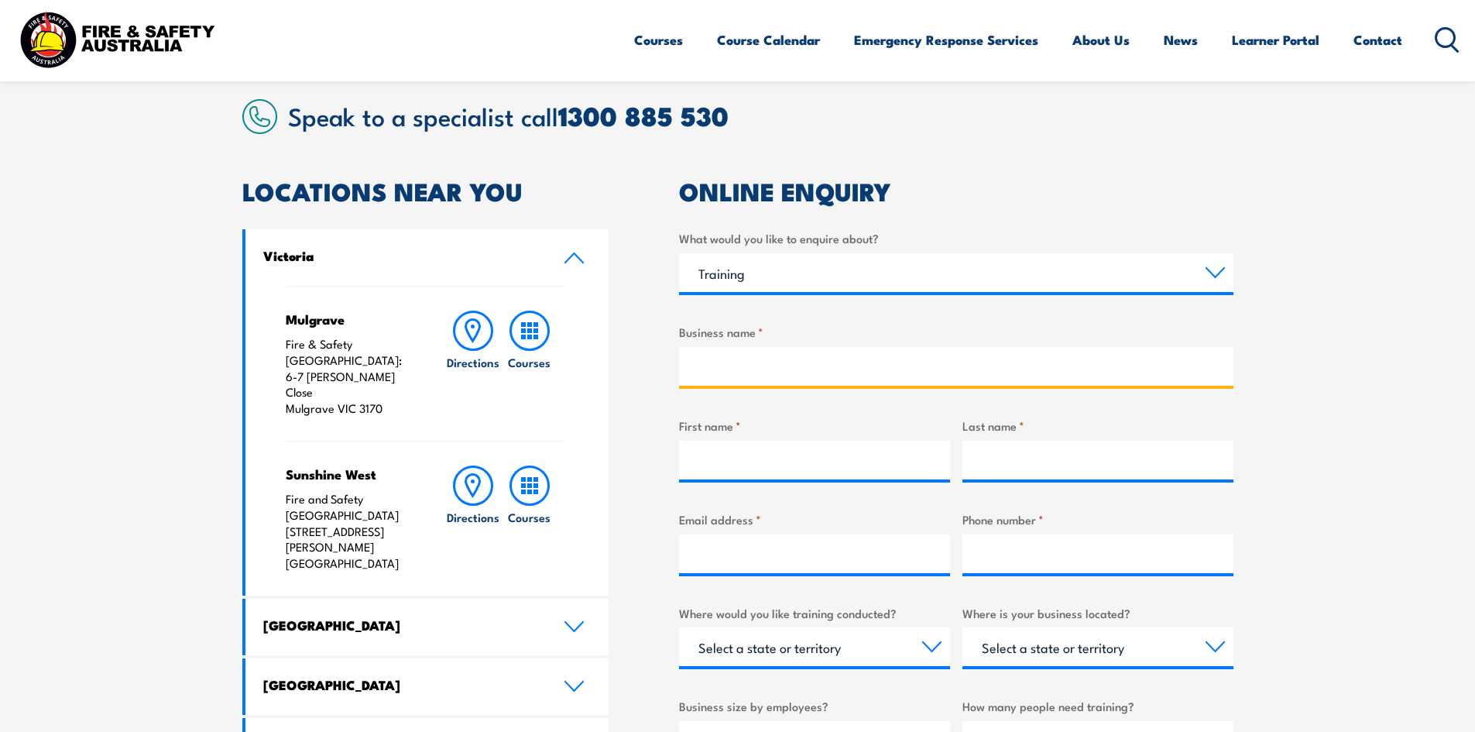
click at [776, 357] on input "Business name *" at bounding box center [956, 366] width 554 height 39
type input "[PERSON_NAME] Group of Companies"
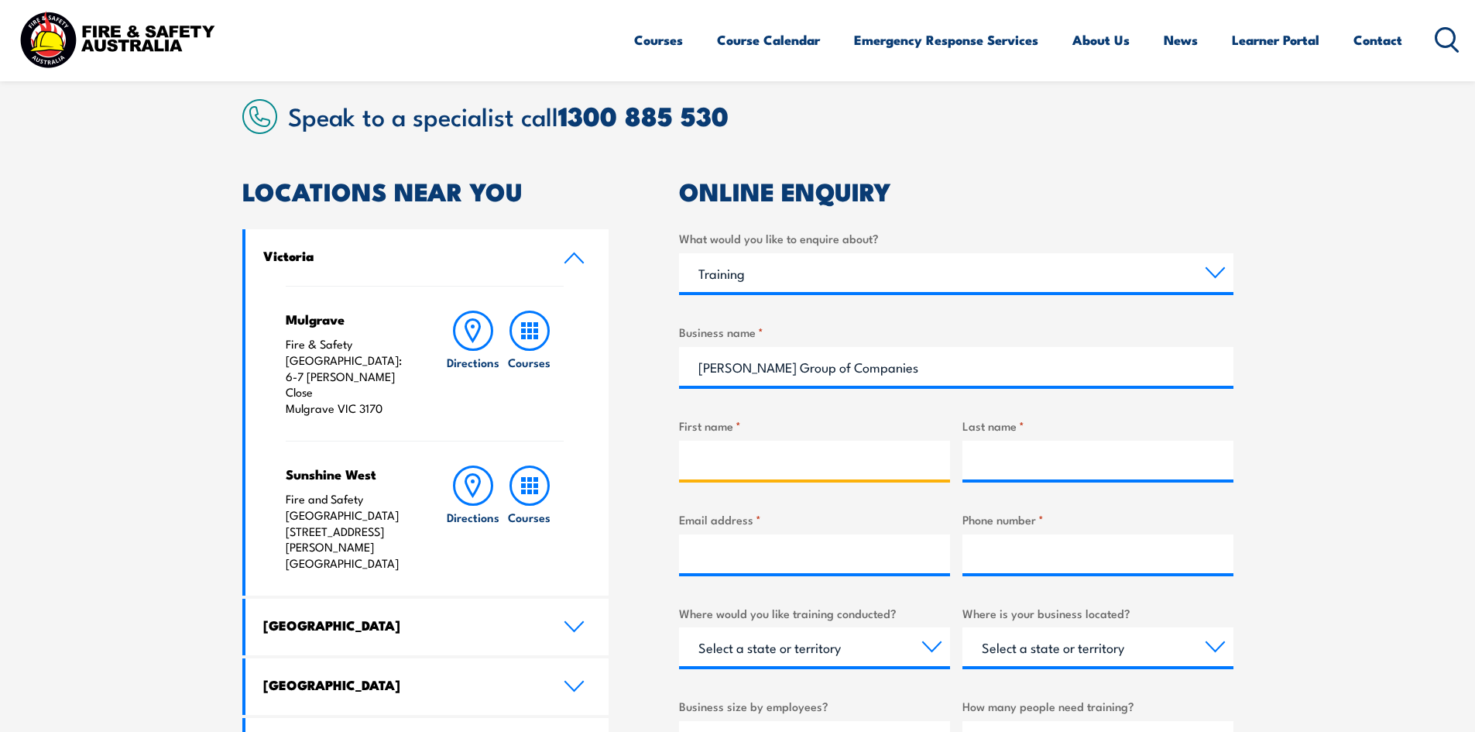
click at [783, 458] on input "First name *" at bounding box center [814, 459] width 271 height 39
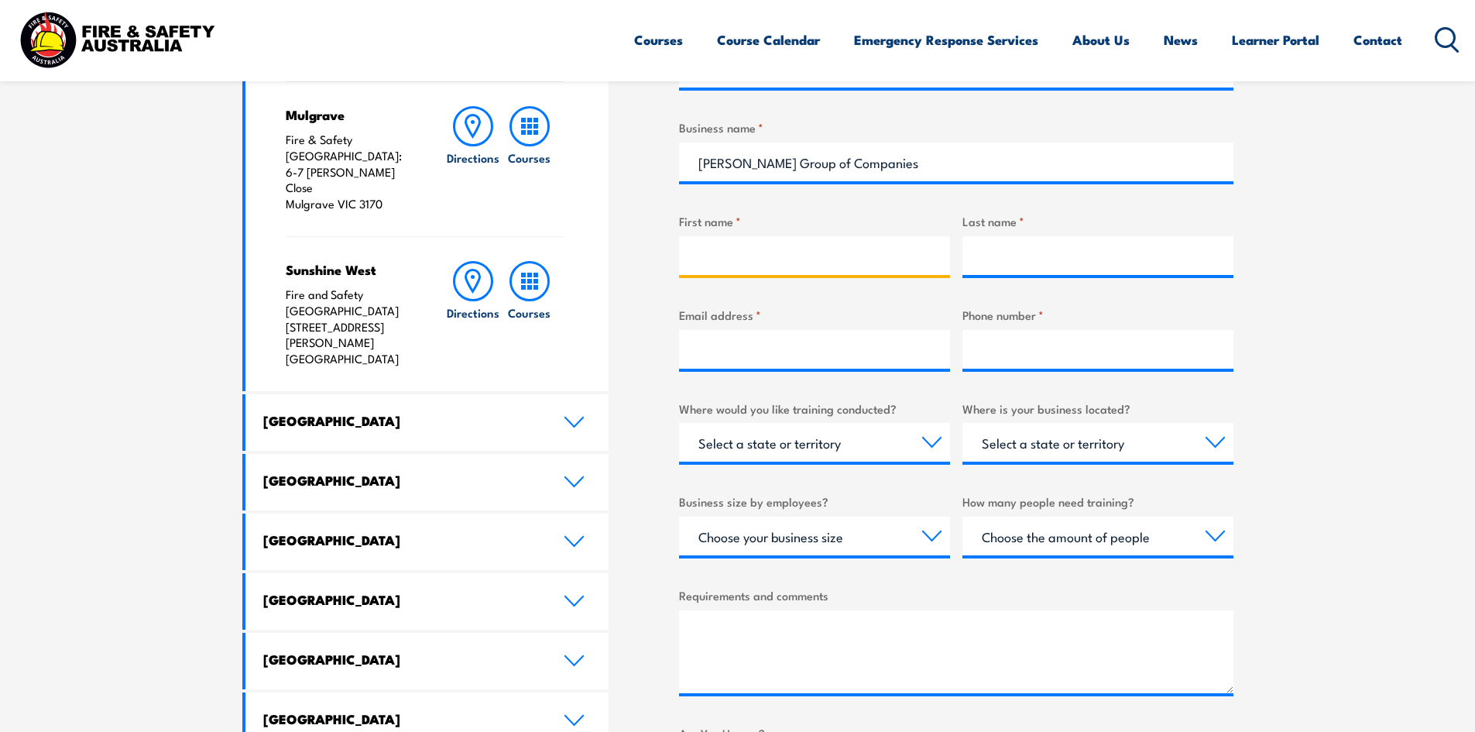
scroll to position [464, 0]
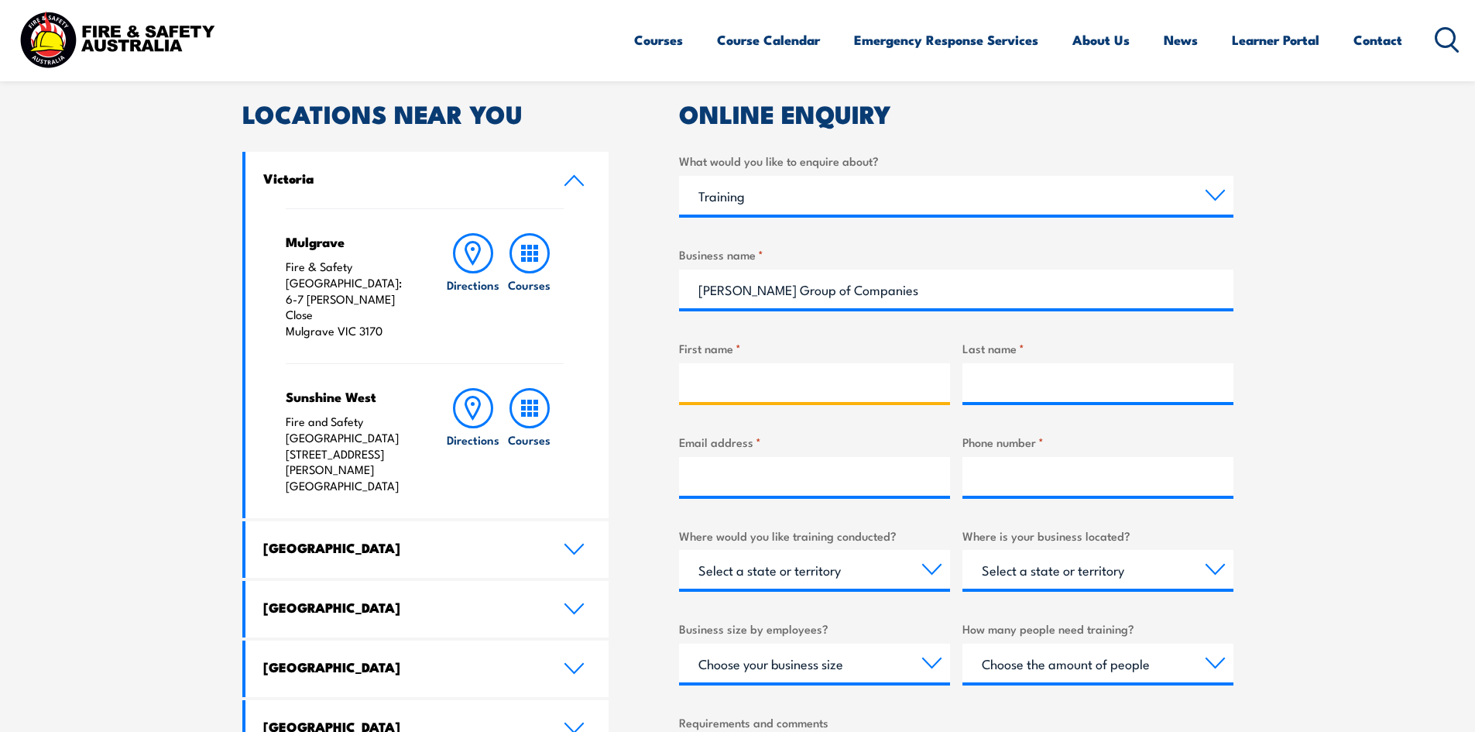
click at [743, 386] on input "First name *" at bounding box center [814, 382] width 271 height 39
type input "[PERSON_NAME]"
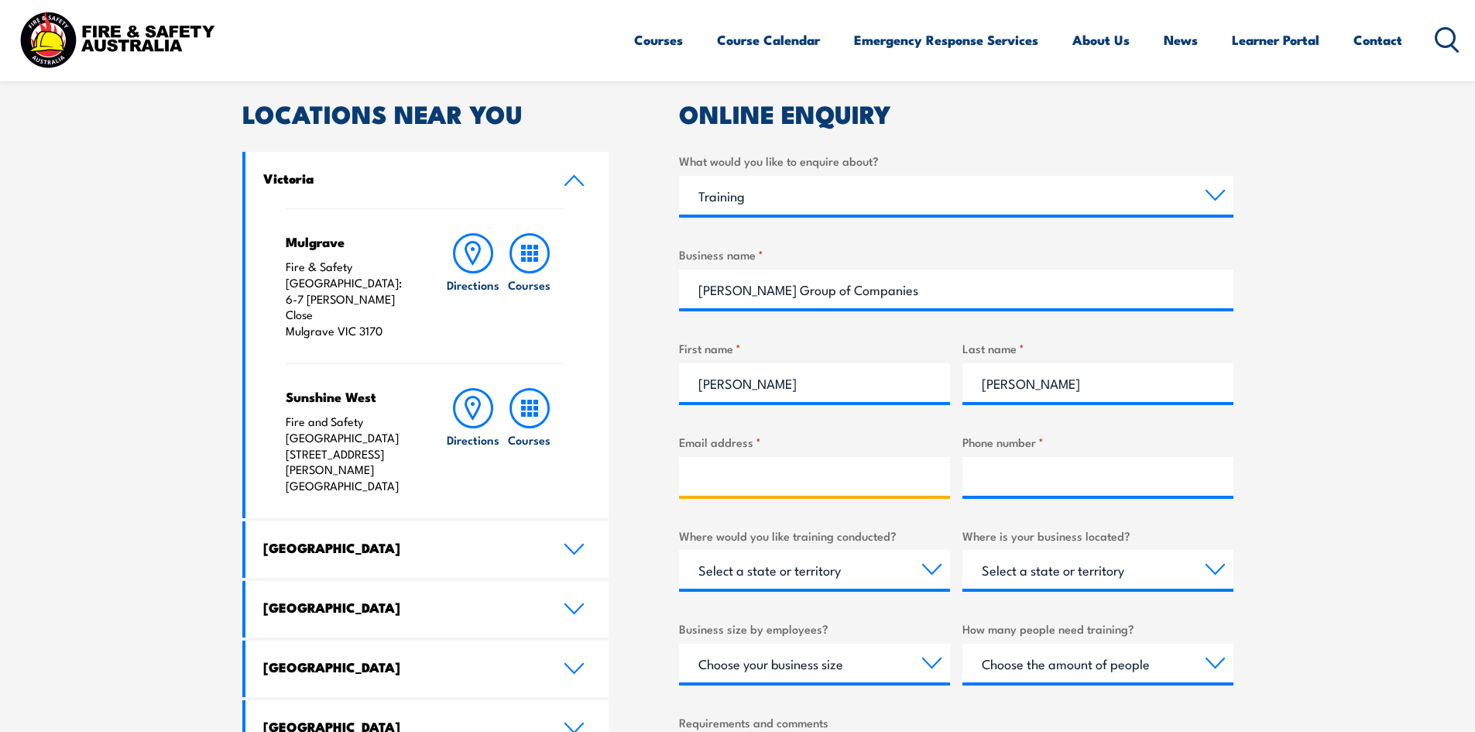
click at [758, 478] on input "Email address *" at bounding box center [814, 476] width 271 height 39
type input "[EMAIL_ADDRESS][DOMAIN_NAME]"
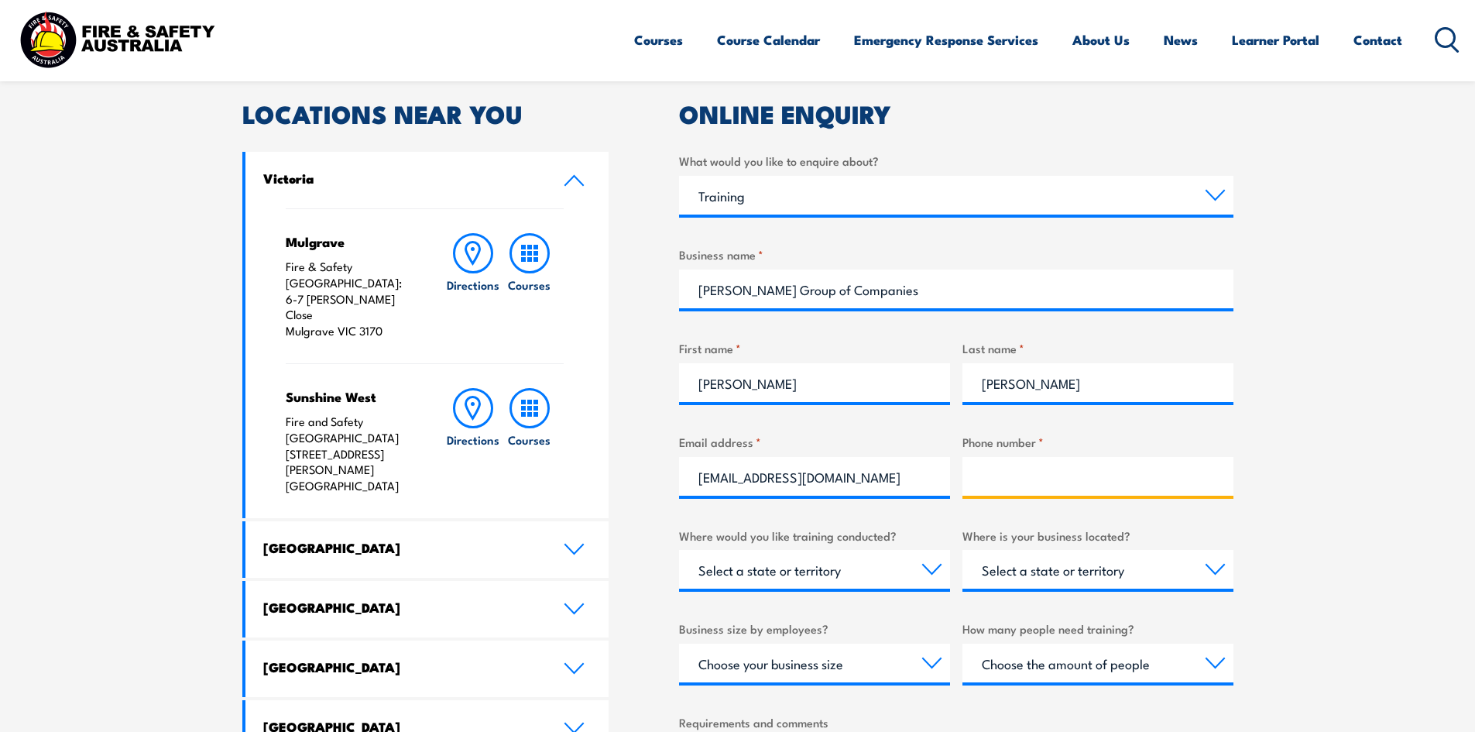
click at [1006, 493] on input "Phone number *" at bounding box center [1097, 476] width 271 height 39
type input "1300884978"
select select "[GEOGRAPHIC_DATA]"
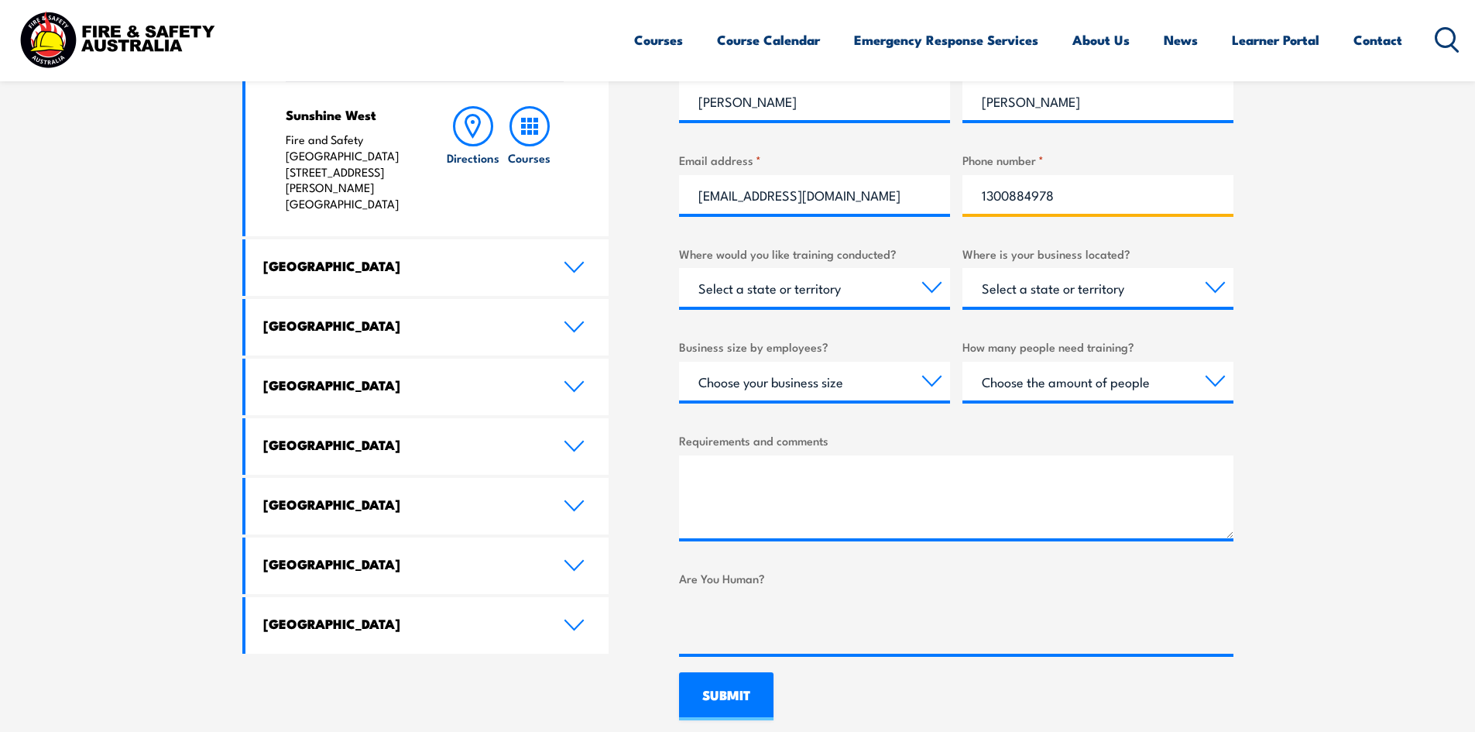
scroll to position [774, 0]
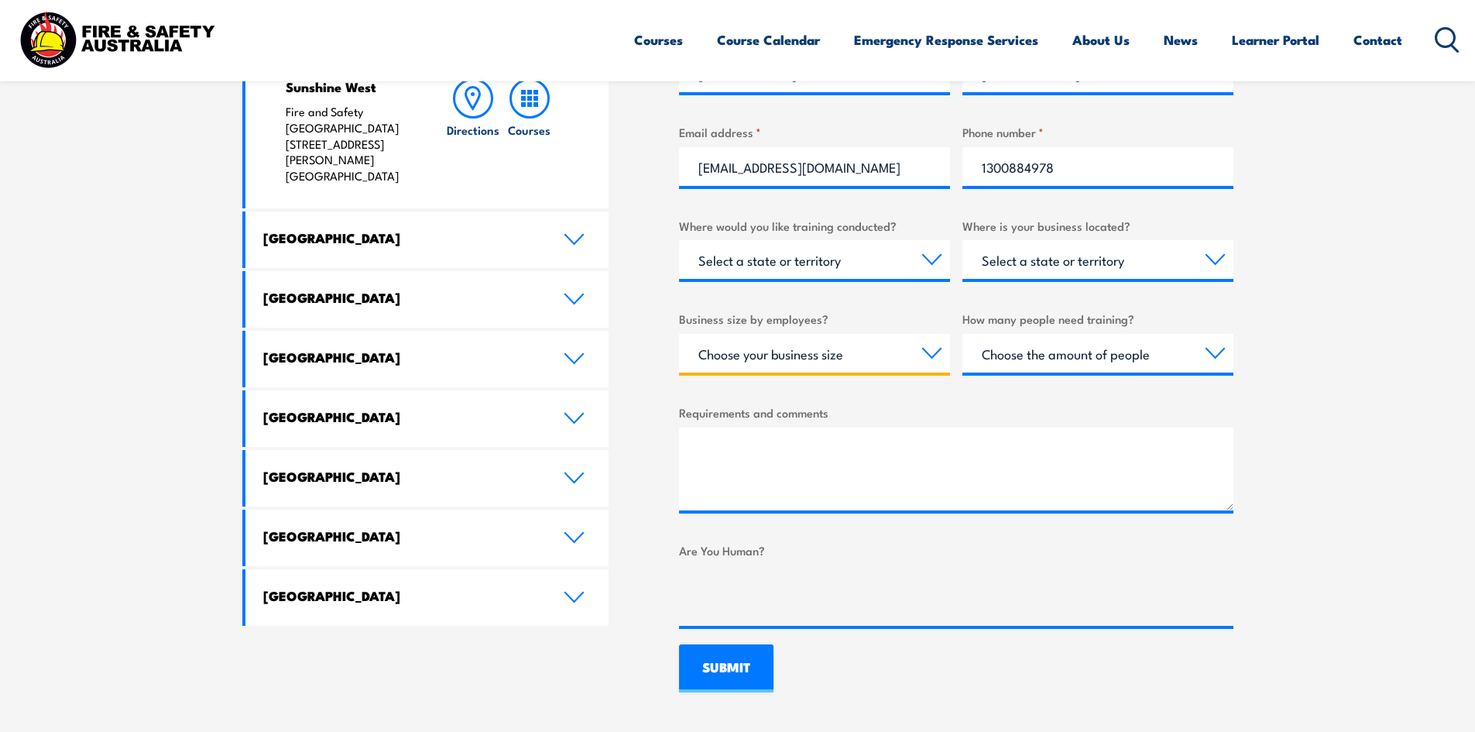
click at [844, 355] on select "Choose your business size 1 to 19 20 to 199 200+" at bounding box center [814, 353] width 271 height 39
select select "20 to 199"
click at [679, 334] on select "Choose your business size 1 to 19 20 to 199 200+" at bounding box center [814, 353] width 271 height 39
click at [1119, 355] on select "Choose the amount of people 1 to 4 5 to 19 20+" at bounding box center [1097, 353] width 271 height 39
select select "1 to 4"
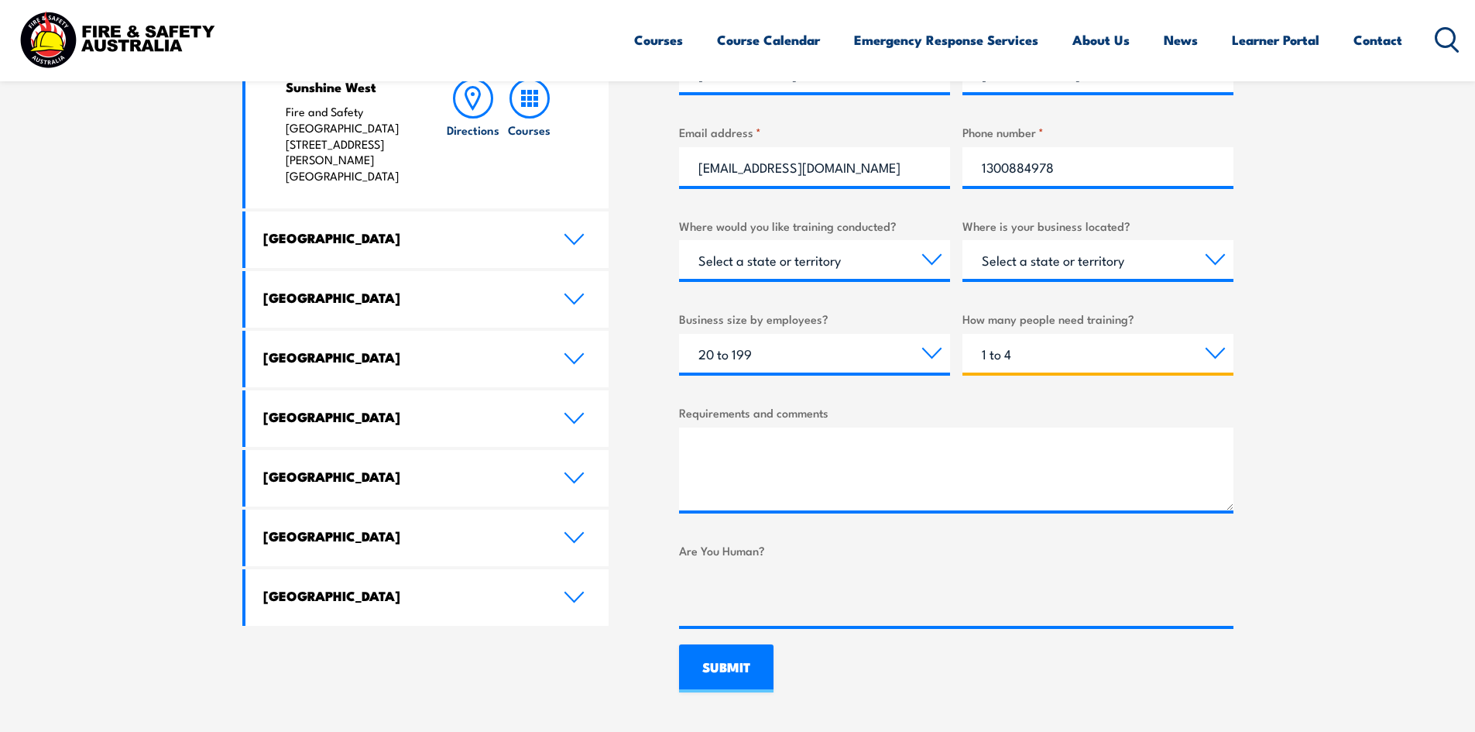
click at [962, 334] on select "Choose the amount of people 1 to 4 5 to 19 20+" at bounding box center [1097, 353] width 271 height 39
click at [821, 460] on textarea "Requirements and comments" at bounding box center [956, 468] width 554 height 83
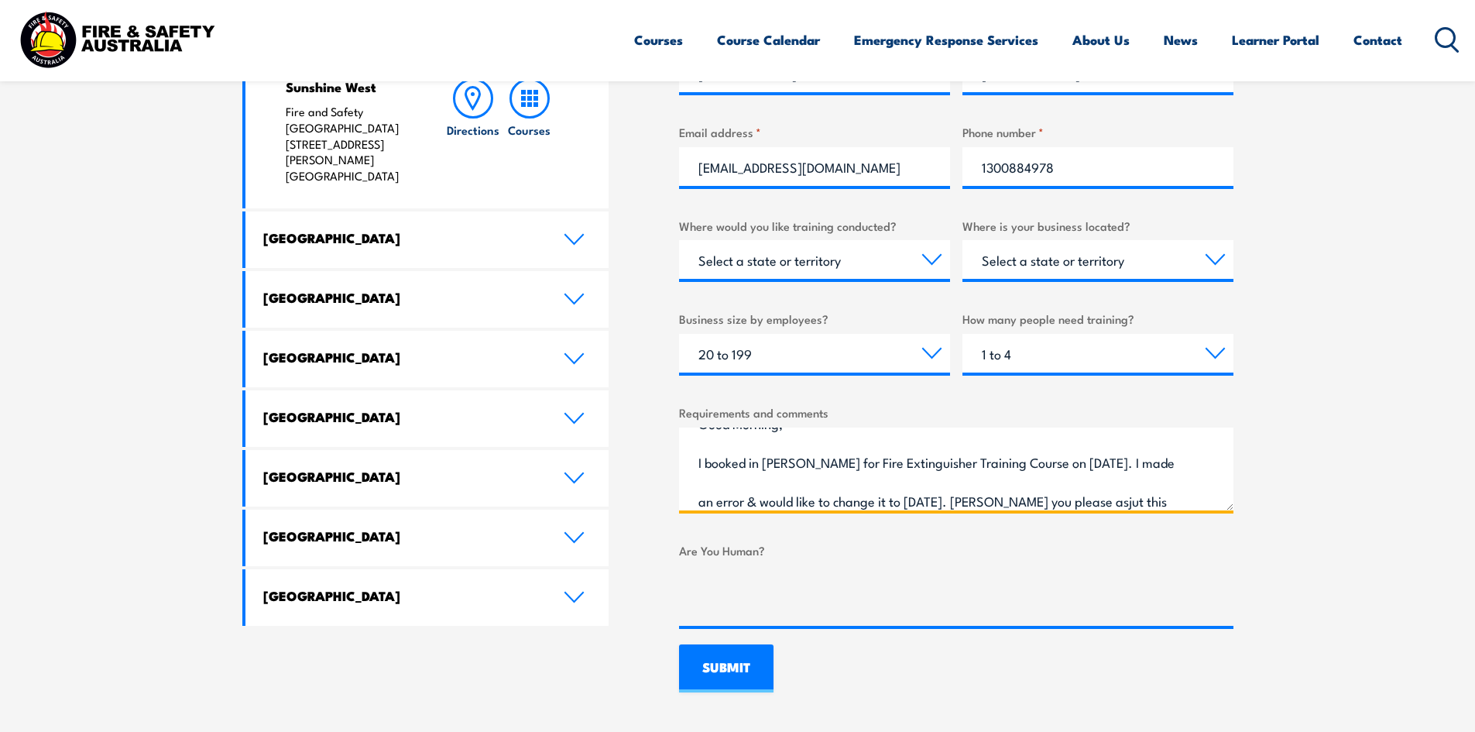
scroll to position [63, 0]
click at [1142, 457] on textarea "Good Morning, I booked in [PERSON_NAME] for Fire Extinguisher Training Course o…" at bounding box center [956, 468] width 554 height 83
click at [1140, 461] on textarea "Good Morning, I booked in [PERSON_NAME] for Fire Extinguisher Training Course o…" at bounding box center [956, 468] width 554 height 83
click at [736, 499] on textarea "Good Morning, I booked in [PERSON_NAME] for Fire Extinguisher Training Course o…" at bounding box center [956, 468] width 554 height 83
click at [766, 502] on textarea "Good Morning, I booked in [PERSON_NAME] for Fire Extinguisher Training Course o…" at bounding box center [956, 468] width 554 height 83
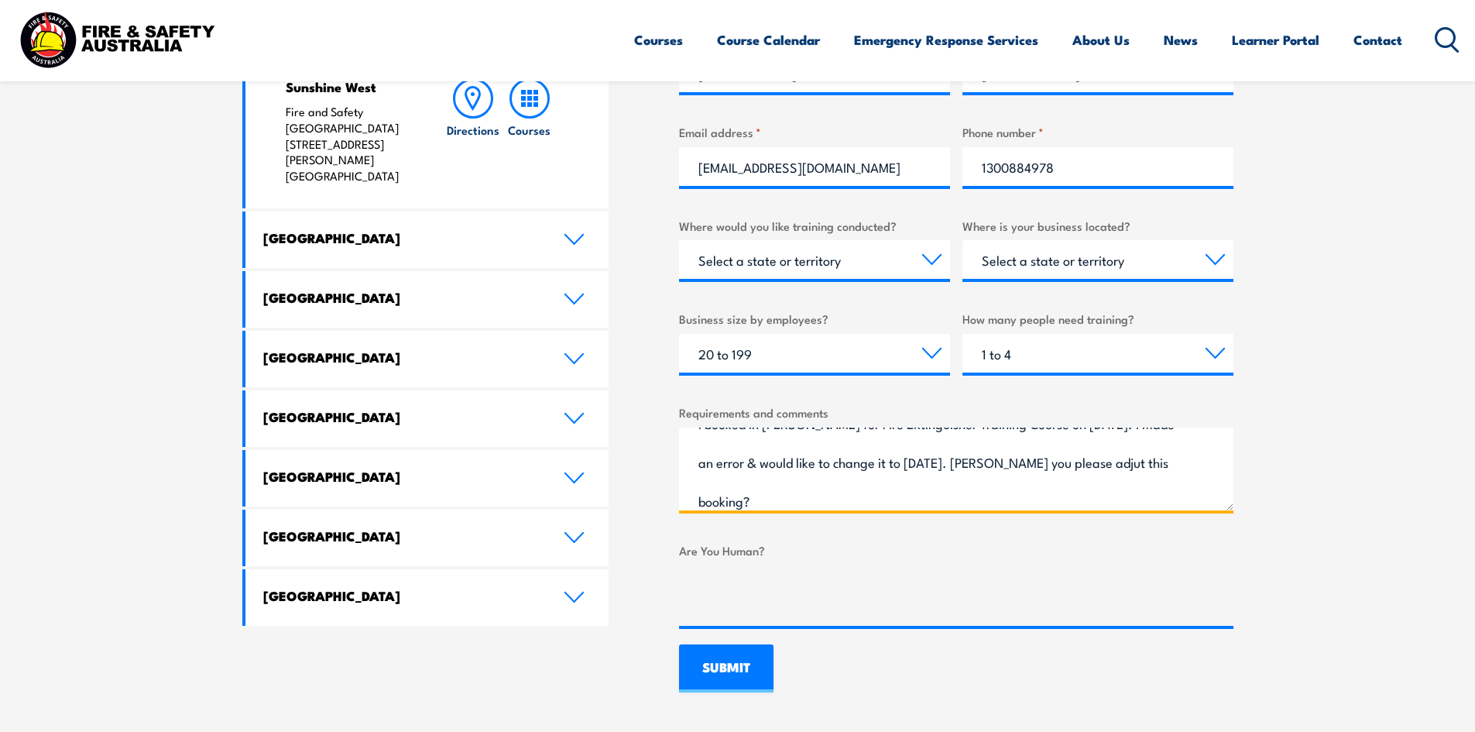
drag, startPoint x: 787, startPoint y: 502, endPoint x: 801, endPoint y: 502, distance: 14.7
click at [787, 502] on textarea "Good Morning, I booked in [PERSON_NAME] for Fire Extinguisher Training Course o…" at bounding box center [956, 468] width 554 height 83
type textarea "Good Morning, I booked in [PERSON_NAME] for Fire Extinguisher Training Course o…"
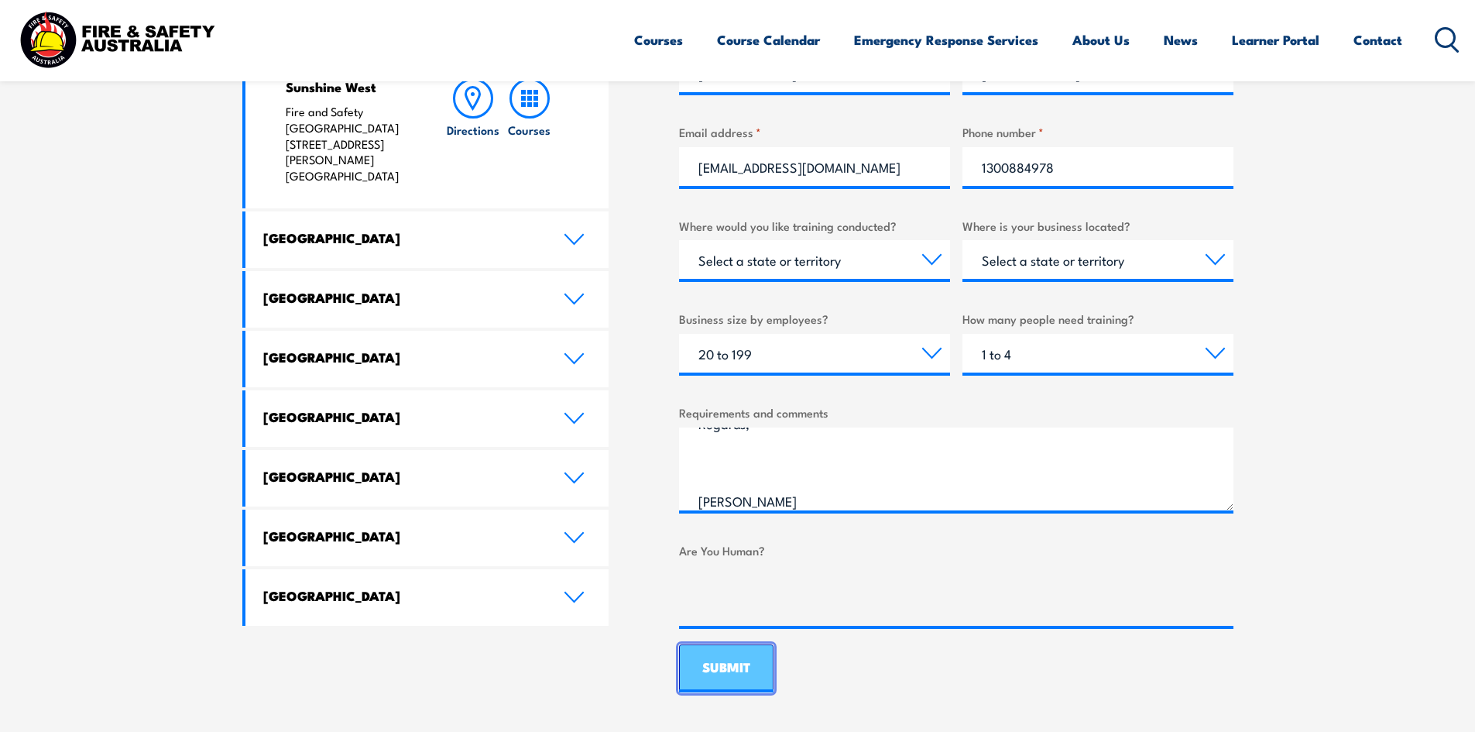
click at [732, 667] on input "SUBMIT" at bounding box center [726, 668] width 94 height 48
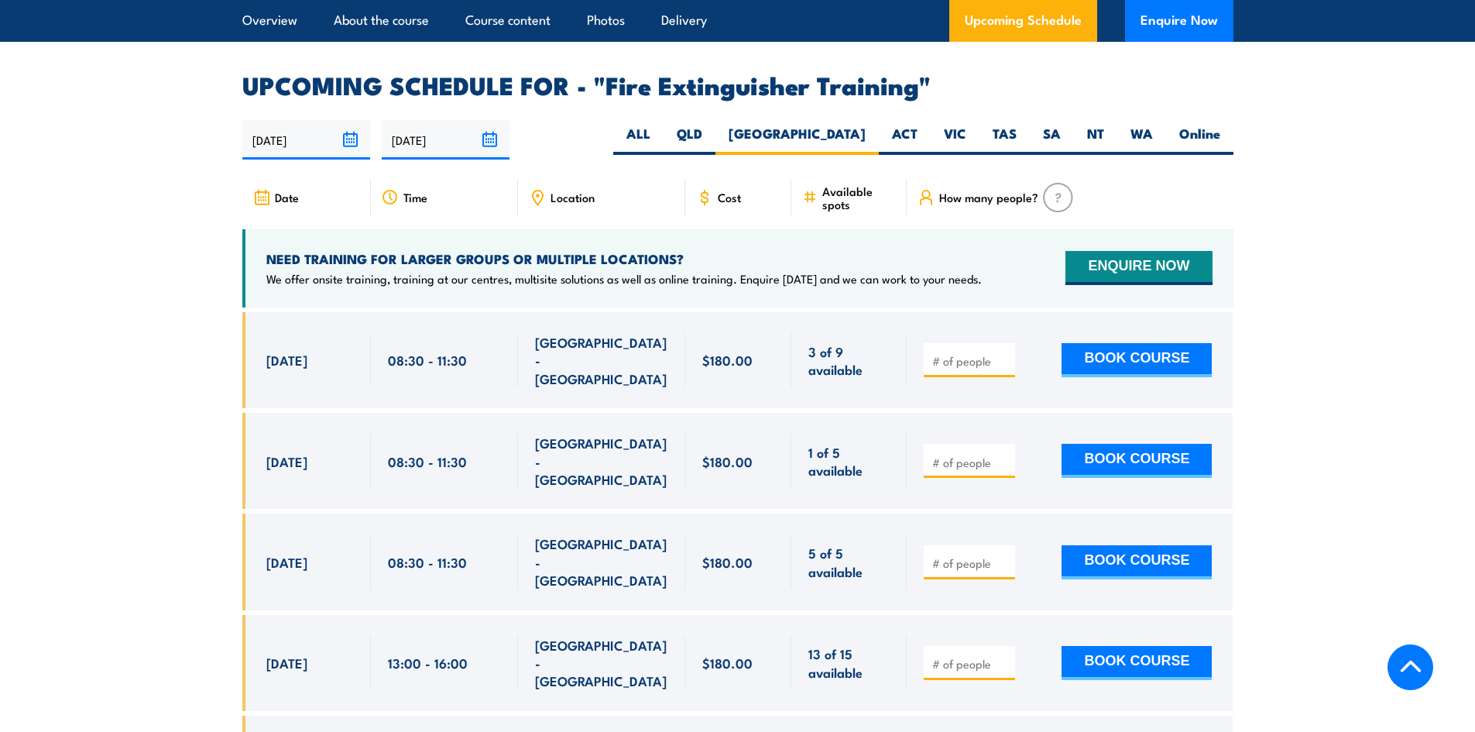
scroll to position [2521, 0]
